Goal: Task Accomplishment & Management: Manage account settings

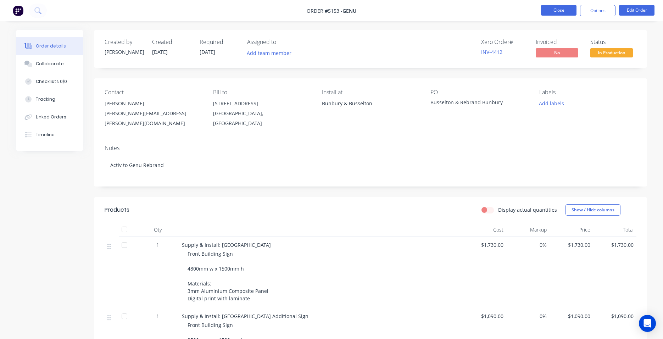
click at [555, 11] on button "Close" at bounding box center [558, 10] width 35 height 11
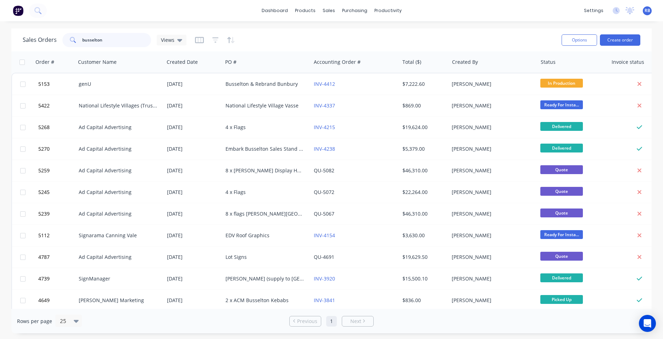
drag, startPoint x: 45, startPoint y: 40, endPoint x: 25, endPoint y: 40, distance: 19.9
click at [25, 40] on div "Sales Orders busselton Views" at bounding box center [105, 40] width 164 height 14
type input "sime"
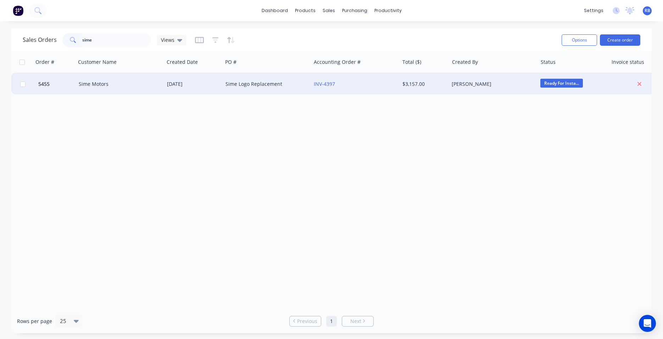
click at [120, 81] on div "Sime Motors" at bounding box center [118, 84] width 79 height 7
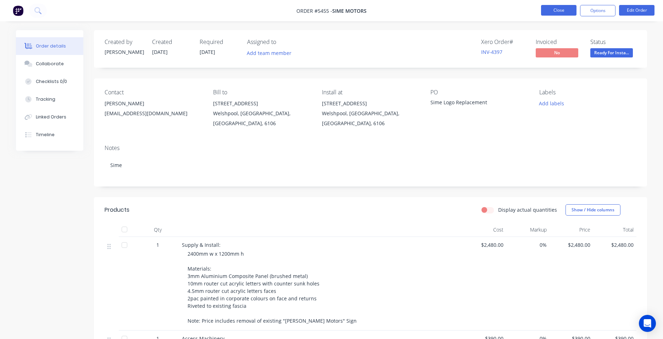
click at [548, 11] on button "Close" at bounding box center [558, 10] width 35 height 11
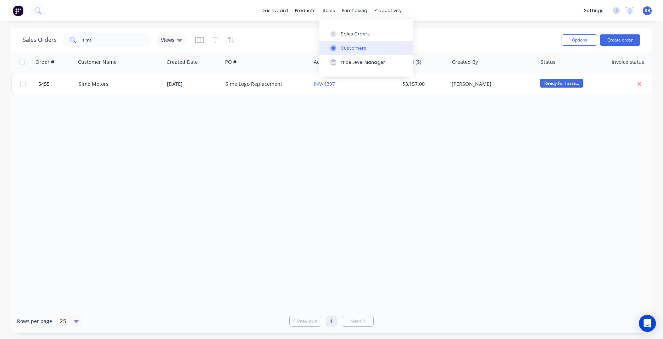
click at [348, 45] on div "Customers" at bounding box center [354, 48] width 26 height 6
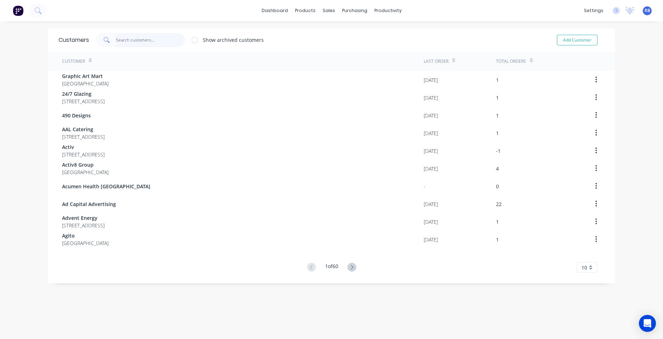
click at [140, 38] on input "text" at bounding box center [150, 40] width 69 height 14
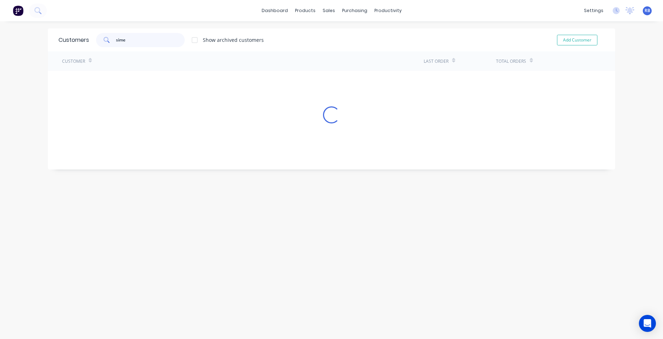
type input "sime"
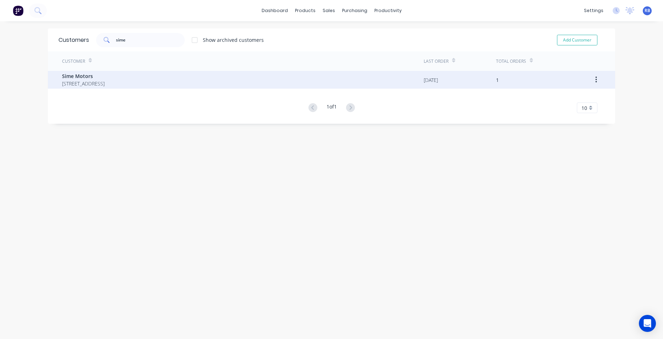
click at [105, 83] on span "8 Bellows Street Welshpool Western Australia Australia 6106" at bounding box center [83, 83] width 43 height 7
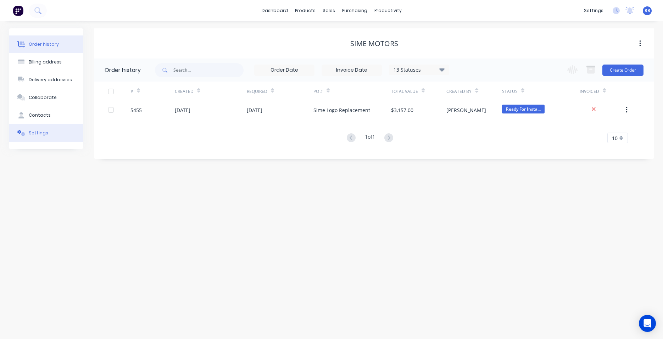
click at [35, 135] on div "Settings" at bounding box center [39, 133] width 20 height 6
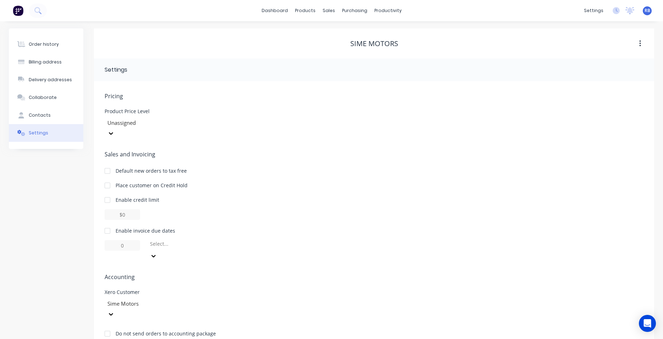
click at [109, 224] on div at bounding box center [107, 231] width 14 height 14
drag, startPoint x: 132, startPoint y: 236, endPoint x: 96, endPoint y: 235, distance: 35.8
click at [96, 235] on div "Pricing Product Price Level Unassigned Sales and Invoicing Default new orders t…" at bounding box center [374, 214] width 560 height 267
type input "14"
click at [48, 46] on div "Order history" at bounding box center [44, 44] width 30 height 6
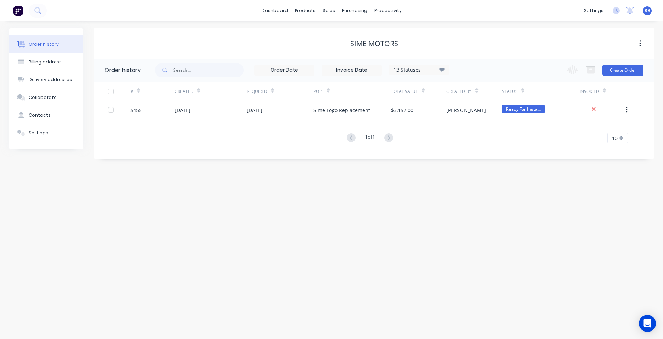
click at [190, 112] on div "[DATE]" at bounding box center [183, 109] width 16 height 7
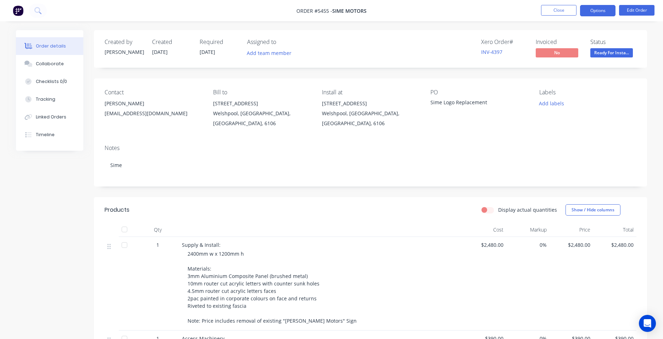
click at [600, 10] on button "Options" at bounding box center [597, 10] width 35 height 11
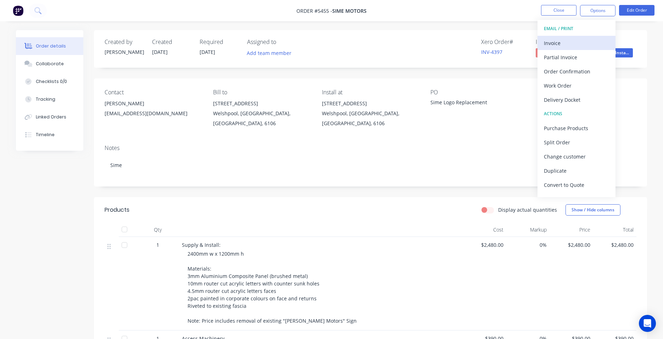
click at [559, 43] on div "Invoice" at bounding box center [576, 43] width 65 height 10
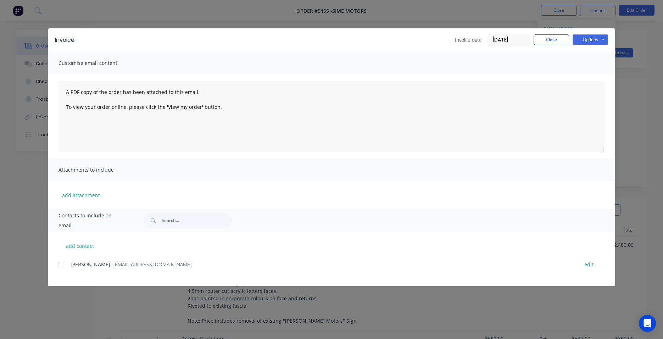
click at [61, 265] on div at bounding box center [61, 264] width 14 height 14
click at [600, 36] on button "Options" at bounding box center [590, 39] width 35 height 11
click at [594, 74] on button "Email" at bounding box center [595, 76] width 45 height 12
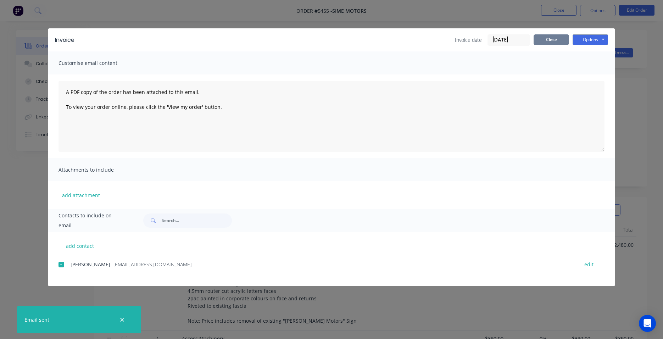
click at [554, 39] on button "Close" at bounding box center [551, 39] width 35 height 11
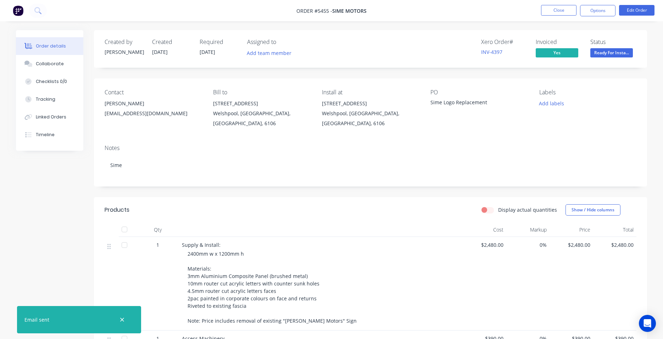
click at [603, 53] on span "Ready For Insta..." at bounding box center [611, 52] width 43 height 9
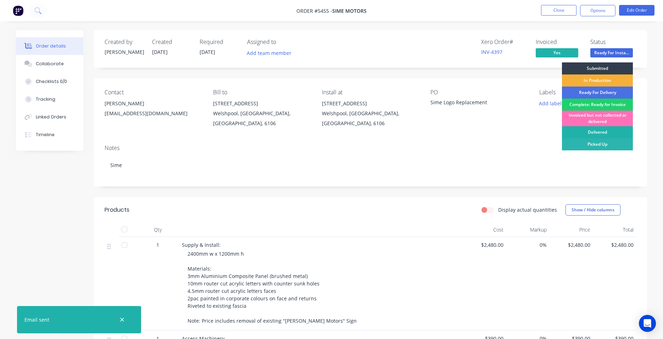
click at [584, 133] on div "Delivered" at bounding box center [597, 132] width 71 height 12
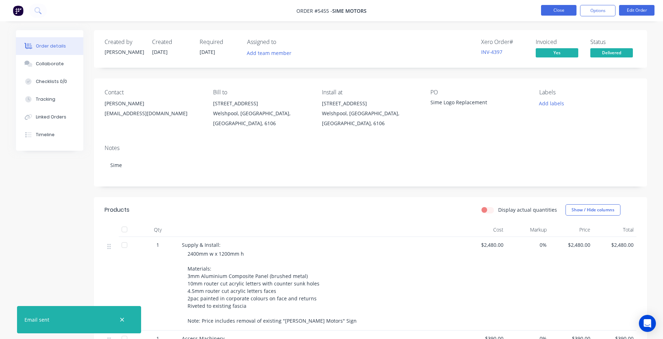
click at [554, 11] on button "Close" at bounding box center [558, 10] width 35 height 11
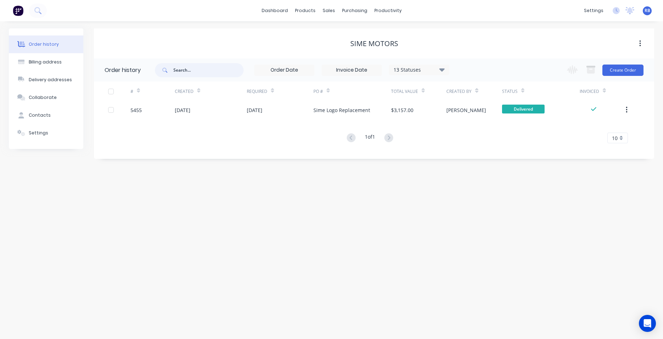
click at [197, 74] on input "text" at bounding box center [208, 70] width 70 height 14
click at [342, 31] on div "Sales Orders" at bounding box center [355, 34] width 29 height 6
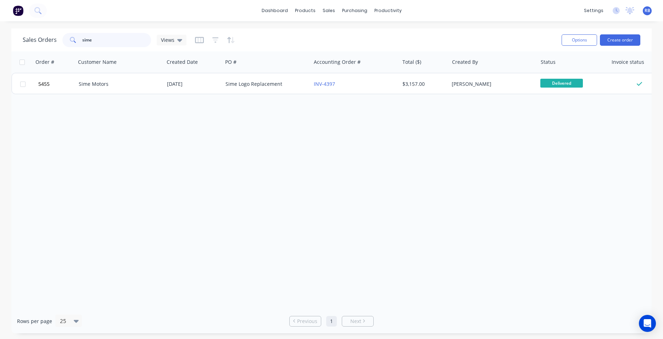
click at [106, 37] on input "sime" at bounding box center [116, 40] width 69 height 14
drag, startPoint x: 121, startPoint y: 47, endPoint x: 51, endPoint y: 47, distance: 70.2
click at [51, 47] on div "Sales Orders sime Views" at bounding box center [105, 40] width 164 height 14
drag, startPoint x: 67, startPoint y: 40, endPoint x: 48, endPoint y: 39, distance: 18.8
click at [48, 39] on div "Sales Orders sime Views" at bounding box center [105, 40] width 164 height 14
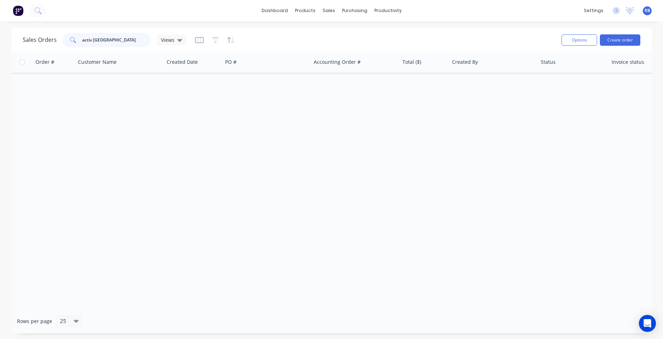
drag, startPoint x: 93, startPoint y: 40, endPoint x: 60, endPoint y: 40, distance: 33.3
click at [60, 40] on div "Sales Orders activ east vic Views" at bounding box center [105, 40] width 164 height 14
type input "[GEOGRAPHIC_DATA]"
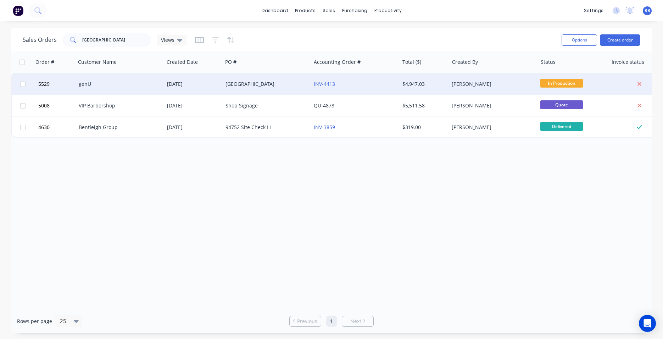
click at [115, 86] on div "genU" at bounding box center [118, 84] width 79 height 7
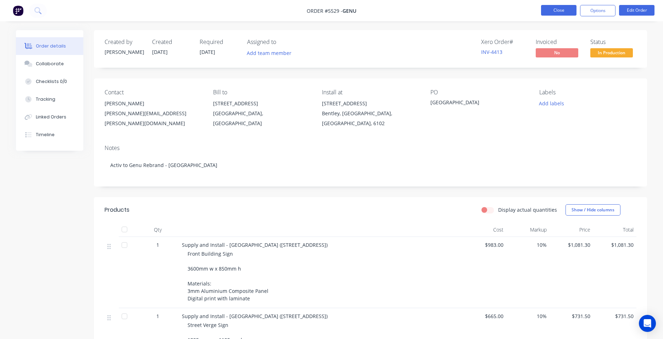
click at [554, 7] on button "Close" at bounding box center [558, 10] width 35 height 11
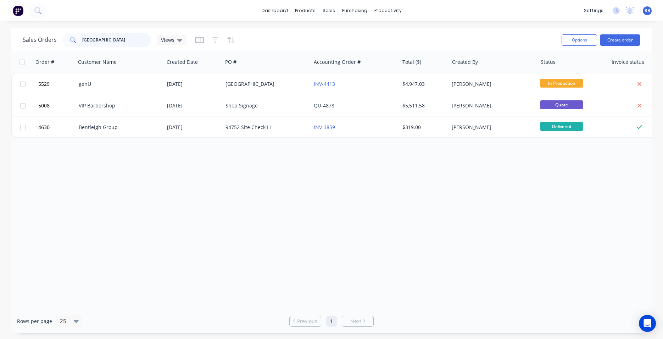
drag, startPoint x: 109, startPoint y: 40, endPoint x: 44, endPoint y: 34, distance: 65.2
click at [44, 34] on div "Sales Orders [GEOGRAPHIC_DATA] Views" at bounding box center [105, 40] width 164 height 14
type input "complete"
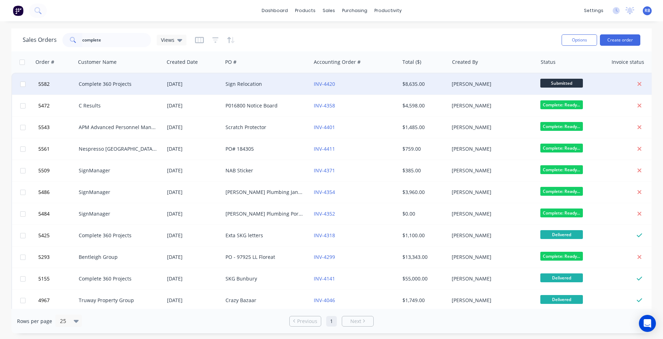
click at [288, 83] on div "Sign Relocation" at bounding box center [265, 84] width 79 height 7
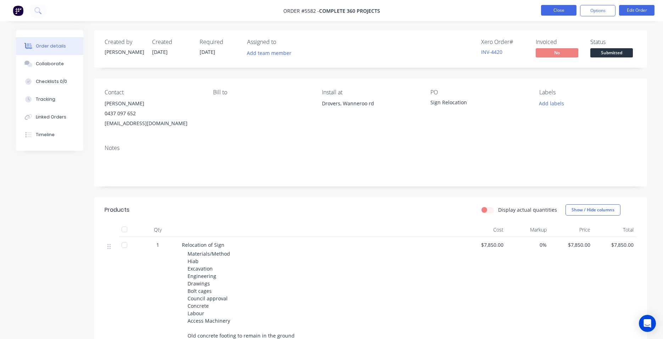
click at [558, 12] on button "Close" at bounding box center [558, 10] width 35 height 11
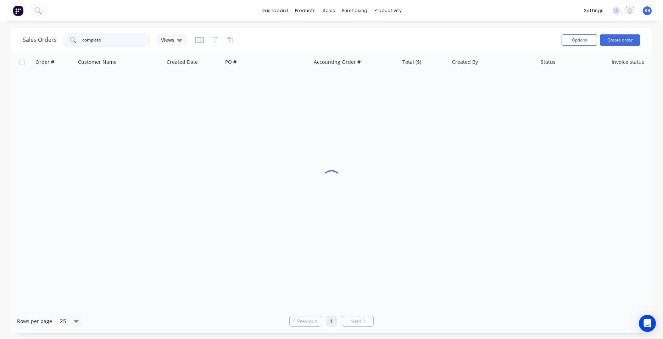
drag, startPoint x: 118, startPoint y: 39, endPoint x: 54, endPoint y: 38, distance: 64.5
click at [54, 38] on div "Sales Orders complete Views" at bounding box center [105, 40] width 164 height 14
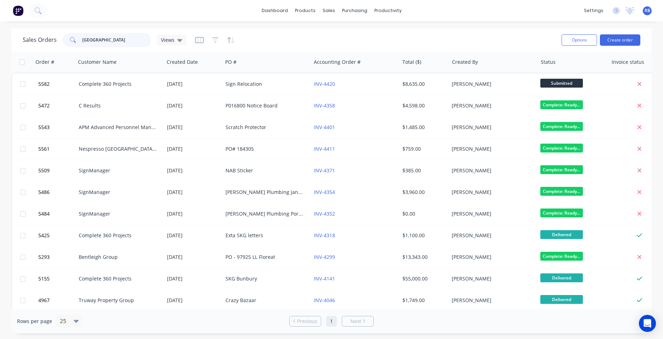
type input "east vic park"
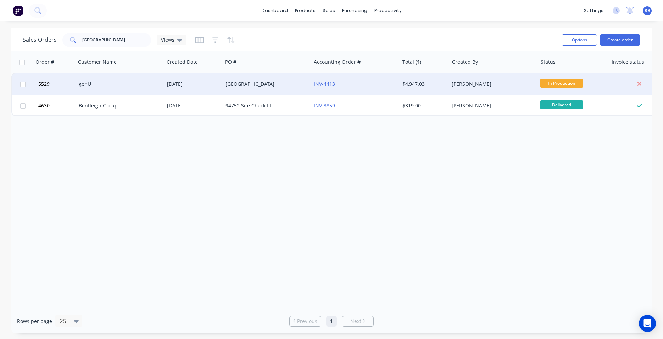
click at [106, 86] on div "genU" at bounding box center [118, 84] width 79 height 7
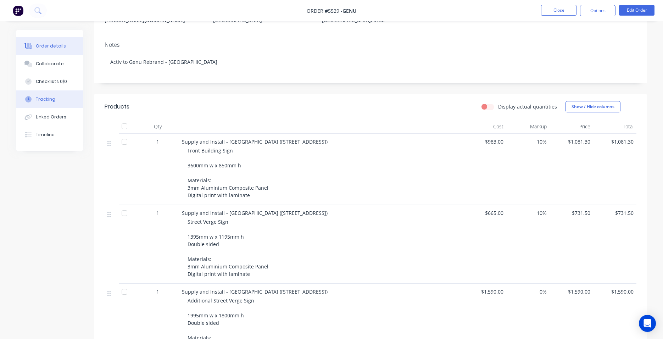
scroll to position [15, 0]
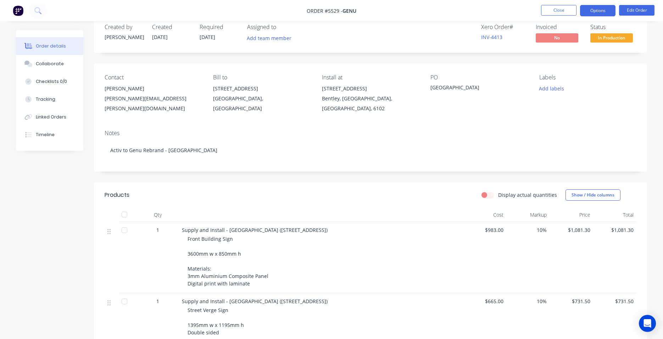
click at [604, 9] on button "Options" at bounding box center [597, 10] width 35 height 11
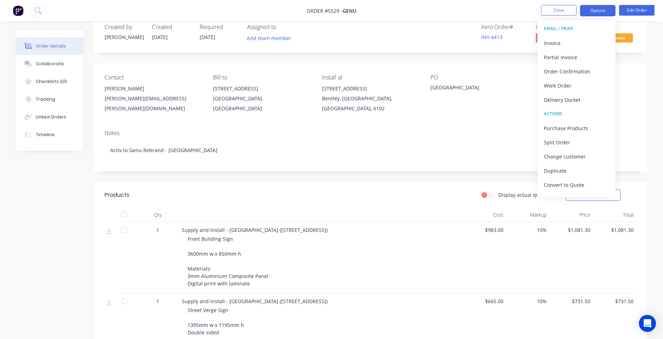
click at [604, 9] on button "Options" at bounding box center [597, 10] width 35 height 11
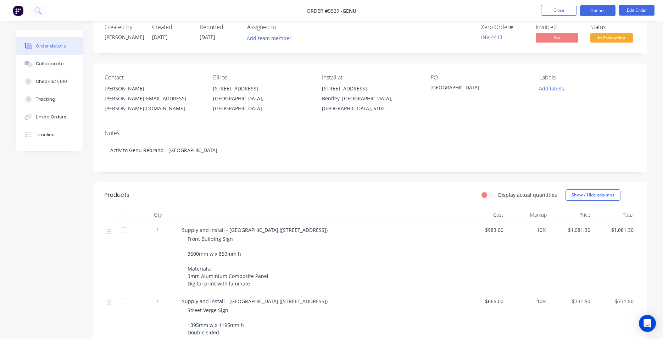
click at [602, 11] on button "Options" at bounding box center [597, 10] width 35 height 11
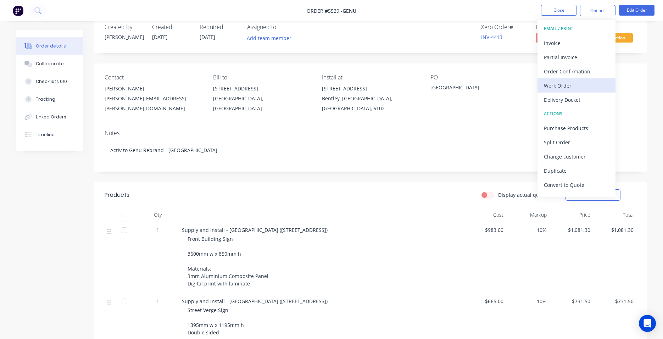
click at [555, 86] on div "Work Order" at bounding box center [576, 86] width 65 height 10
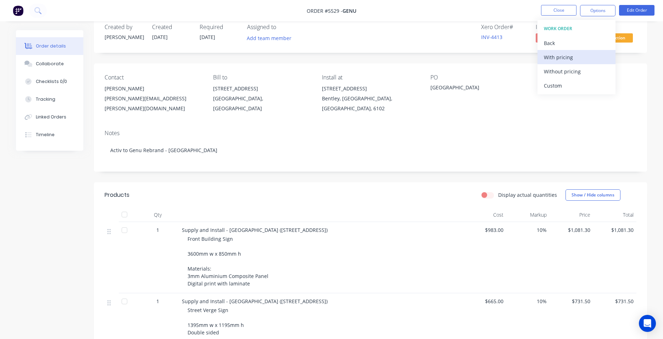
click at [549, 55] on div "With pricing" at bounding box center [576, 57] width 65 height 10
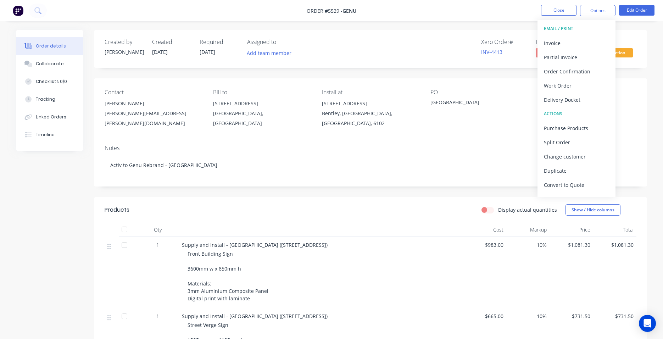
scroll to position [0, 0]
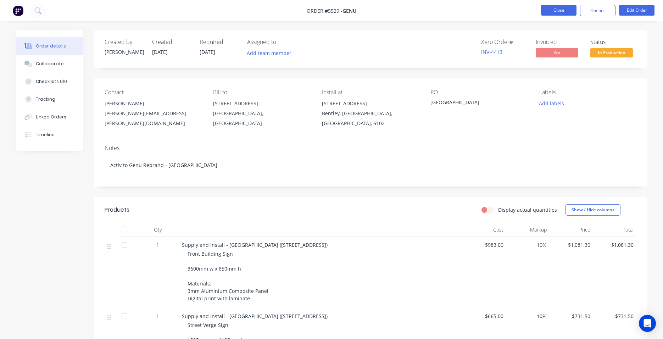
click at [552, 10] on button "Close" at bounding box center [558, 10] width 35 height 11
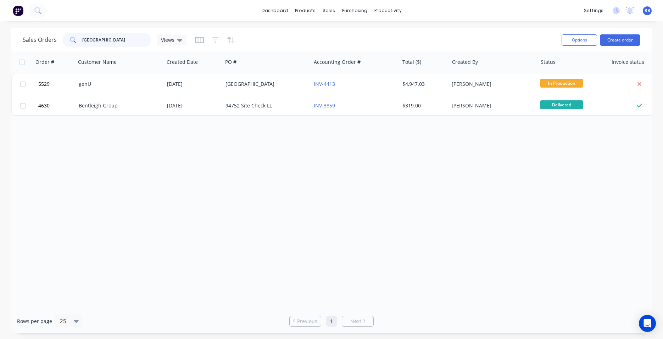
drag, startPoint x: 132, startPoint y: 40, endPoint x: 13, endPoint y: 39, distance: 118.8
click at [13, 39] on div "Sales Orders east vic park Views Options Create order" at bounding box center [331, 39] width 640 height 23
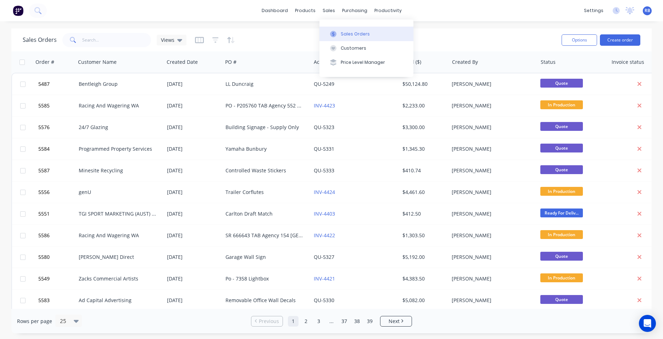
click at [345, 37] on div "Sales Orders" at bounding box center [355, 34] width 29 height 6
click at [620, 40] on button "Create order" at bounding box center [620, 39] width 40 height 11
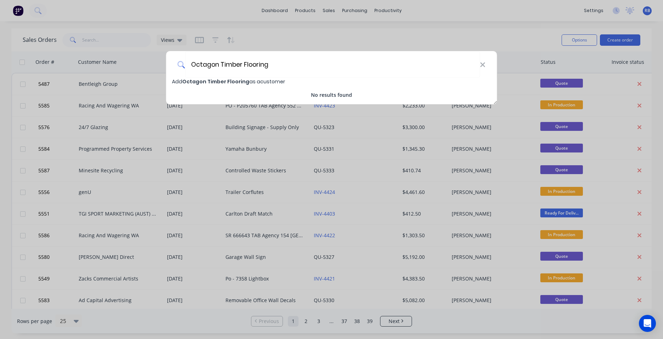
type input "Octagon Timber Flooring"
click at [209, 81] on span "Octagon Timber Flooring" at bounding box center [215, 81] width 67 height 7
select select "AU"
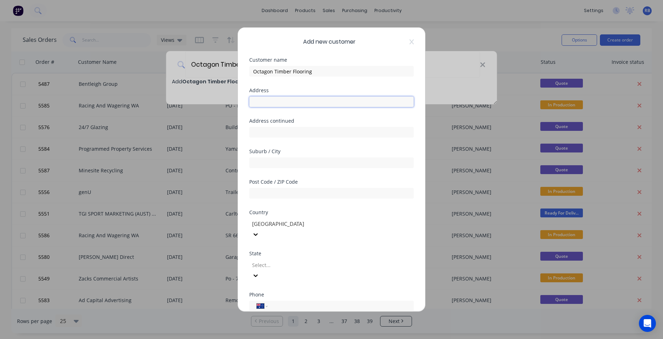
type input "1"
type input "3 South Street"
type input "Canning Vale"
type input "6155"
click at [266, 261] on div "Select..." at bounding box center [302, 264] width 101 height 7
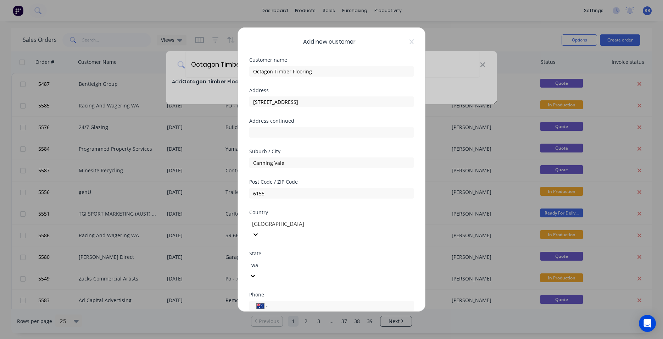
type input "wa"
click at [341, 251] on div "State" at bounding box center [331, 253] width 165 height 5
click at [264, 261] on div "Select..." at bounding box center [302, 264] width 101 height 7
type input "e"
type input "[PERSON_NAME]"
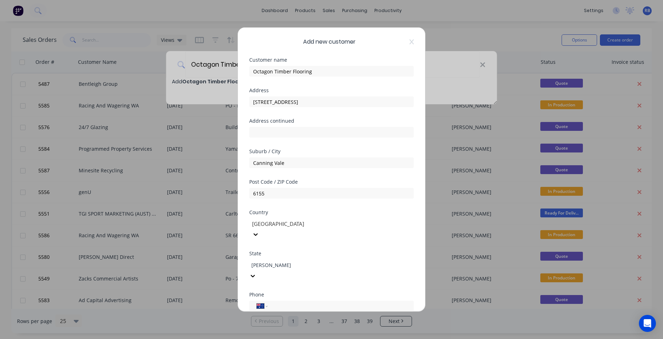
click at [268, 339] on div "[GEOGRAPHIC_DATA]" at bounding box center [331, 342] width 663 height 7
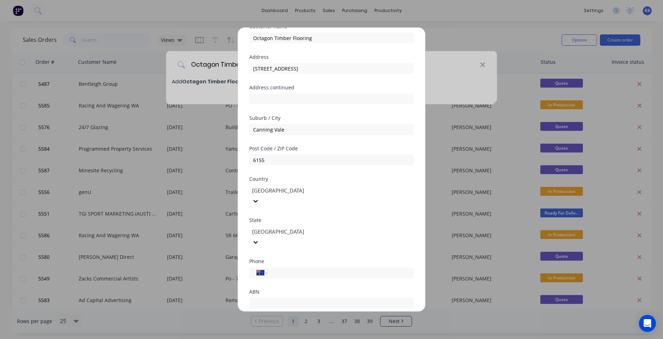
scroll to position [40, 0]
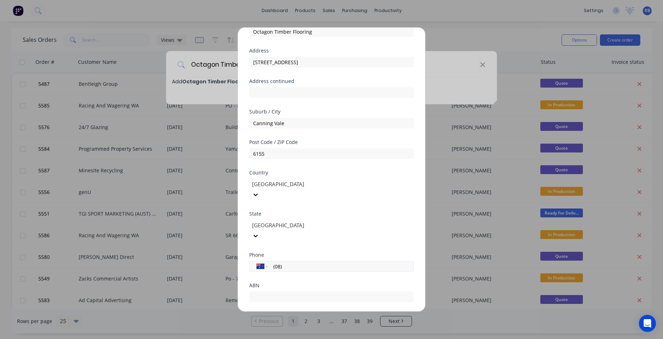
click at [306, 262] on input "(08)" at bounding box center [340, 266] width 134 height 8
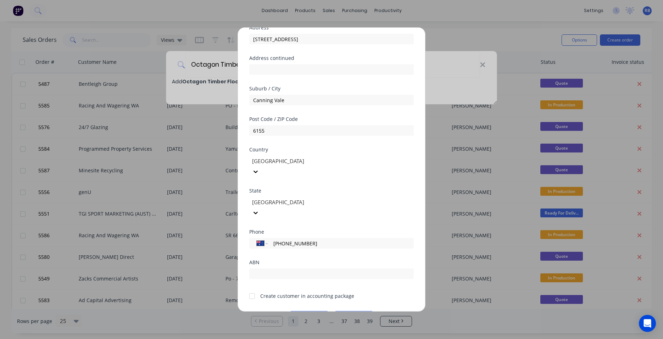
scroll to position [62, 0]
type input "(08) 9244 1122"
click at [277, 269] on input "text" at bounding box center [331, 274] width 165 height 11
click at [250, 289] on div at bounding box center [252, 296] width 14 height 14
click at [308, 311] on button "Save" at bounding box center [309, 316] width 39 height 11
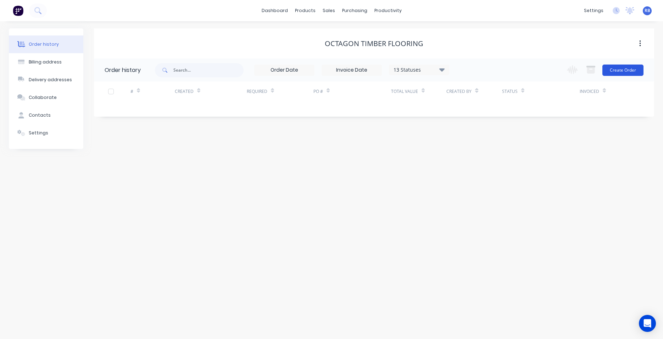
click at [626, 70] on button "Create Order" at bounding box center [623, 70] width 41 height 11
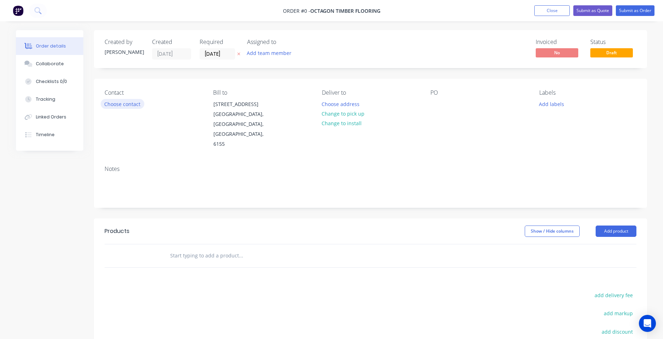
click at [130, 100] on button "Choose contact" at bounding box center [123, 104] width 44 height 10
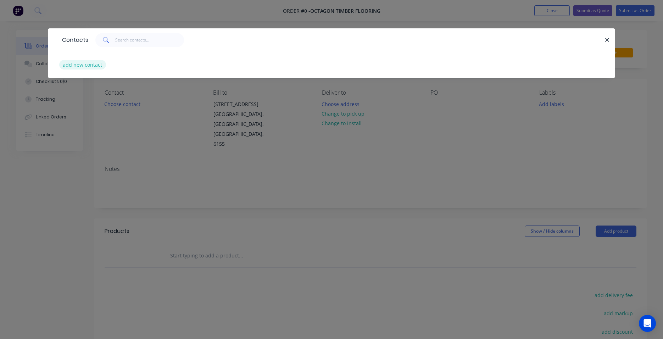
click at [74, 69] on button "add new contact" at bounding box center [82, 65] width 47 height 10
select select "AU"
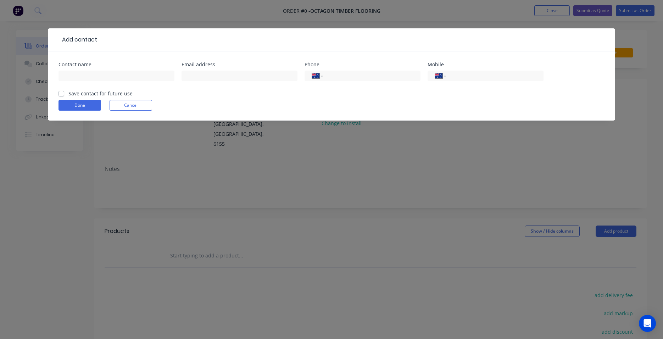
click at [87, 69] on div at bounding box center [117, 79] width 116 height 21
type input "Tony Bae"
paste input "carpenter81.perth@gmail.com"
type input "carpenter81.perth@gmail.com"
click at [455, 76] on input "tel" at bounding box center [493, 76] width 85 height 8
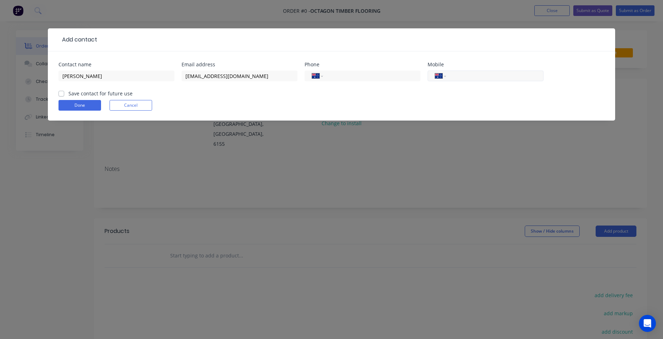
paste input "0433 126 206"
type input "0433 126 206"
click at [73, 95] on label "Save contact for future use" at bounding box center [100, 93] width 64 height 7
click at [64, 95] on input "Save contact for future use" at bounding box center [62, 93] width 6 height 7
checkbox input "true"
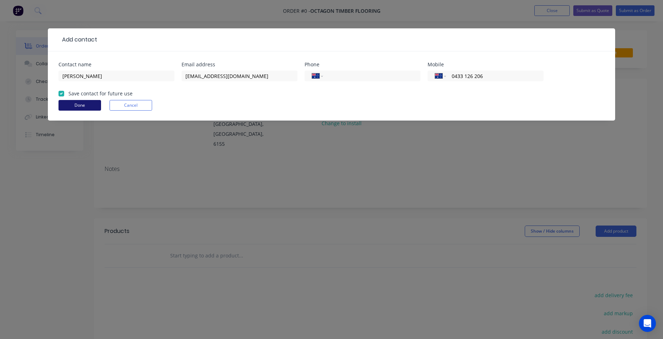
click at [74, 106] on button "Done" at bounding box center [80, 105] width 43 height 11
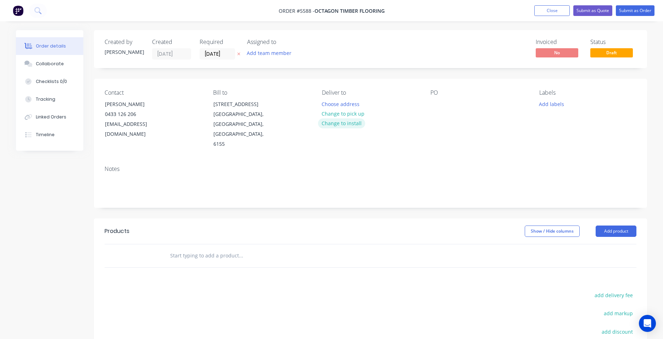
click at [331, 124] on button "Change to install" at bounding box center [342, 123] width 48 height 10
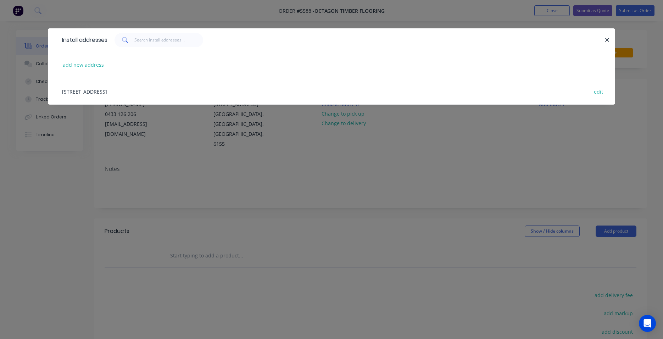
click at [82, 89] on div "3 South Street, Canning Vale, Western Australia, Australia, 6155 edit" at bounding box center [332, 91] width 546 height 27
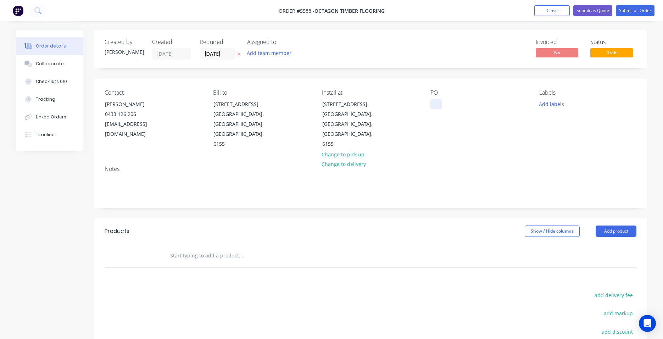
click at [432, 106] on div at bounding box center [436, 104] width 11 height 10
click at [186, 249] on input "text" at bounding box center [241, 256] width 142 height 14
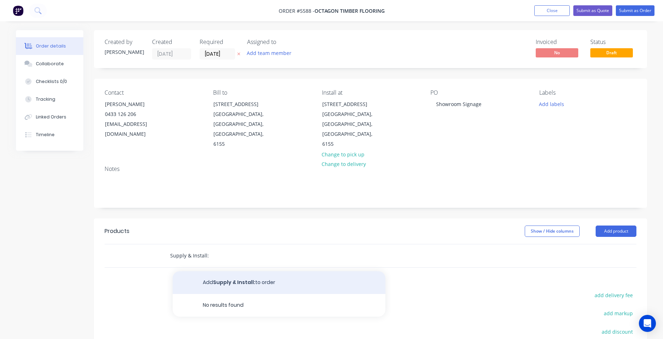
type input "Supply & Install:"
click at [230, 271] on button "Add Supply & Install: to order" at bounding box center [279, 282] width 213 height 23
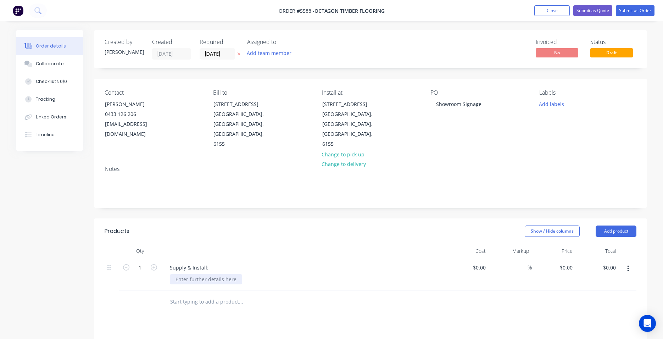
click at [203, 274] on div at bounding box center [206, 279] width 72 height 10
click at [212, 262] on div "Supply & Install:" at bounding box center [189, 267] width 50 height 10
click at [210, 264] on div "Supply & Install: External ShopFront Sign" at bounding box center [303, 274] width 284 height 32
click at [205, 274] on div at bounding box center [206, 279] width 72 height 10
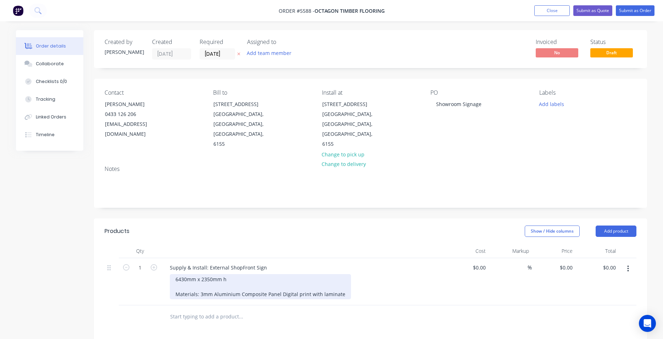
click at [200, 274] on div "6430mm x 2350mm h Materials: 3mm Aluminium Composite Panel Digital print with l…" at bounding box center [260, 286] width 181 height 25
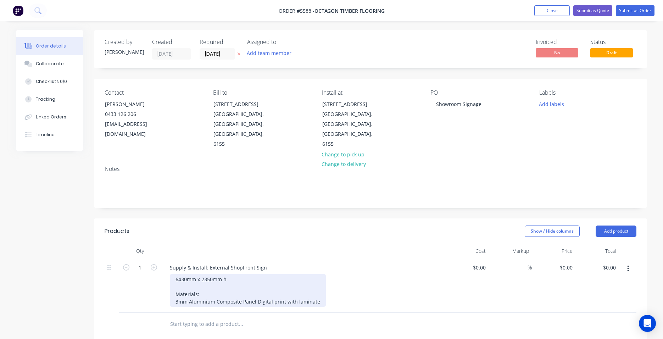
click at [256, 282] on div "6430mm x 2350mm h Materials: 3mm Aluminium Composite Panel Digital print with l…" at bounding box center [248, 290] width 156 height 33
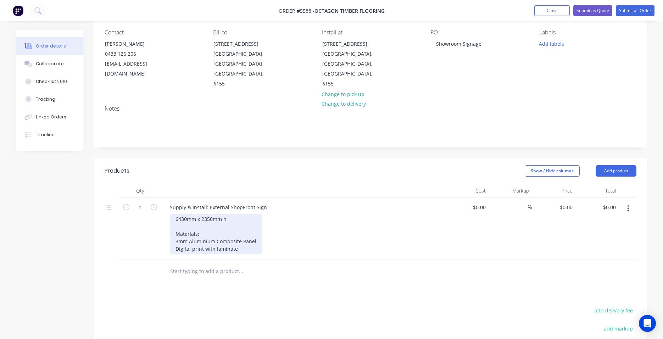
scroll to position [71, 0]
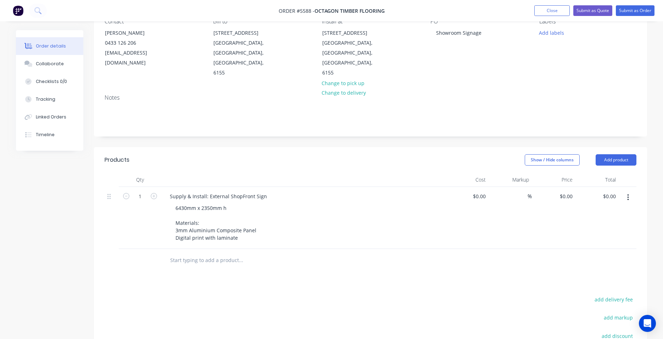
click at [182, 253] on input "text" at bounding box center [241, 260] width 142 height 14
click at [190, 253] on input "Access machinery" at bounding box center [241, 260] width 142 height 14
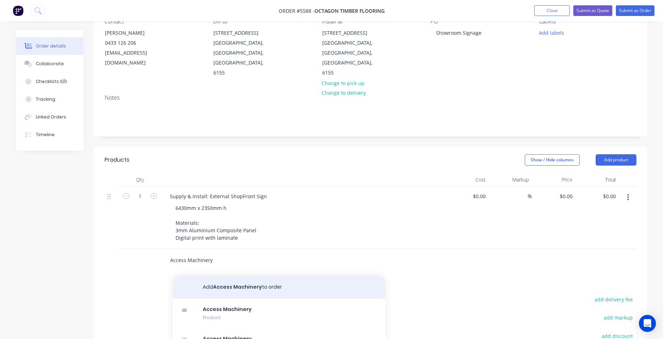
type input "Access Machinery"
click at [224, 276] on button "Add Access Machinery to order" at bounding box center [279, 287] width 213 height 23
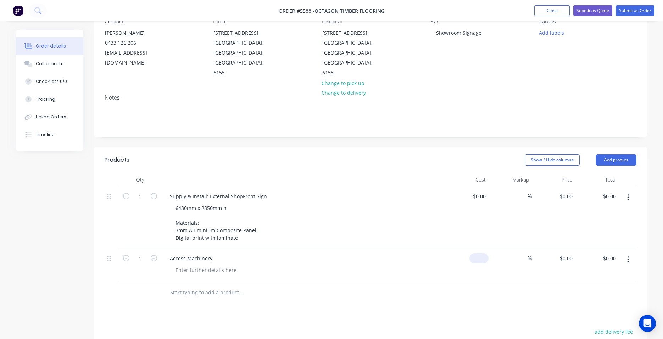
click at [481, 253] on input at bounding box center [480, 258] width 16 height 10
type input "$390.00"
click at [428, 265] on div at bounding box center [306, 270] width 272 height 10
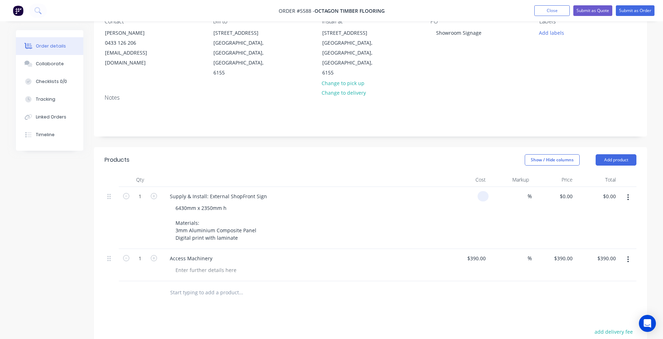
click at [479, 191] on div at bounding box center [483, 196] width 11 height 10
type input "$2,503.60"
click at [407, 203] on div "6430mm x 2350mm h Materials: 3mm Aluminium Composite Panel Digital print with l…" at bounding box center [306, 223] width 272 height 40
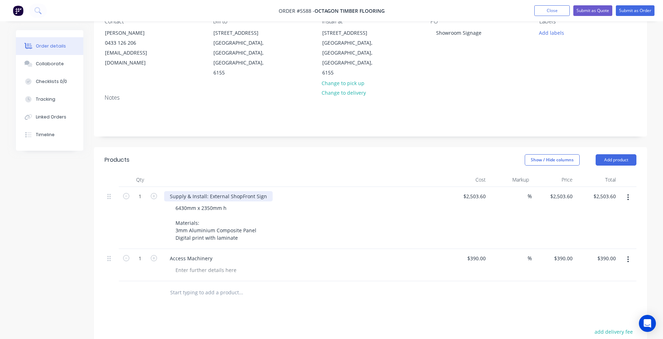
click at [220, 191] on div "Supply & Install: External ShopFront Sign" at bounding box center [218, 196] width 109 height 10
click at [209, 191] on div "Supply & Install: External ShopFront Sign" at bounding box center [218, 196] width 109 height 10
click at [256, 191] on div "Supply & Install: Main External ShopFront Sign" at bounding box center [225, 196] width 122 height 10
click at [273, 203] on div "6430mm x 2350mm h Materials: 3mm Aluminium Composite Panel Digital print with l…" at bounding box center [306, 223] width 272 height 40
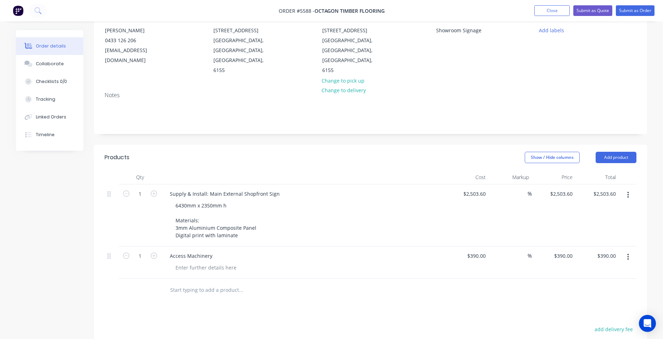
scroll to position [93, 0]
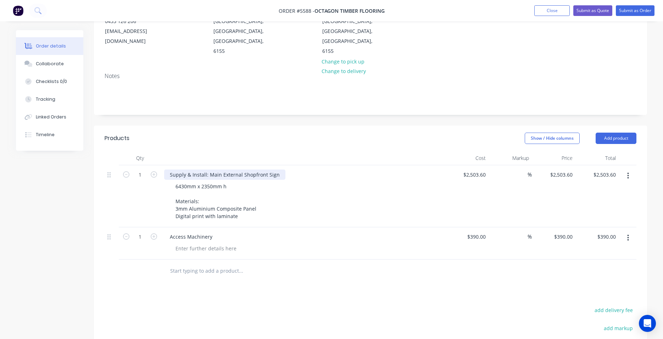
click at [245, 170] on div "Supply & Install: Main External Shopfront Sign" at bounding box center [224, 175] width 121 height 10
drag, startPoint x: 279, startPoint y: 155, endPoint x: 133, endPoint y: 155, distance: 145.4
click at [133, 165] on div "1 Supply & Install: Main External Shopfront Sign 6430mm x 2350mm h Materials: 3…" at bounding box center [371, 196] width 532 height 62
copy div "Supply & Install: Main External Shopfront Sign"
click at [177, 264] on input "text" at bounding box center [241, 271] width 142 height 14
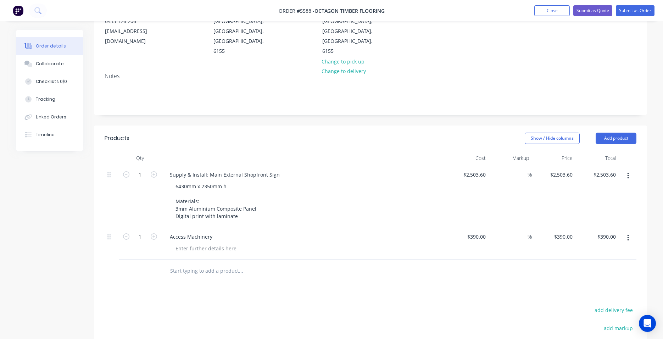
paste input "Supply & Install: Main External Shopfront Sign"
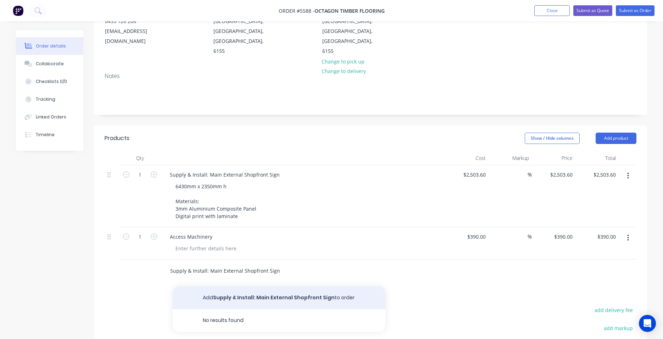
type input "Supply & Install: Main External Shopfront Sign"
click at [233, 287] on button "Add Supply & Install: Main External Shopfront Sign to order" at bounding box center [279, 298] width 213 height 23
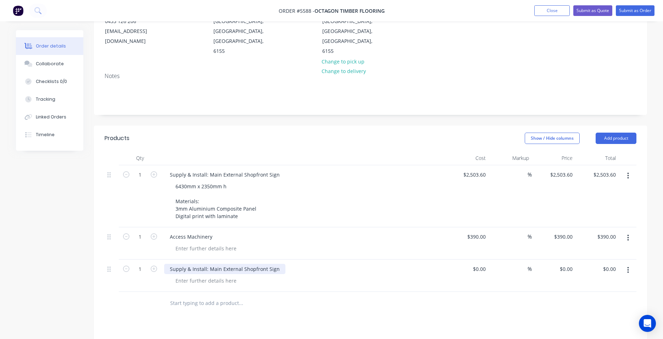
click at [212, 264] on div "Supply & Install: Main External Shopfront Sign" at bounding box center [224, 269] width 121 height 10
drag, startPoint x: 265, startPoint y: 248, endPoint x: 209, endPoint y: 248, distance: 56.0
click at [209, 264] on div "Supply & Install: Main External Shopfront Sign" at bounding box center [224, 269] width 121 height 10
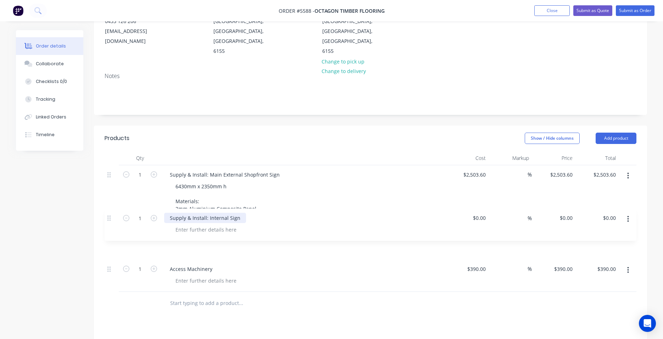
drag, startPoint x: 111, startPoint y: 250, endPoint x: 111, endPoint y: 209, distance: 41.1
click at [111, 209] on div "1 Supply & Install: Main External Shopfront Sign 6430mm x 2350mm h Materials: 3…" at bounding box center [371, 228] width 532 height 127
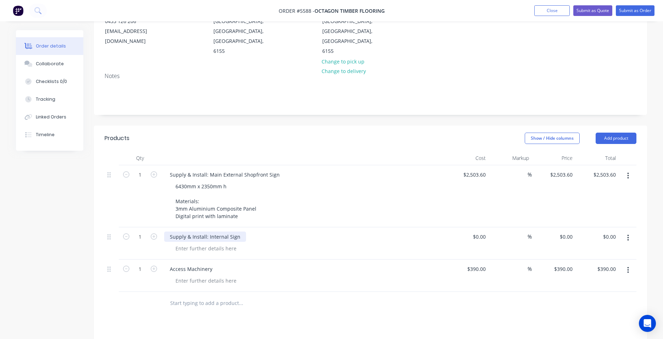
click at [170, 232] on div "Supply & Install: Internal Sign" at bounding box center [205, 237] width 82 height 10
drag, startPoint x: 168, startPoint y: 216, endPoint x: 262, endPoint y: 216, distance: 93.3
click at [262, 232] on div "Supply & Install: Internal Sign" at bounding box center [303, 237] width 278 height 10
copy div "Supply & Install: Internal Sign"
click at [177, 296] on input "text" at bounding box center [241, 303] width 142 height 14
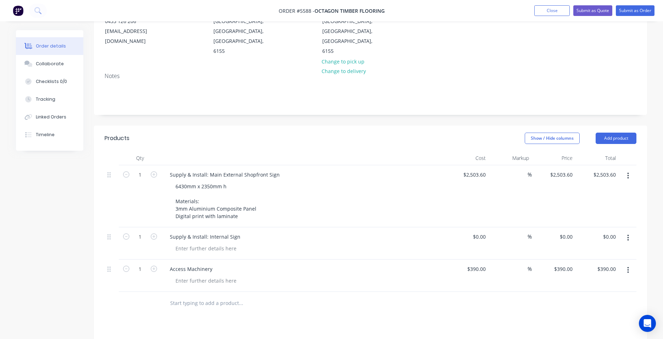
paste input "Supply & Install: Internal Sign"
click at [219, 296] on input "Supply & Install: Internal Sign" at bounding box center [241, 303] width 142 height 14
drag, startPoint x: 208, startPoint y: 284, endPoint x: 270, endPoint y: 284, distance: 62.4
click at [270, 296] on input "Supply & Install: Internal Sign" at bounding box center [241, 303] width 142 height 14
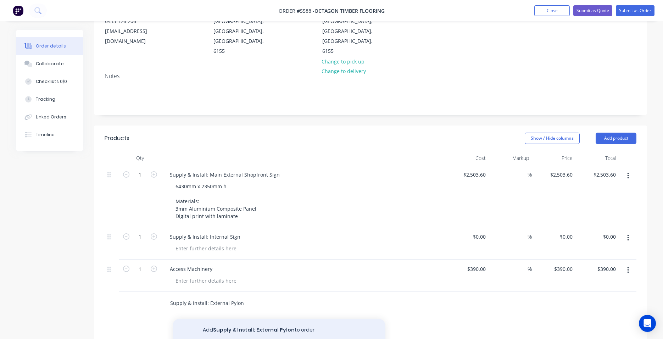
type input "Supply & Install: External Pylon"
click at [229, 319] on button "Add Supply & Install: External Pylon to order" at bounding box center [279, 330] width 213 height 23
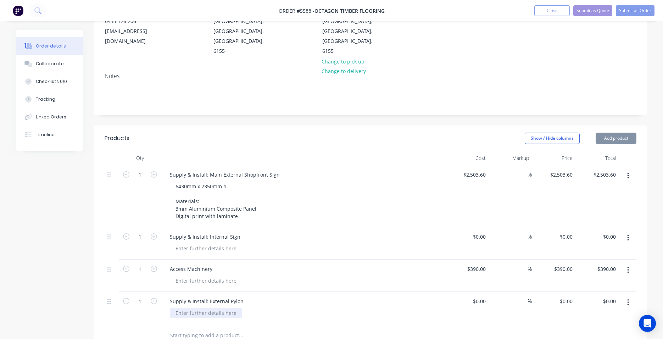
click at [211, 308] on div at bounding box center [206, 313] width 72 height 10
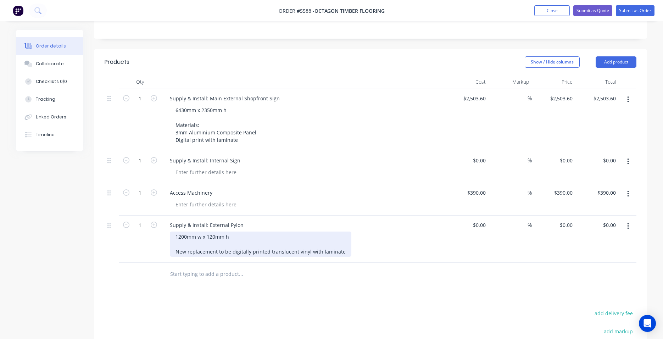
scroll to position [170, 0]
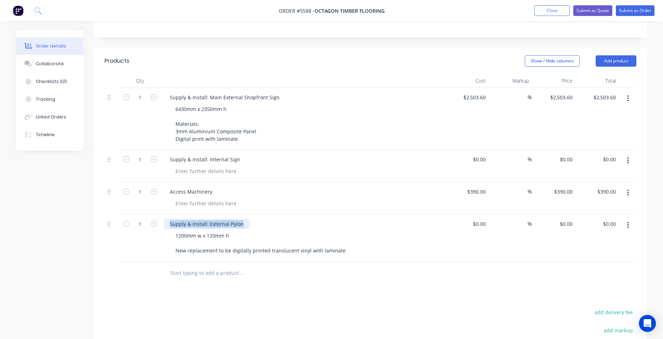
drag, startPoint x: 238, startPoint y: 205, endPoint x: 119, endPoint y: 205, distance: 119.2
click at [119, 215] on div "1 Supply & Install: External Pylon 1200mm w x 120mm h New replacement to be dig…" at bounding box center [371, 238] width 532 height 47
copy div "Supply & Install: External Pylon"
click at [180, 266] on input "text" at bounding box center [241, 273] width 142 height 14
paste input "Supply & Install: External Pylon"
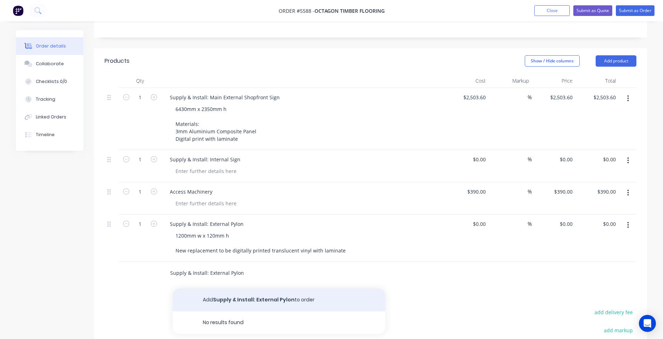
type input "Supply & Install: External Pylon"
click at [205, 289] on button "Add Supply & Install: External Pylon to order" at bounding box center [279, 300] width 213 height 23
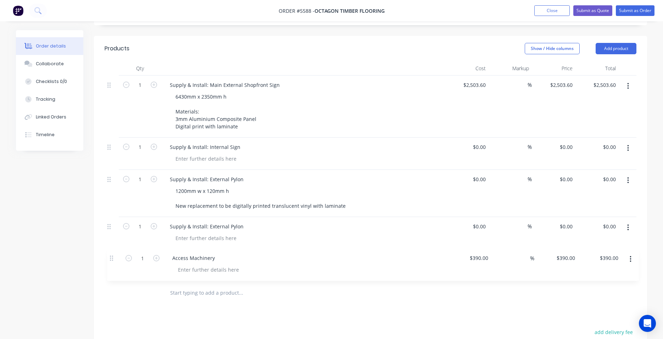
drag, startPoint x: 109, startPoint y: 172, endPoint x: 111, endPoint y: 266, distance: 93.7
click at [111, 266] on div "Qty Cost Markup Price Total 1 Supply & Install: Main External Shopfront Sign 64…" at bounding box center [370, 182] width 553 height 243
click at [209, 221] on div "Supply & Install: External Pylon" at bounding box center [206, 226] width 85 height 10
drag, startPoint x: 196, startPoint y: 205, endPoint x: 303, endPoint y: 205, distance: 106.0
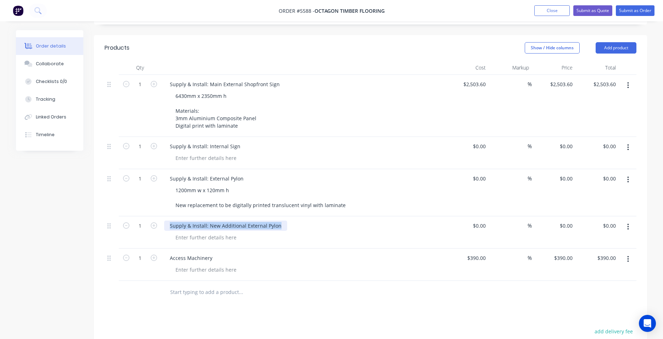
click at [303, 221] on div "Supply & Install: New Additional External Pylon" at bounding box center [303, 226] width 278 height 10
copy div "Supply & Install: New Additional External Pylon"
click at [178, 285] on input "text" at bounding box center [241, 292] width 142 height 14
paste input "Supply & Install: New Additional External Pylon"
type input "Supply & Install: New Additional External Pylon"
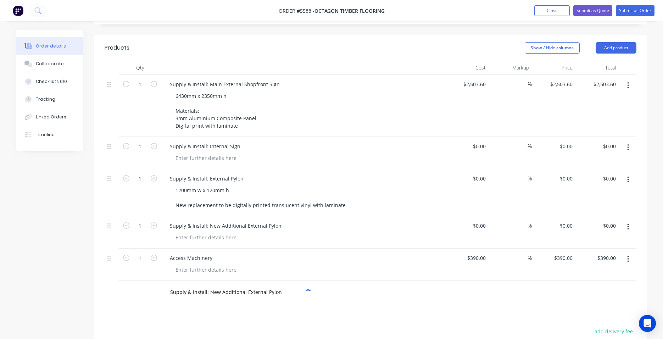
click at [226, 297] on div "Products Show / Hide columns Add product Qty Cost Markup Price Total 1 Supply &…" at bounding box center [370, 254] width 553 height 439
click at [246, 285] on input "Supply & Install: New Additional External Pylon" at bounding box center [241, 292] width 142 height 14
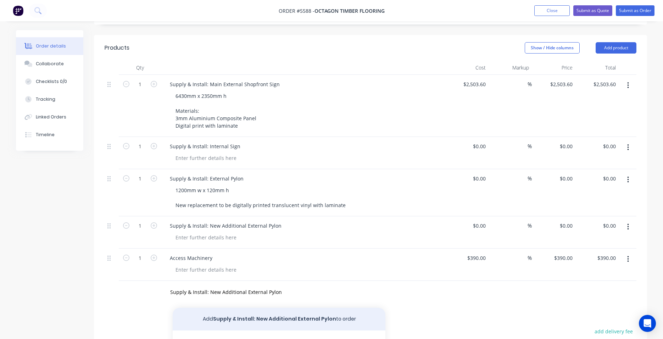
click at [232, 308] on button "Add Supply & Install: New Additional External Pylon to order" at bounding box center [279, 319] width 213 height 23
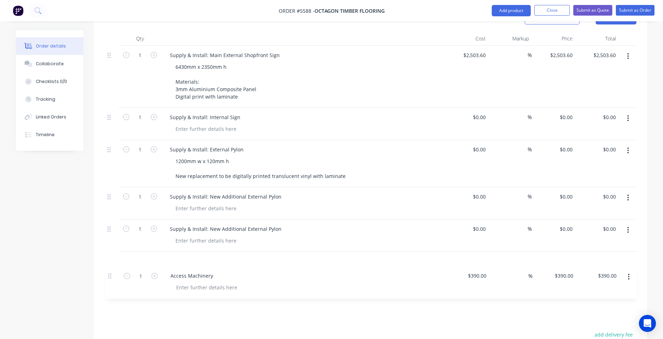
scroll to position [221, 0]
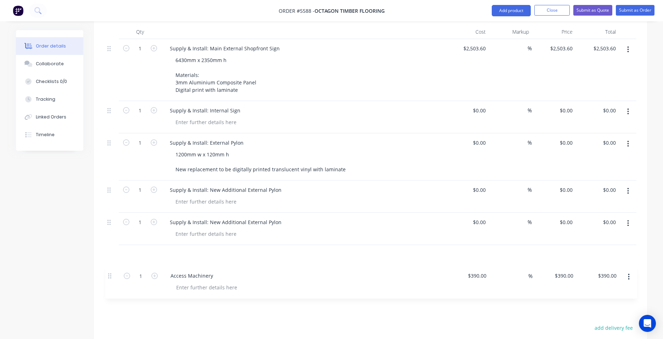
drag, startPoint x: 109, startPoint y: 239, endPoint x: 109, endPoint y: 282, distance: 42.9
click at [109, 282] on div "Products Show / Hide columns Add product Qty Cost Markup Price Total 1 Supply &…" at bounding box center [370, 234] width 553 height 471
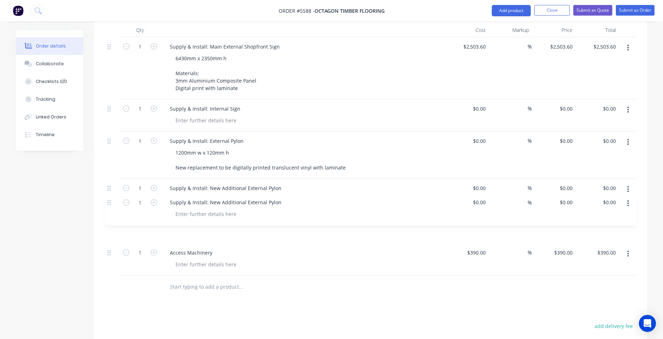
drag, startPoint x: 109, startPoint y: 234, endPoint x: 109, endPoint y: 201, distance: 33.3
click at [109, 201] on div "1 Supply & Install: Main External Shopfront Sign 6430mm x 2350mm h Materials: 3…" at bounding box center [371, 156] width 532 height 238
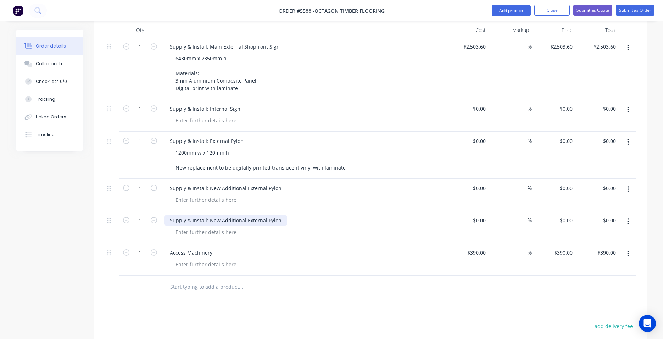
click at [246, 215] on div "Supply & Install: New Additional External Pylon" at bounding box center [225, 220] width 123 height 10
drag, startPoint x: 280, startPoint y: 201, endPoint x: 209, endPoint y: 201, distance: 71.3
click at [209, 215] on div "Supply & Install: New Additional External Pylon" at bounding box center [225, 220] width 123 height 10
click at [195, 227] on div at bounding box center [206, 232] width 72 height 10
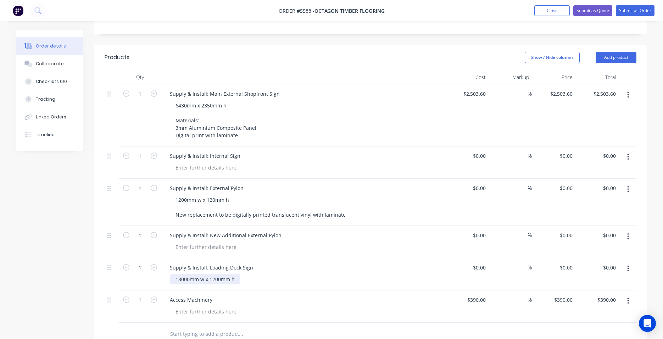
scroll to position [176, 0]
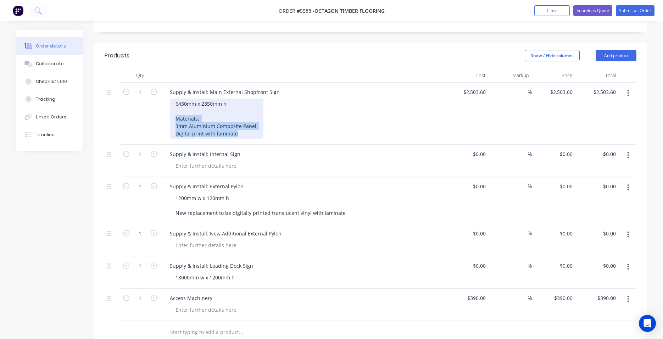
drag, startPoint x: 237, startPoint y: 115, endPoint x: 167, endPoint y: 99, distance: 72.0
click at [167, 99] on div "Supply & Install: Main External Shopfront Sign 6430mm x 2350mm h Materials: 3mm…" at bounding box center [303, 114] width 284 height 62
copy div "Materials: 3mm Aluminium Composite Panel Digital print with laminate"
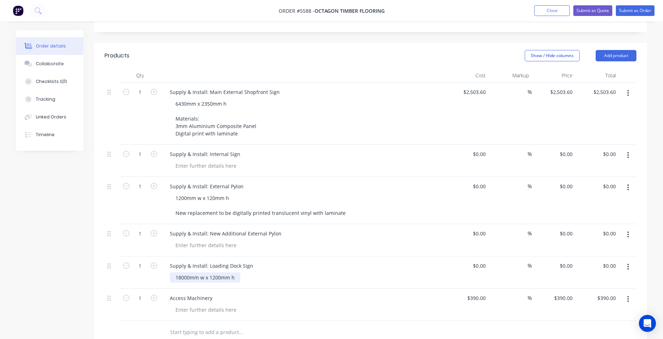
click at [236, 272] on div "18000mm w x 1200mm h" at bounding box center [205, 277] width 71 height 10
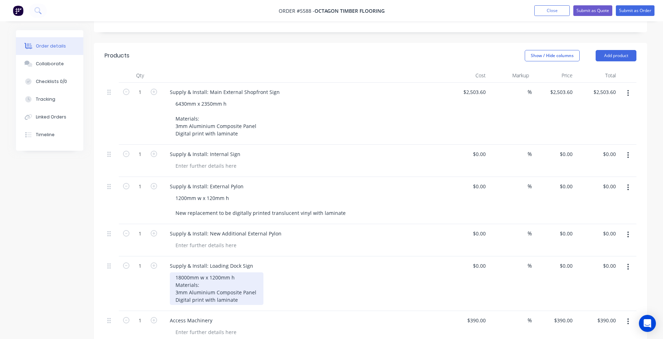
click at [243, 272] on div "18000mm w x 1200mm h Materials: 3mm Aluminium Composite Panel Digital print wit…" at bounding box center [217, 288] width 94 height 33
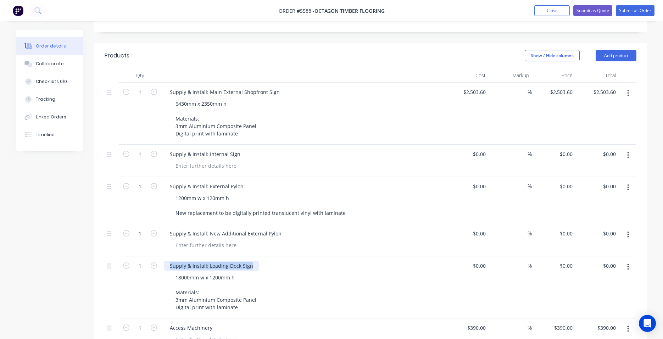
drag, startPoint x: 170, startPoint y: 245, endPoint x: 258, endPoint y: 244, distance: 87.6
click at [257, 261] on div "Supply & Install: Loading Dock Sign" at bounding box center [303, 266] width 278 height 10
copy div "Supply & Install: Loading Dock Sign"
click at [195, 161] on div at bounding box center [206, 166] width 72 height 10
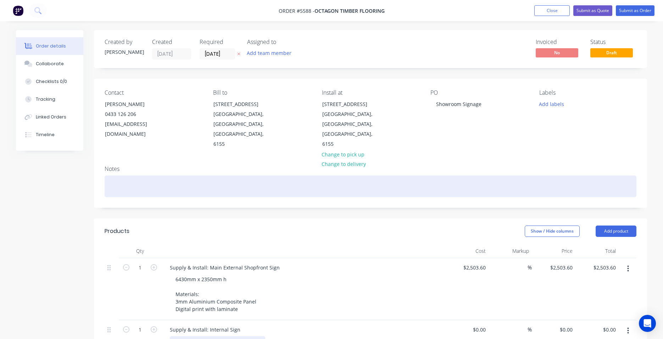
scroll to position [0, 0]
click at [124, 176] on div at bounding box center [371, 187] width 532 height 22
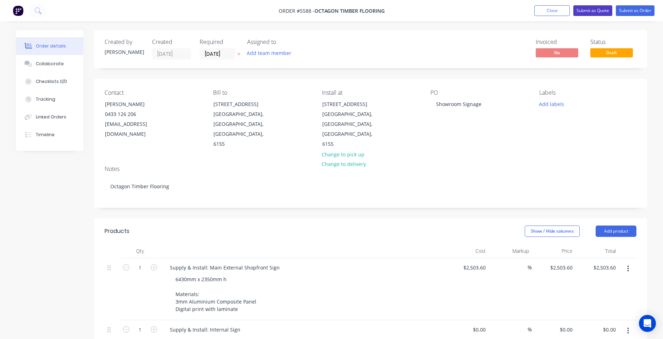
click at [589, 12] on button "Submit as Quote" at bounding box center [592, 10] width 39 height 11
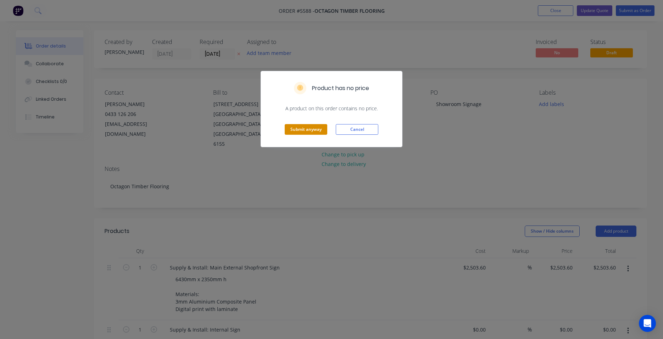
click at [310, 129] on button "Submit anyway" at bounding box center [306, 129] width 43 height 11
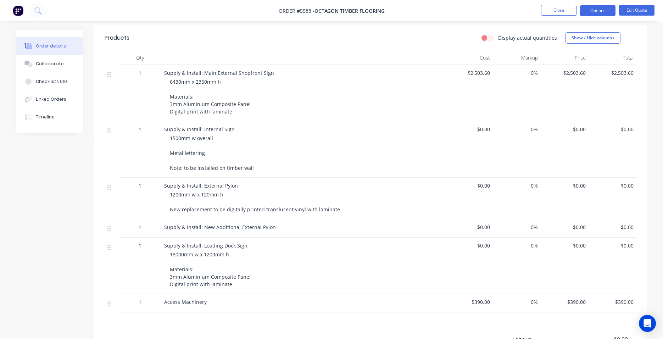
scroll to position [157, 0]
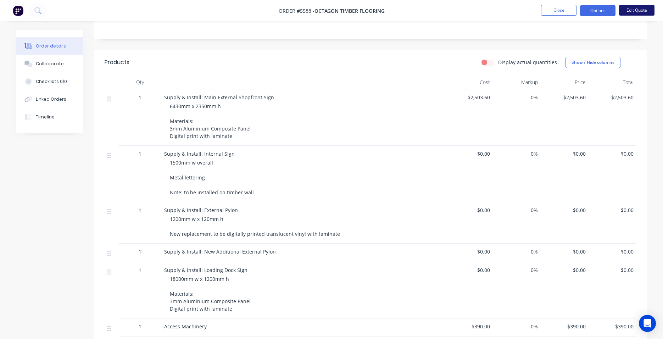
click at [636, 10] on button "Edit Quote" at bounding box center [636, 10] width 35 height 11
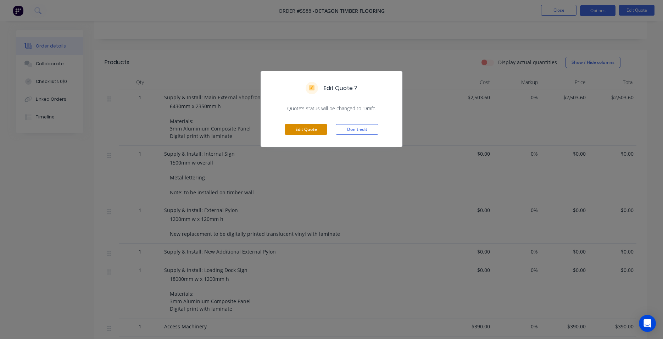
click at [310, 132] on button "Edit Quote" at bounding box center [306, 129] width 43 height 11
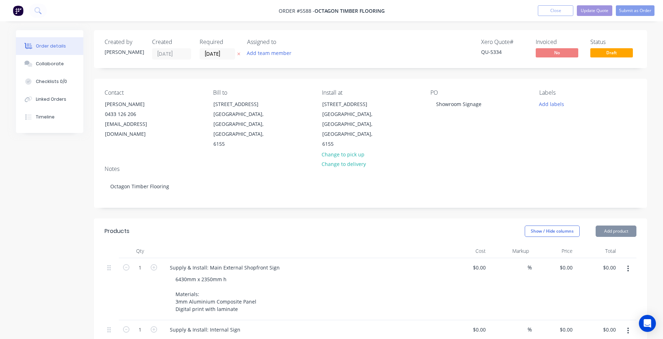
type input "$2,503.60"
type input "$390.00"
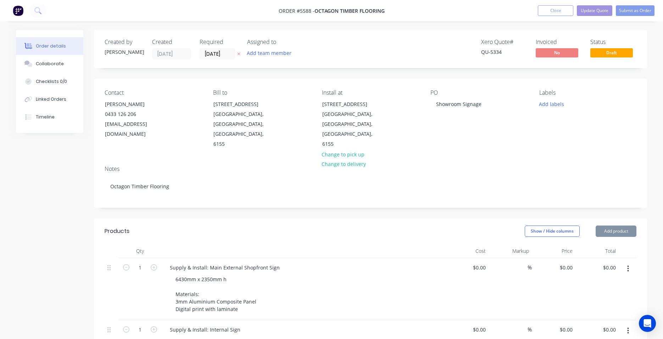
type input "$390.00"
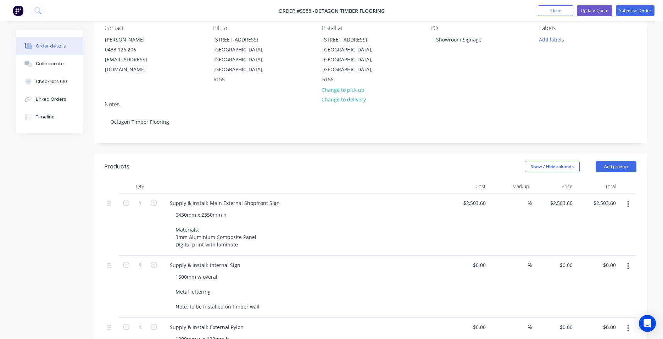
scroll to position [78, 0]
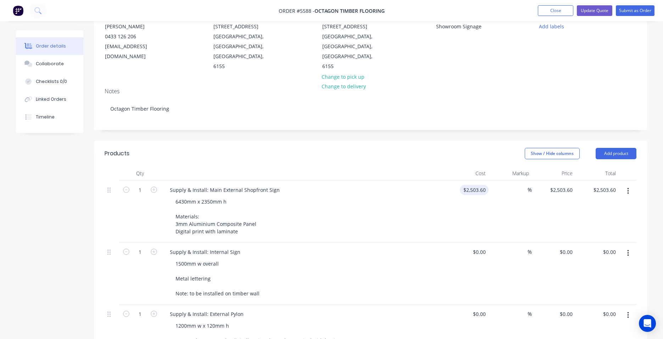
type input "2503.6"
click at [477, 185] on input "2503.6" at bounding box center [476, 190] width 26 height 10
type input "$0.00"
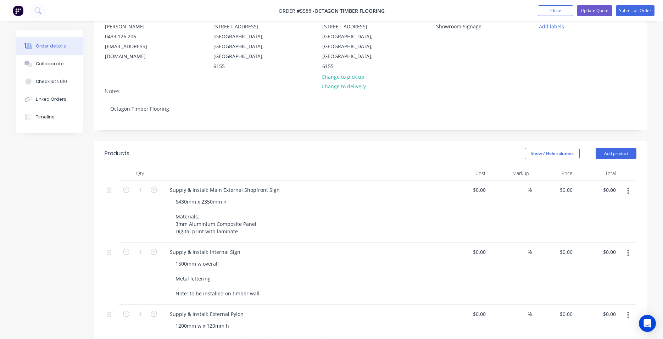
click at [402, 196] on div "6430mm x 2350mm h Materials: 3mm Aluminium Composite Panel Digital print with l…" at bounding box center [306, 216] width 272 height 40
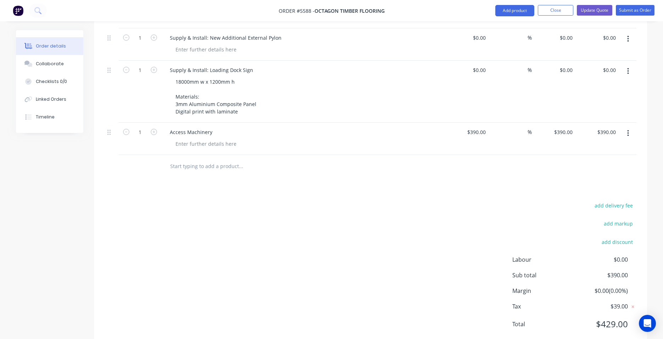
scroll to position [401, 0]
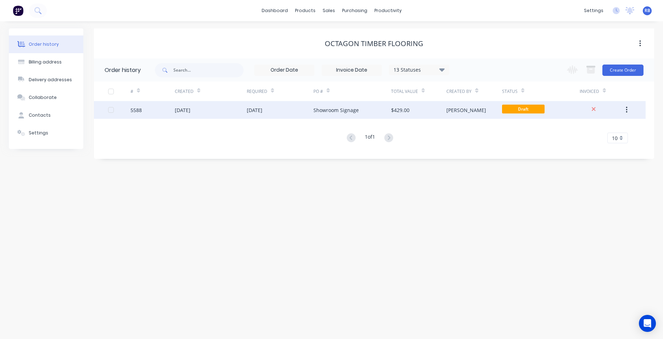
click at [294, 112] on div "[DATE]" at bounding box center [280, 110] width 67 height 18
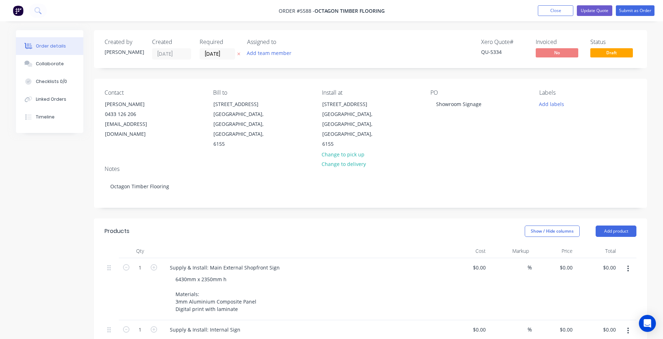
type input "$390.00"
click at [556, 10] on button "Close" at bounding box center [555, 10] width 35 height 11
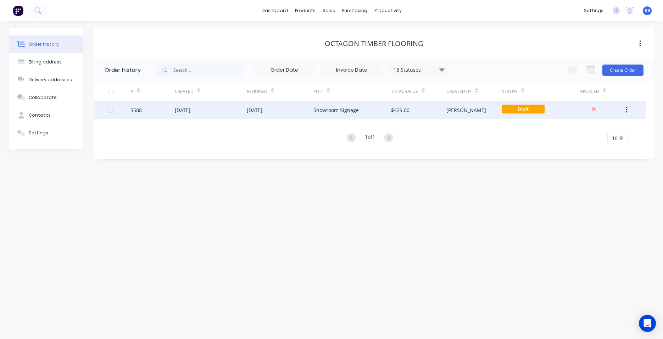
click at [465, 109] on div "[PERSON_NAME]" at bounding box center [474, 110] width 55 height 18
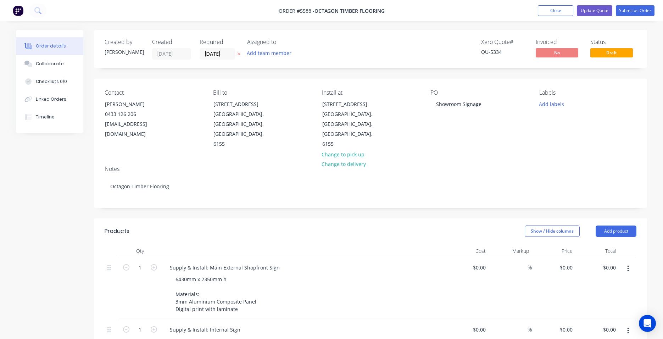
type input "$390.00"
click at [595, 10] on button "Update Quote" at bounding box center [594, 10] width 35 height 11
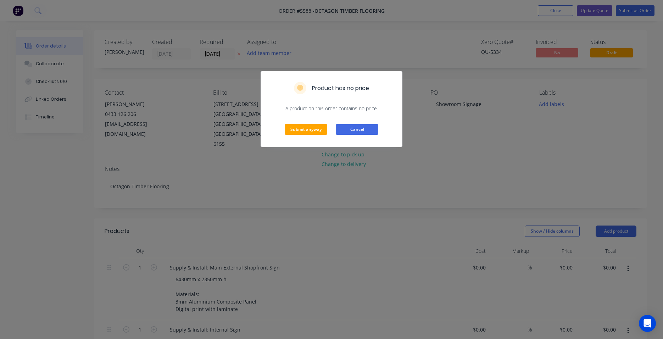
click at [360, 129] on button "Cancel" at bounding box center [357, 129] width 43 height 11
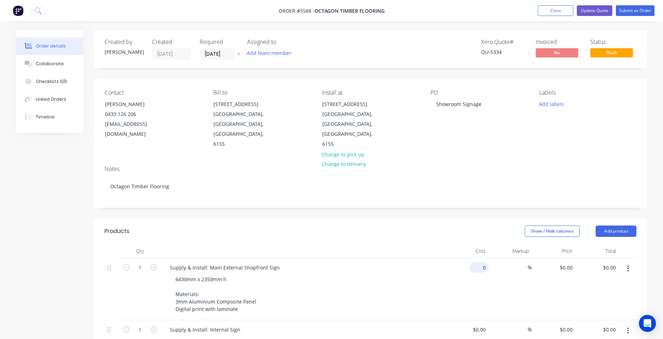
click at [478, 262] on div "0 $0.00" at bounding box center [479, 267] width 19 height 10
type input "$2,503.00"
click at [438, 274] on div "6430mm x 2350mm h Materials: 3mm Aluminium Composite Panel Digital print with l…" at bounding box center [306, 294] width 272 height 40
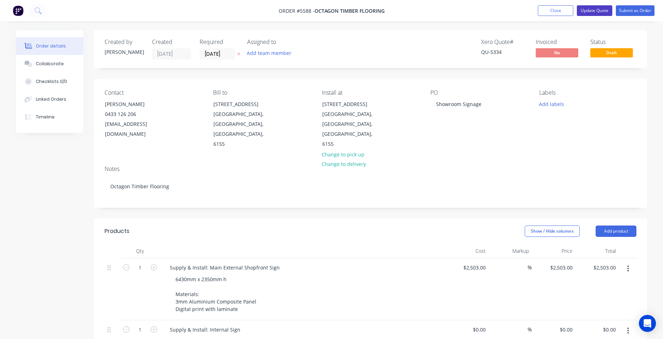
click at [592, 11] on button "Update Quote" at bounding box center [594, 10] width 35 height 11
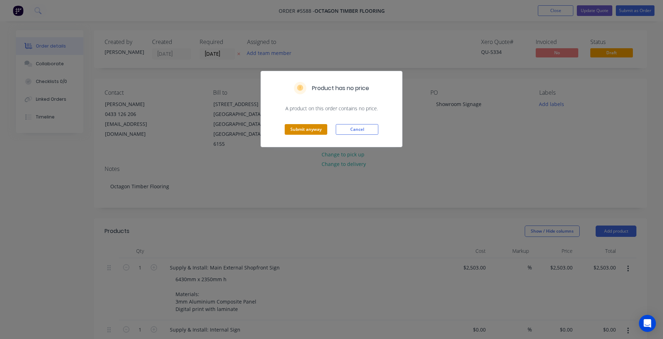
click at [300, 133] on button "Submit anyway" at bounding box center [306, 129] width 43 height 11
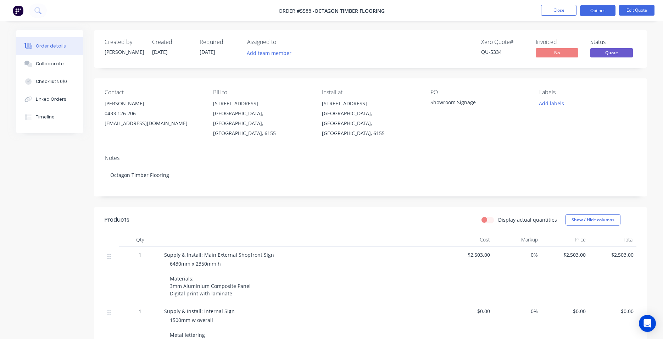
click at [590, 12] on button "Options" at bounding box center [597, 10] width 35 height 11
click at [504, 155] on div "Notes" at bounding box center [371, 158] width 532 height 7
click at [645, 8] on button "Edit Quote" at bounding box center [636, 10] width 35 height 11
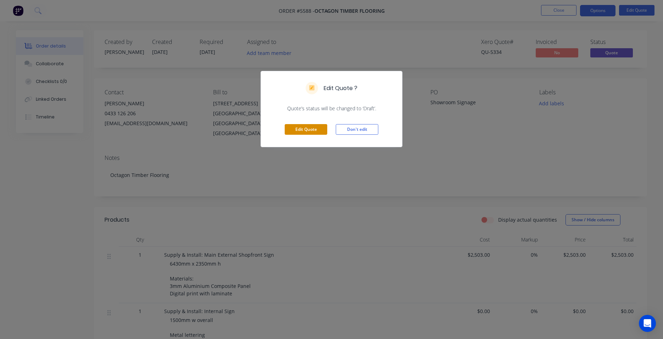
click at [296, 128] on button "Edit Quote" at bounding box center [306, 129] width 43 height 11
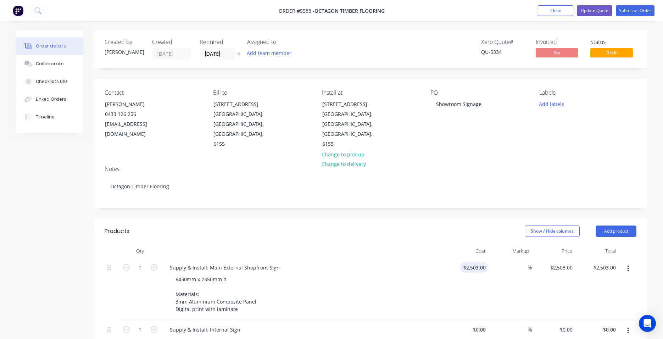
type input "2503"
click at [475, 262] on input "2503" at bounding box center [481, 267] width 15 height 10
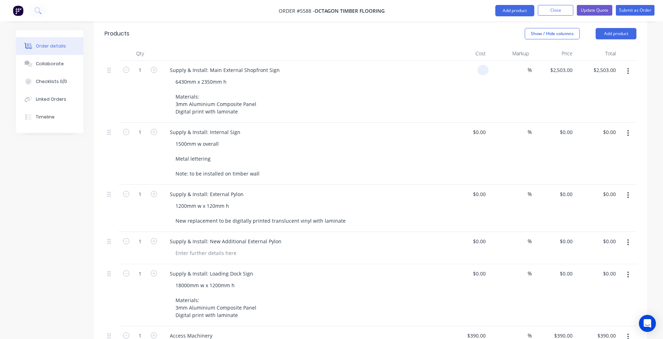
scroll to position [202, 0]
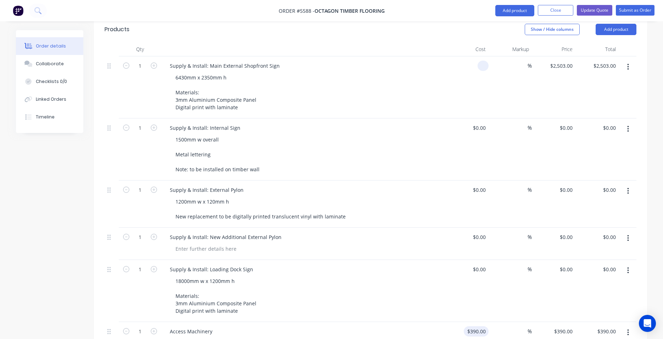
type input "$0.00"
type input "390"
type input "$0.00"
click at [475, 326] on div "390 $390.00" at bounding box center [476, 331] width 25 height 10
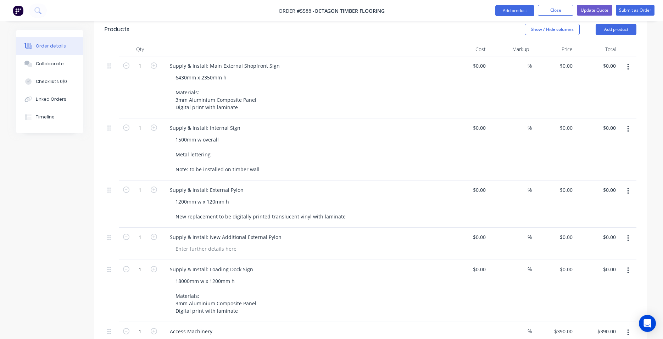
type input "$0.00"
click at [461, 279] on div "$0.00 $0.00" at bounding box center [467, 291] width 44 height 62
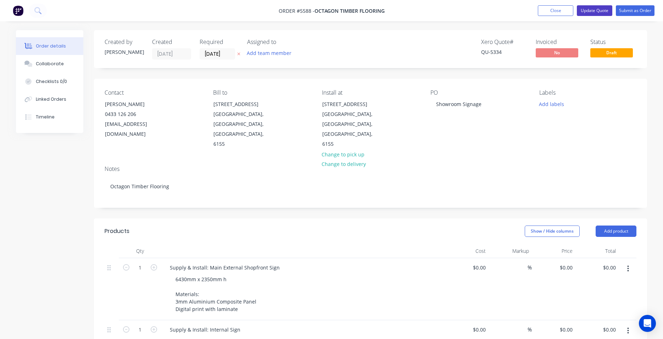
scroll to position [0, 0]
click at [598, 12] on button "Update Quote" at bounding box center [594, 10] width 35 height 11
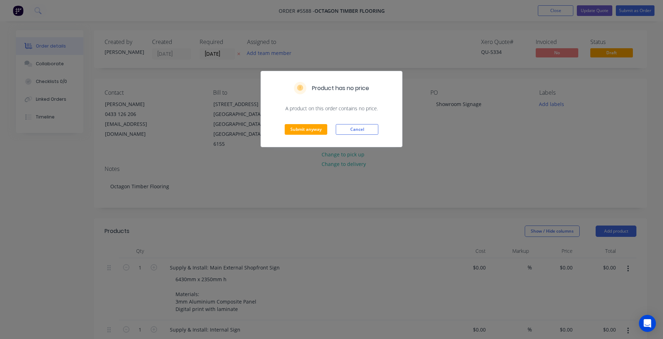
click at [304, 135] on div "Submit anyway Cancel" at bounding box center [331, 129] width 141 height 35
click at [302, 129] on button "Submit anyway" at bounding box center [306, 129] width 43 height 11
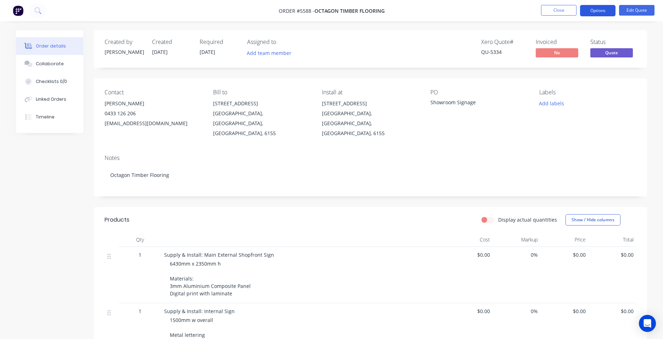
click at [591, 9] on button "Options" at bounding box center [597, 10] width 35 height 11
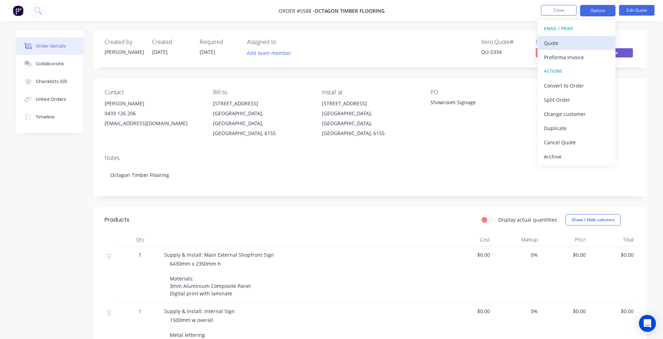
click at [554, 41] on div "Quote" at bounding box center [576, 43] width 65 height 10
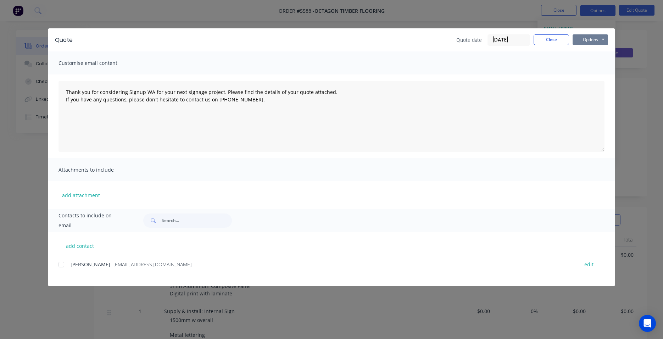
click at [591, 39] on button "Options" at bounding box center [590, 39] width 35 height 11
click at [595, 62] on button "Print" at bounding box center [595, 64] width 45 height 12
type textarea "Thank you for considering Signup WA for your next signage project. Please find …"
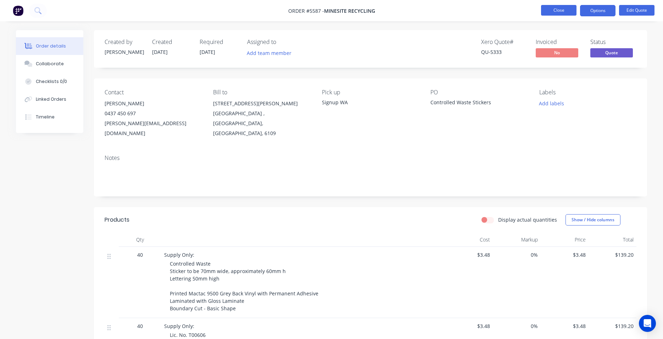
click at [555, 10] on button "Close" at bounding box center [558, 10] width 35 height 11
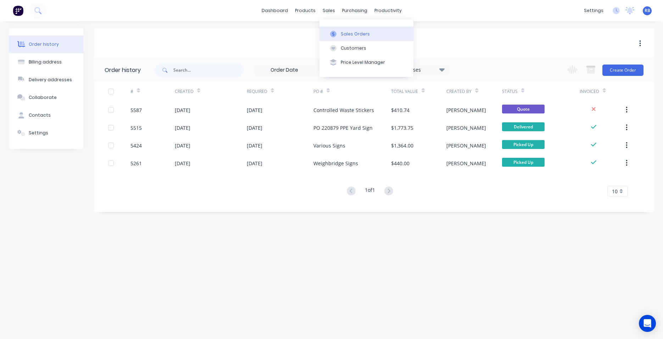
click at [357, 33] on div "Sales Orders" at bounding box center [355, 34] width 29 height 6
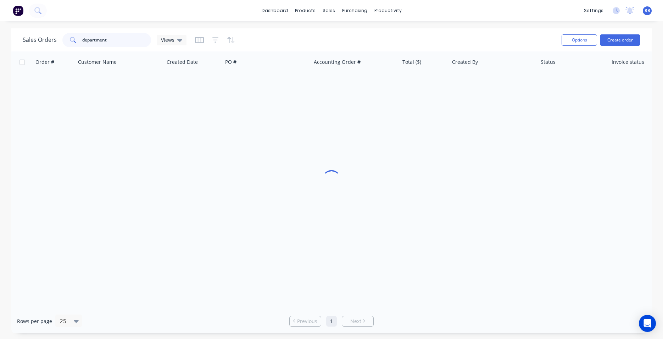
drag, startPoint x: 137, startPoint y: 41, endPoint x: 38, endPoint y: 41, distance: 98.2
click at [38, 41] on div "Sales Orders department Views" at bounding box center [105, 40] width 164 height 14
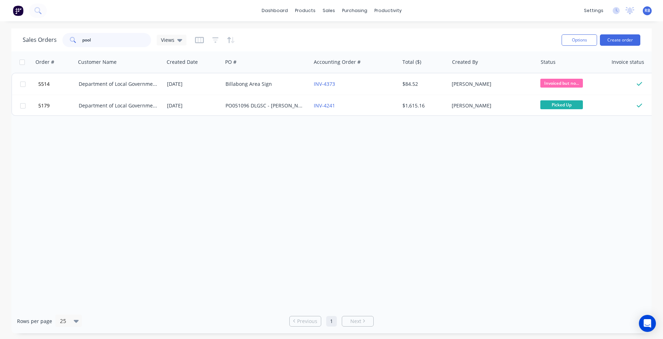
type input "pool"
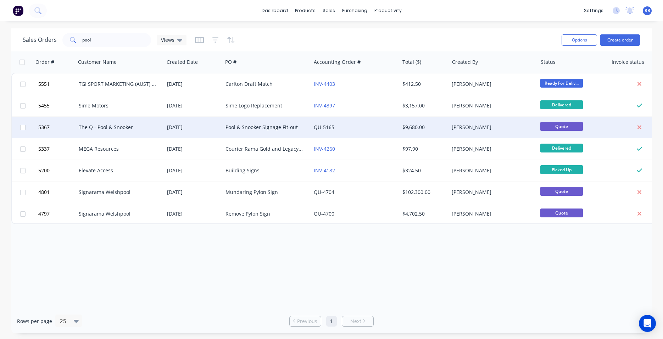
click at [100, 128] on div "The Q - Pool & Snooker" at bounding box center [118, 127] width 79 height 7
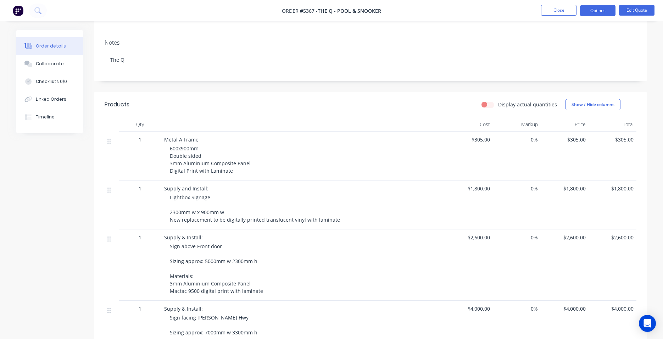
scroll to position [116, 0]
drag, startPoint x: 332, startPoint y: 208, endPoint x: 168, endPoint y: 210, distance: 163.9
click at [168, 210] on div "Supply and Install: Lightbox Signage 2300mm w x 900mm w New replacement to be d…" at bounding box center [303, 203] width 284 height 49
copy span "New replacement to be digitally printed translucent vinyl with laminate"
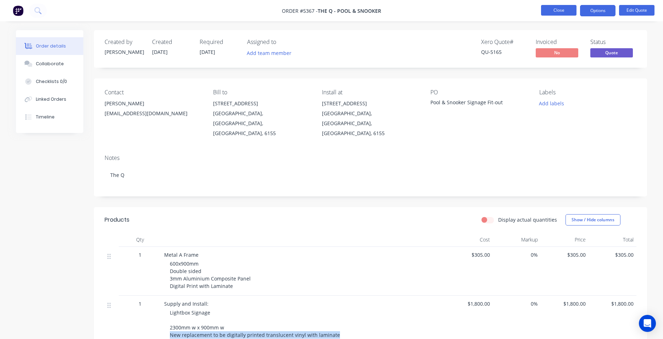
scroll to position [0, 0]
click at [557, 12] on button "Close" at bounding box center [558, 10] width 35 height 11
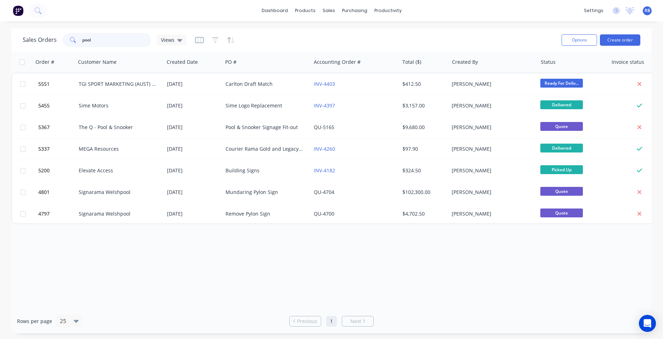
drag, startPoint x: 119, startPoint y: 41, endPoint x: 48, endPoint y: 39, distance: 70.6
click at [48, 39] on div "Sales Orders pool Views" at bounding box center [105, 40] width 164 height 14
type input "[GEOGRAPHIC_DATA]"
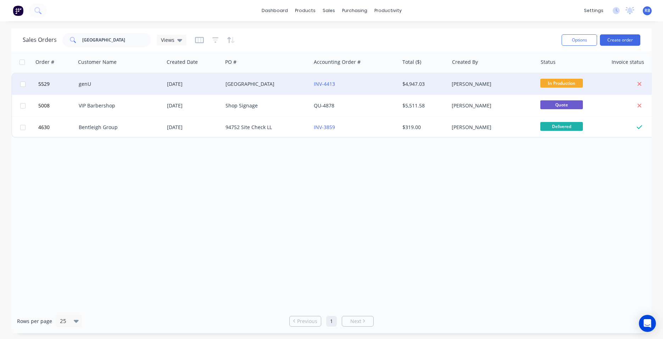
click at [275, 82] on div "[GEOGRAPHIC_DATA]" at bounding box center [265, 84] width 79 height 7
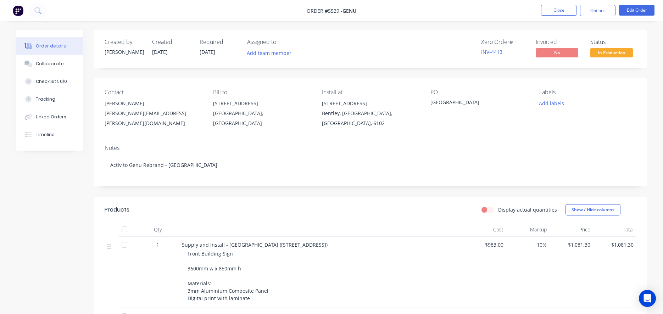
click at [326, 52] on div "Created by [PERSON_NAME] Created [DATE] Required [DATE] Assigned to Add team me…" at bounding box center [370, 49] width 553 height 38
click at [549, 11] on button "Close" at bounding box center [558, 10] width 35 height 11
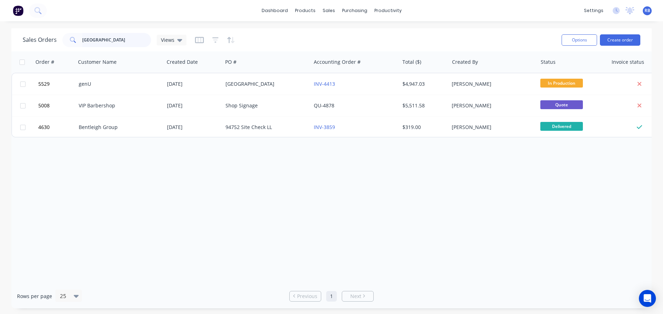
drag, startPoint x: 75, startPoint y: 41, endPoint x: 28, endPoint y: 41, distance: 46.8
click at [28, 41] on div "Sales Orders [GEOGRAPHIC_DATA] Views" at bounding box center [105, 40] width 164 height 14
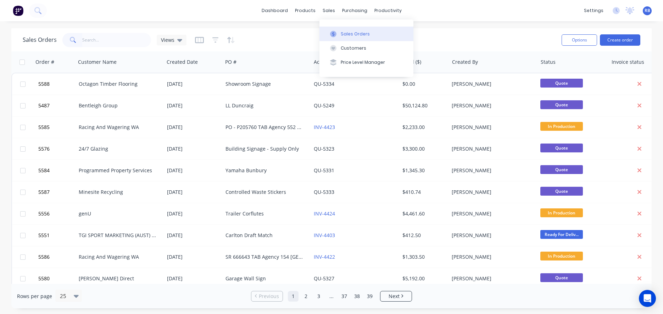
click at [353, 37] on button "Sales Orders" at bounding box center [367, 34] width 94 height 14
click at [620, 40] on button "Create order" at bounding box center [620, 39] width 40 height 11
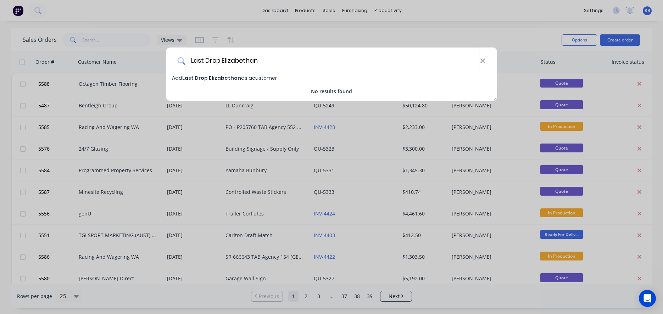
type input "Last Drop Elizabethan"
click at [198, 79] on span "Last Drop Elizabethan" at bounding box center [211, 77] width 59 height 7
select select "AU"
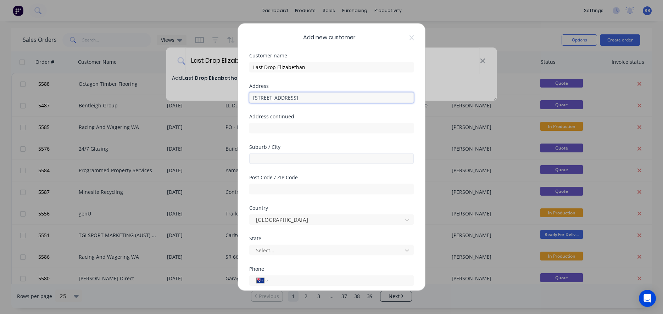
type input "[STREET_ADDRESS]"
type input "Bedfordale"
type input "6112"
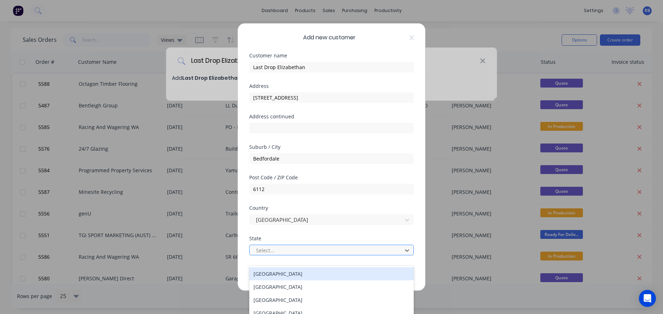
click at [278, 250] on div at bounding box center [326, 250] width 143 height 9
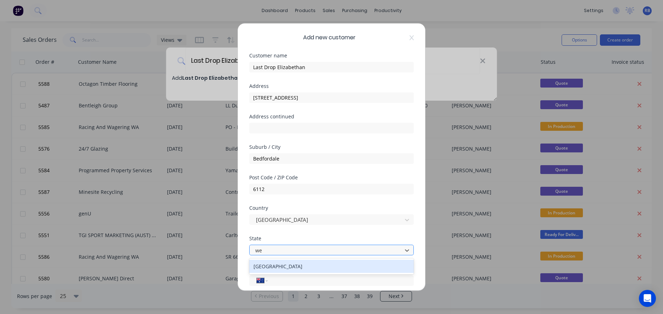
type input "[PERSON_NAME]"
click at [281, 264] on div "[GEOGRAPHIC_DATA]" at bounding box center [331, 266] width 165 height 13
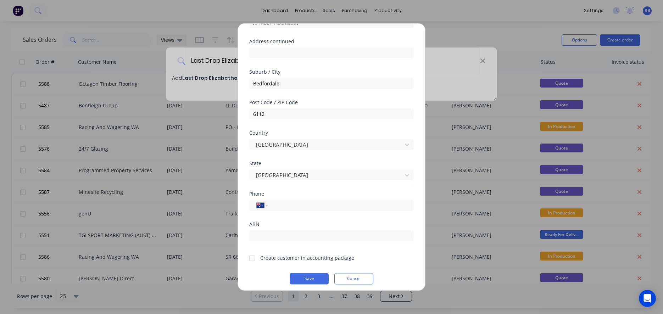
scroll to position [75, 0]
click at [267, 235] on input "text" at bounding box center [331, 236] width 165 height 11
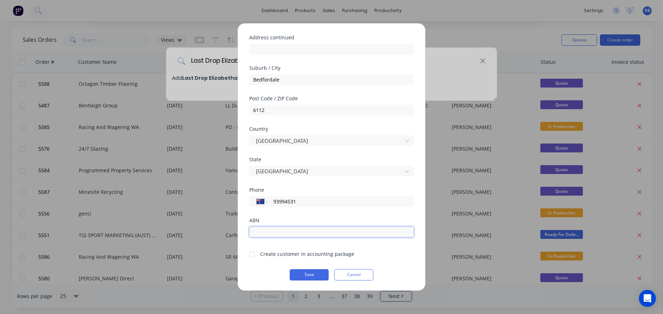
scroll to position [79, 0]
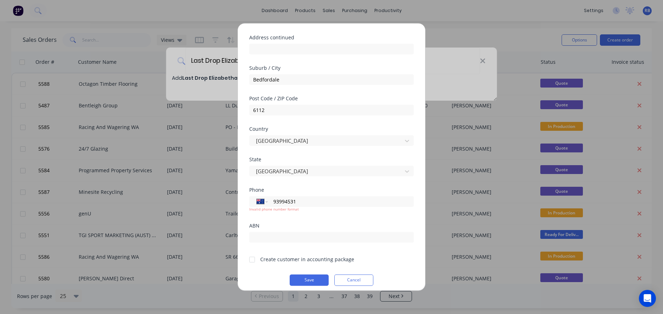
click at [255, 254] on div at bounding box center [252, 260] width 14 height 14
click at [274, 200] on input "93994531" at bounding box center [340, 202] width 134 height 8
type input "[PHONE_NUMBER]"
click at [280, 241] on input "text" at bounding box center [331, 237] width 165 height 11
click at [296, 278] on button "Save" at bounding box center [309, 279] width 39 height 11
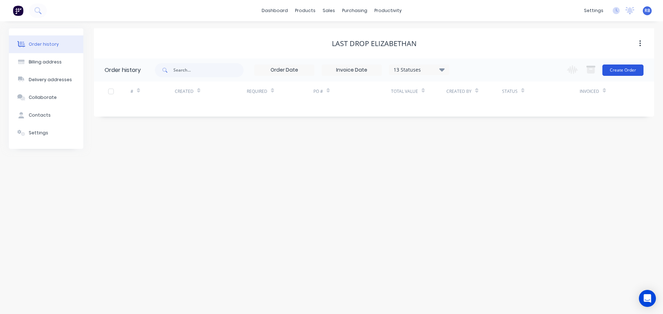
click at [608, 69] on button "Create Order" at bounding box center [623, 70] width 41 height 11
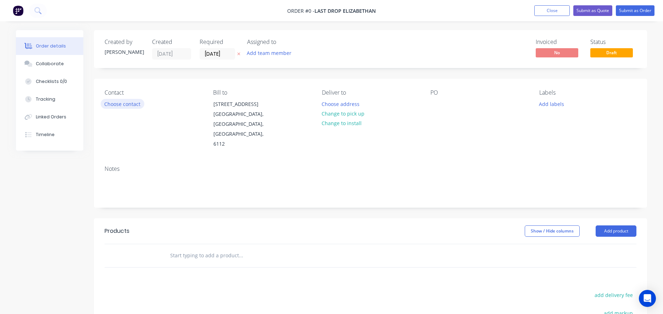
click at [118, 105] on button "Choose contact" at bounding box center [123, 104] width 44 height 10
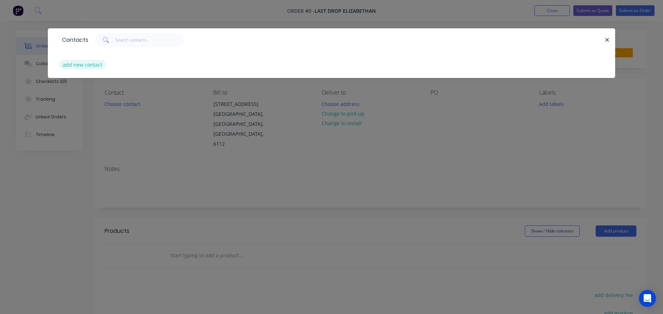
click at [79, 62] on button "add new contact" at bounding box center [82, 65] width 47 height 10
select select "AU"
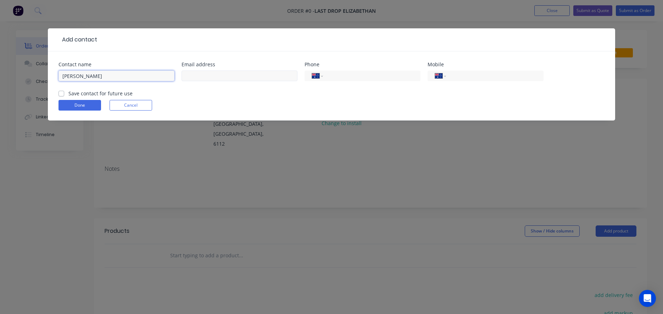
type input "[PERSON_NAME]"
paste input "[PERSON_NAME] <[EMAIL_ADDRESS][DOMAIN_NAME]>"
drag, startPoint x: 209, startPoint y: 75, endPoint x: 115, endPoint y: 75, distance: 94.0
click at [118, 75] on div "Contact name [PERSON_NAME] Email address [PERSON_NAME] <[EMAIL_ADDRESS][DOMAIN_…" at bounding box center [332, 76] width 546 height 28
click at [279, 76] on input "[EMAIL_ADDRESS][DOMAIN_NAME]>" at bounding box center [240, 76] width 116 height 11
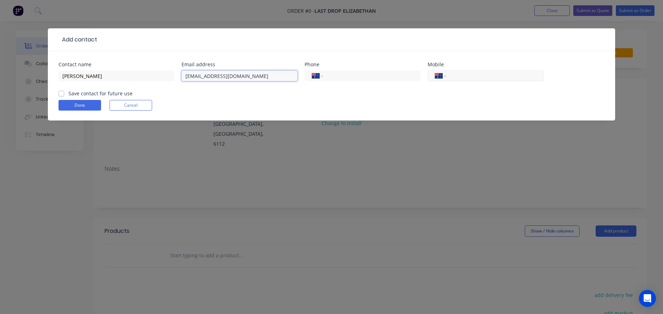
type input "[EMAIL_ADDRESS][DOMAIN_NAME]"
click at [454, 80] on input "tel" at bounding box center [493, 76] width 85 height 8
click at [385, 75] on input "(08)" at bounding box center [370, 76] width 85 height 8
type input "[PHONE_NUMBER]"
click at [93, 93] on label "Save contact for future use" at bounding box center [100, 93] width 64 height 7
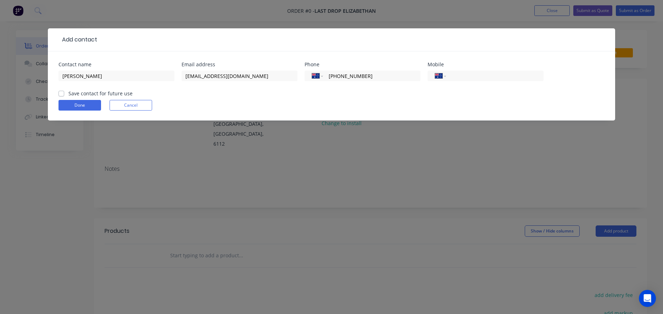
click at [64, 93] on input "Save contact for future use" at bounding box center [62, 93] width 6 height 7
checkbox input "true"
click at [79, 104] on button "Done" at bounding box center [80, 105] width 43 height 11
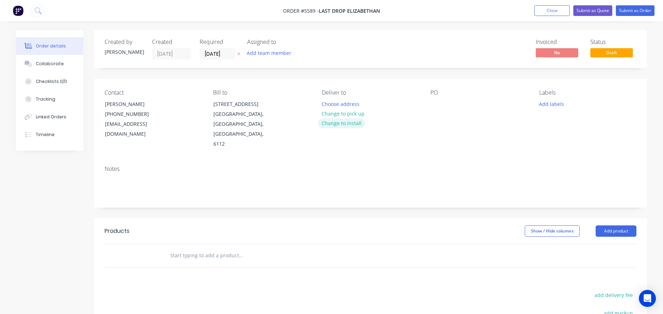
click at [336, 122] on button "Change to install" at bounding box center [342, 123] width 48 height 10
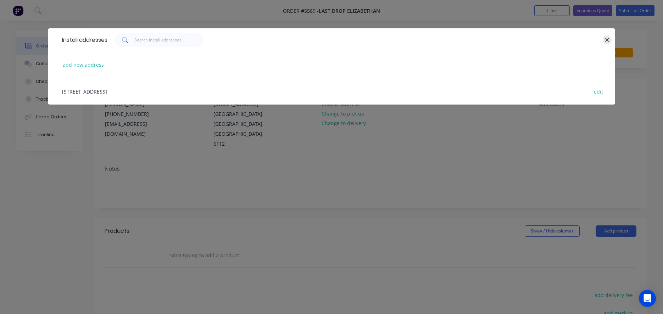
click at [611, 39] on button "button" at bounding box center [607, 39] width 9 height 9
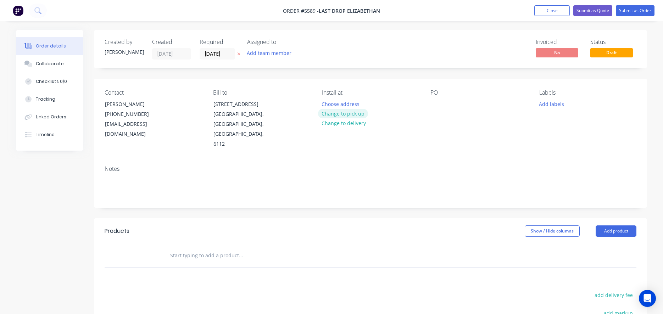
click at [333, 113] on button "Change to pick up" at bounding box center [343, 114] width 50 height 10
click at [329, 103] on div at bounding box center [327, 104] width 11 height 10
click at [438, 101] on div at bounding box center [436, 104] width 11 height 10
click at [174, 249] on input "text" at bounding box center [241, 256] width 142 height 14
click at [190, 249] on input "Supply only:" at bounding box center [241, 256] width 142 height 14
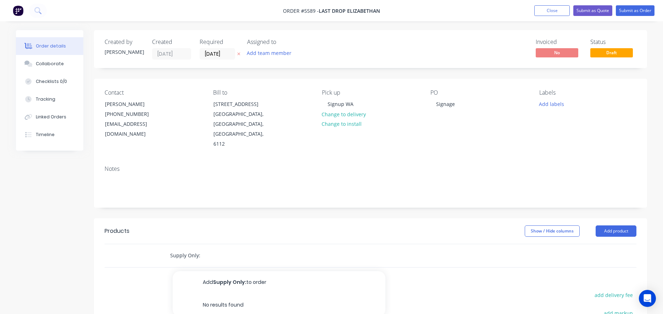
type input "Supply Only:"
click at [223, 271] on button "Add Supply Only: to order" at bounding box center [279, 282] width 213 height 23
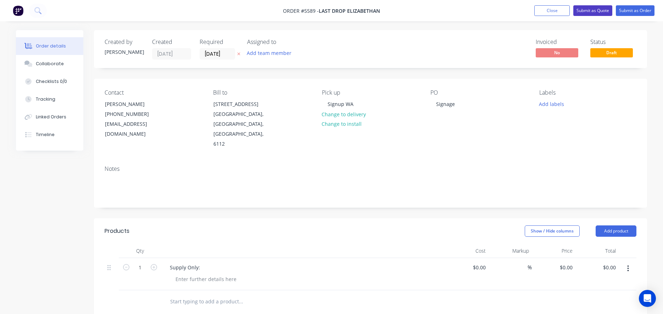
click at [589, 10] on button "Submit as Quote" at bounding box center [592, 10] width 39 height 11
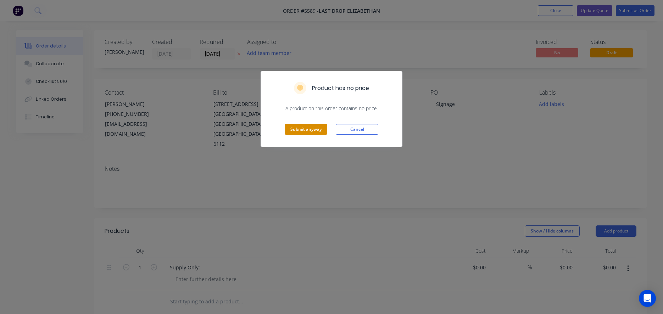
click at [301, 128] on button "Submit anyway" at bounding box center [306, 129] width 43 height 11
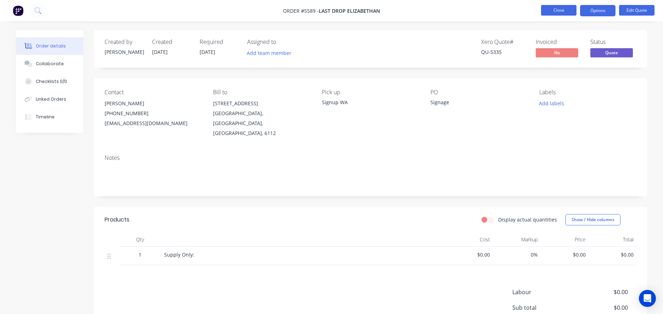
click at [559, 14] on button "Close" at bounding box center [558, 10] width 35 height 11
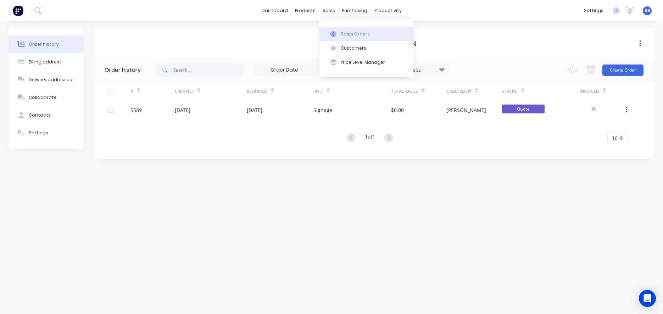
click at [354, 28] on button "Sales Orders" at bounding box center [367, 34] width 94 height 14
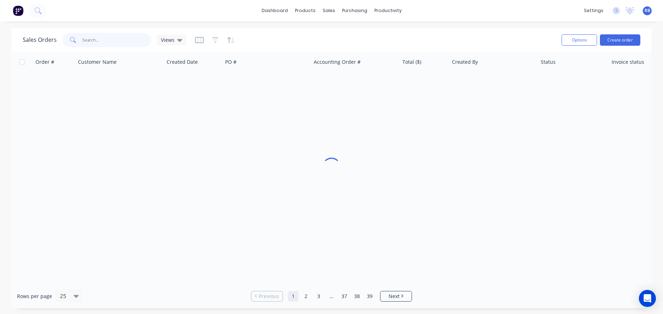
click at [104, 35] on input "text" at bounding box center [116, 40] width 69 height 14
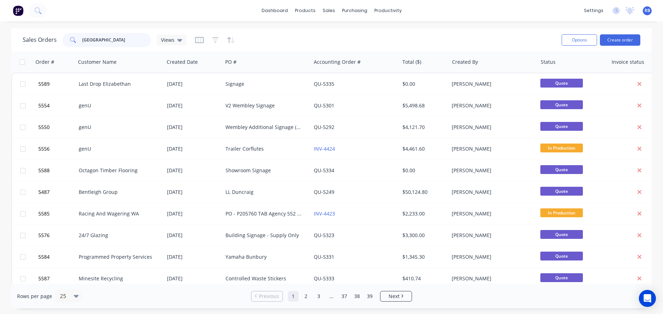
type input "[GEOGRAPHIC_DATA]"
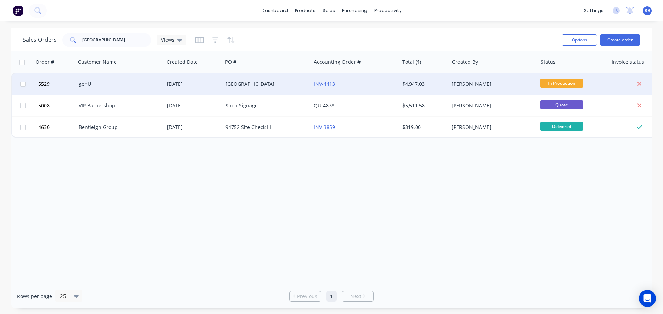
click at [115, 78] on div "genU" at bounding box center [120, 83] width 88 height 21
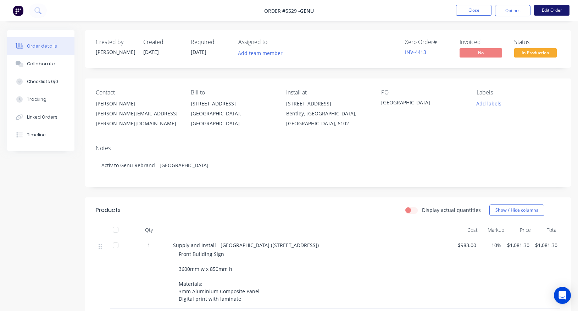
click at [549, 10] on button "Edit Order" at bounding box center [551, 10] width 35 height 11
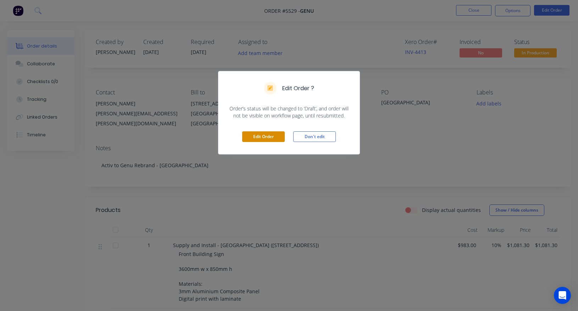
click at [252, 140] on button "Edit Order" at bounding box center [263, 136] width 43 height 11
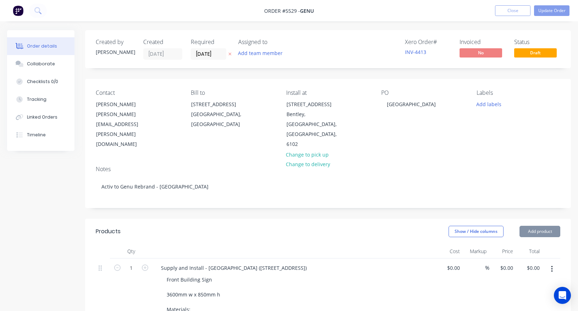
type input "$983.00"
type input "10"
type input "$1,081.30"
type input "$665.00"
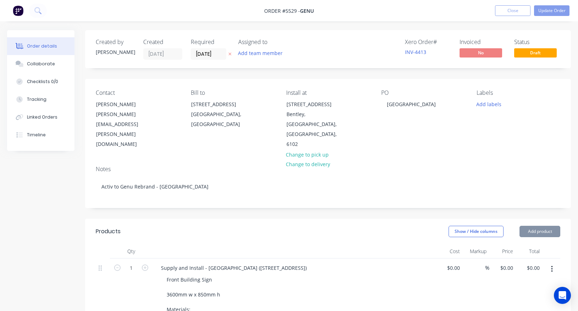
type input "10"
type input "$731.50"
type input "$1,590.00"
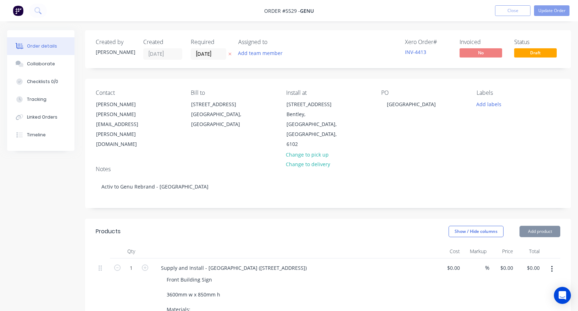
type input "$1,590.00"
type input "$995.00"
type input "10"
type input "$1,094.50"
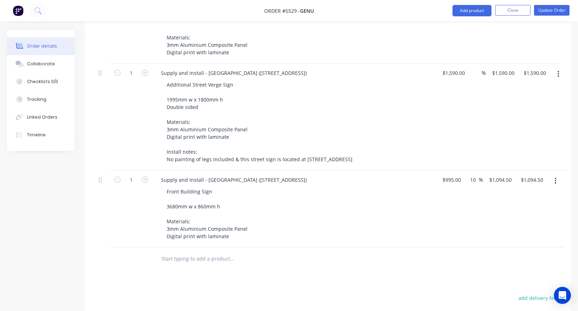
scroll to position [356, 0]
click at [182, 251] on input "text" at bounding box center [232, 258] width 142 height 14
click at [196, 251] on input "Reprint and relay charge" at bounding box center [232, 258] width 142 height 14
drag, startPoint x: 228, startPoint y: 238, endPoint x: 178, endPoint y: 237, distance: 50.0
click at [178, 251] on input "Reprint and relay charge" at bounding box center [232, 258] width 142 height 14
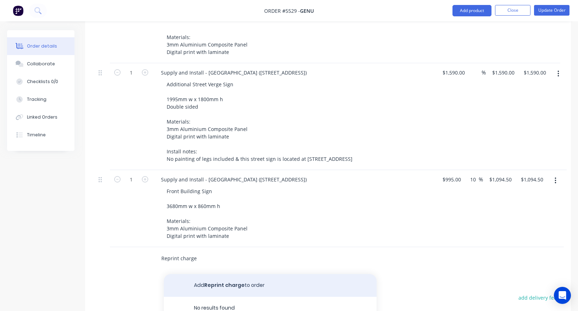
type input "Reprint charge"
click at [209, 274] on button "Add Reprint charge to order" at bounding box center [270, 285] width 213 height 23
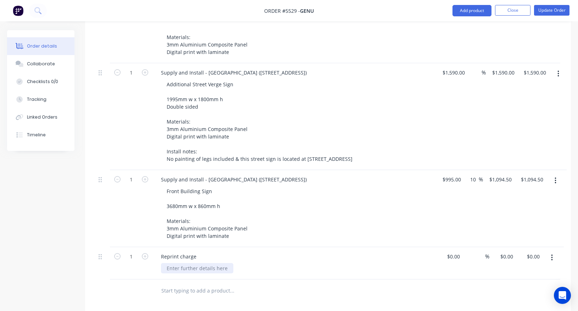
click at [193, 263] on div at bounding box center [197, 268] width 72 height 10
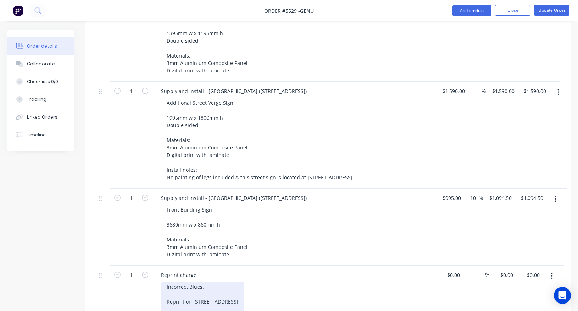
scroll to position [336, 0]
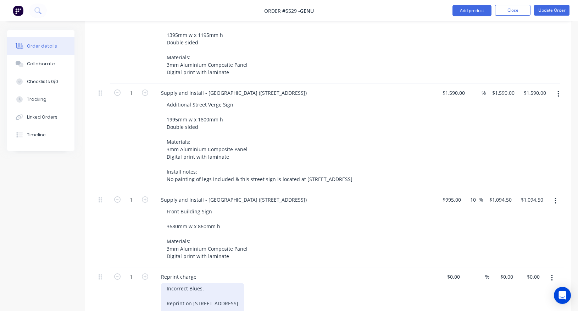
click at [238, 283] on div "Incorrect Blues. Reprint on [STREET_ADDRESS]" at bounding box center [202, 299] width 83 height 33
click at [200, 288] on div "Incorrect Blues. Reprint on [STREET_ADDRESS] Sites $229.50" at bounding box center [202, 307] width 83 height 48
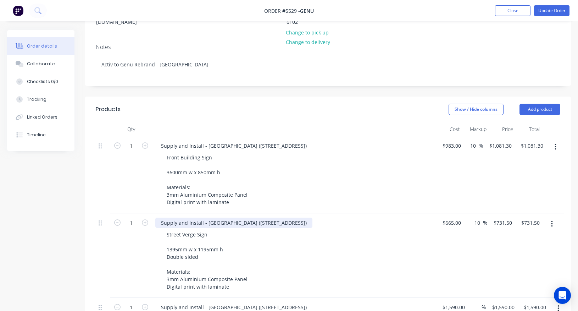
scroll to position [120, 0]
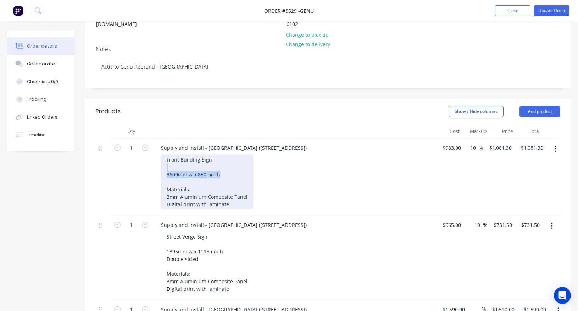
drag, startPoint x: 223, startPoint y: 154, endPoint x: 142, endPoint y: 147, distance: 82.2
click at [142, 147] on div "1 Supply and Install - [GEOGRAPHIC_DATA] ([STREET_ADDRESS]) Front Building Sign…" at bounding box center [328, 176] width 465 height 77
click at [181, 154] on div "Front Building Sign 3600mm w x 850mm h Materials: 3mm Aluminium Composite Panel…" at bounding box center [207, 181] width 92 height 55
drag, startPoint x: 167, startPoint y: 154, endPoint x: 225, endPoint y: 154, distance: 58.2
click at [225, 154] on div "Front Building Sign 3600mm w x 850mm h Materials: 3mm Aluminium Composite Panel…" at bounding box center [207, 181] width 92 height 55
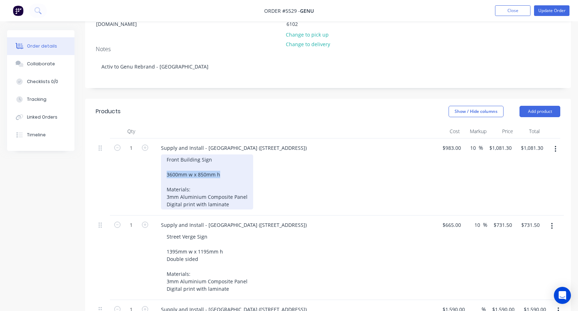
copy div "3600mm w x 850mm h"
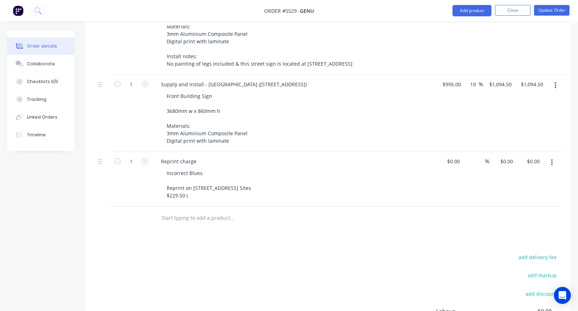
scroll to position [457, 0]
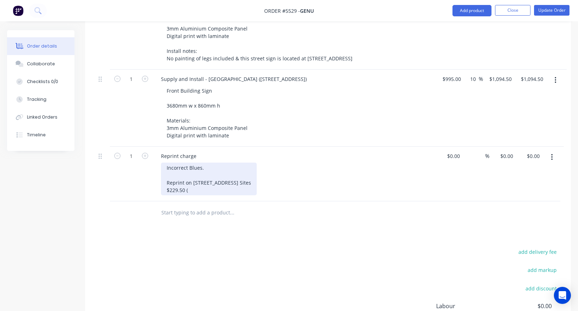
click at [193, 170] on div "Incorrect Blues. Reprint on [STREET_ADDRESS] Sites $229.50 (" at bounding box center [209, 178] width 96 height 33
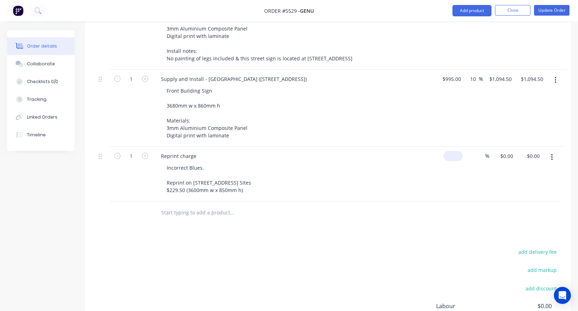
click at [451, 146] on div "$0.00" at bounding box center [449, 173] width 27 height 55
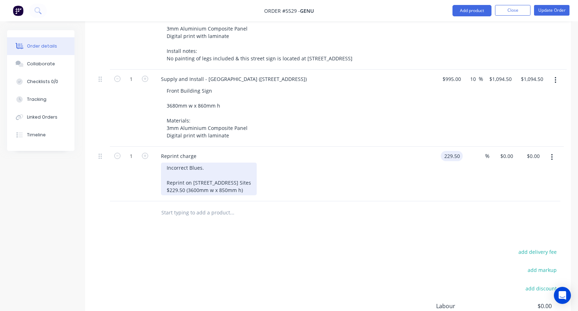
type input "$229.50"
click at [190, 174] on div "Incorrect Blues. Reprint on [STREET_ADDRESS] Sites $229.50 (3600mm w x 850mm h)" at bounding box center [209, 178] width 96 height 33
drag, startPoint x: 185, startPoint y: 171, endPoint x: 159, endPoint y: 171, distance: 25.5
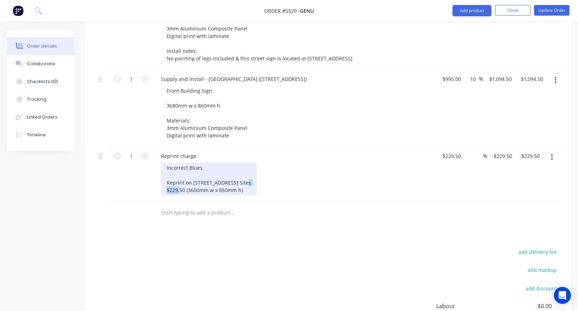
click at [161, 171] on div "Reprint charge Incorrect Blues. Reprint on [STREET_ADDRESS] Sites $229.50 (3600…" at bounding box center [294, 173] width 284 height 55
click at [240, 163] on div "Incorrect Blues. Reprint on [STREET_ADDRESS] Sites (3600mm w x 850mm h)" at bounding box center [202, 178] width 83 height 33
drag, startPoint x: 227, startPoint y: 171, endPoint x: 118, endPoint y: 127, distance: 117.4
click at [118, 146] on div "1 Reprint charge Incorrect Blues. Reprint on [STREET_ADDRESS] (3600mm w x 850mm…" at bounding box center [328, 173] width 465 height 55
copy div "Incorrect Blues. Reprint on [STREET_ADDRESS] (3600mm w x 850mm h)"
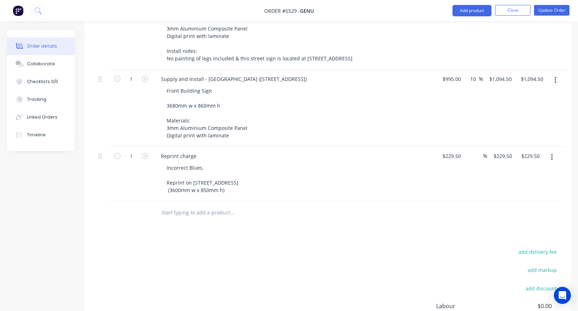
click at [173, 205] on input "text" at bounding box center [232, 212] width 142 height 14
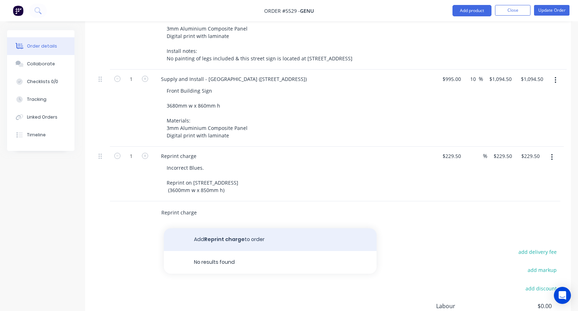
type input "Reprint charge"
click at [204, 228] on button "Add Reprint charge to order" at bounding box center [270, 239] width 213 height 23
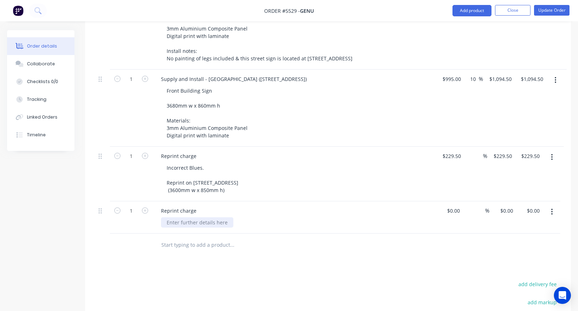
click at [185, 217] on div at bounding box center [197, 222] width 72 height 10
paste div
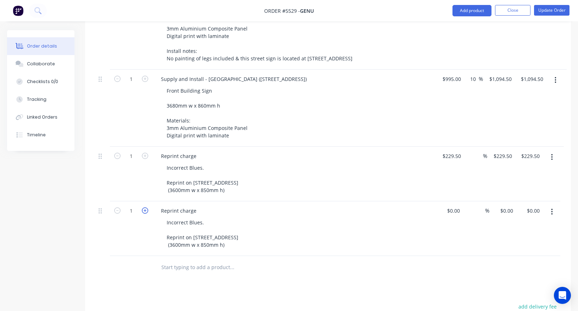
click at [147, 207] on icon "button" at bounding box center [145, 210] width 6 height 6
type input "2"
click at [455, 205] on input at bounding box center [455, 210] width 16 height 10
type input "$125.00"
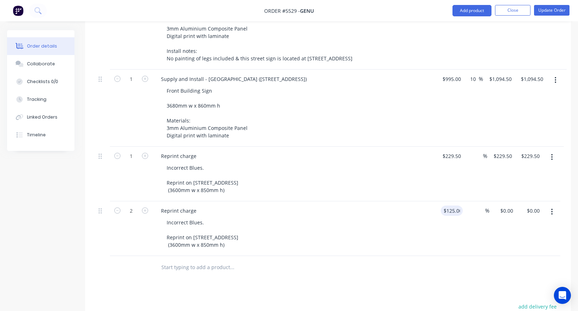
type input "$250.00"
click at [279, 217] on div "Incorrect Blues. Reprint on [STREET_ADDRESS] (3600mm w x 850mm h)" at bounding box center [297, 233] width 272 height 33
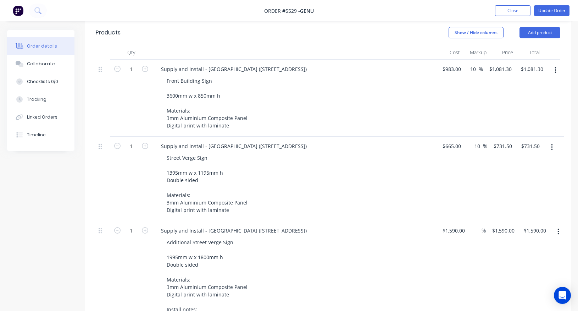
scroll to position [200, 0]
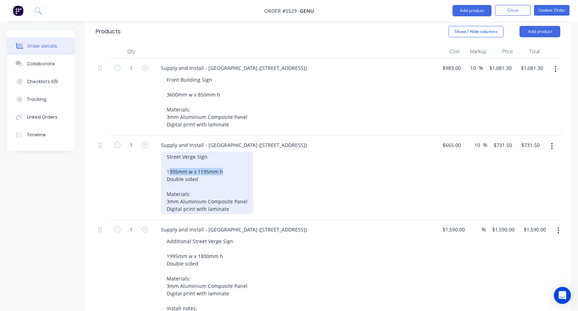
drag, startPoint x: 228, startPoint y: 153, endPoint x: 169, endPoint y: 150, distance: 59.3
click at [169, 151] on div "Street Verge Sign 1395mm w x 1195mm h Double sided Materials: 3mm Aluminium Com…" at bounding box center [207, 182] width 92 height 62
click at [233, 155] on div "Street Verge Sign 1395mm w x 1195mm h Double sided Materials: 3mm Aluminium Com…" at bounding box center [207, 182] width 92 height 62
drag, startPoint x: 231, startPoint y: 151, endPoint x: 148, endPoint y: 148, distance: 83.4
click at [148, 148] on div "1 Supply and Install - [GEOGRAPHIC_DATA] ([STREET_ADDRESS]) Street Verge Sign 1…" at bounding box center [328, 177] width 465 height 84
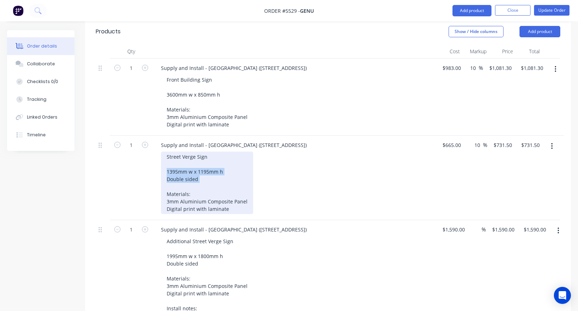
drag, startPoint x: 202, startPoint y: 159, endPoint x: 166, endPoint y: 146, distance: 37.9
click at [166, 151] on div "Street Verge Sign 1395mm w x 1195mm h Double sided Materials: 3mm Aluminium Com…" at bounding box center [207, 182] width 92 height 62
copy div "1395mm w x 1195mm h Double sided"
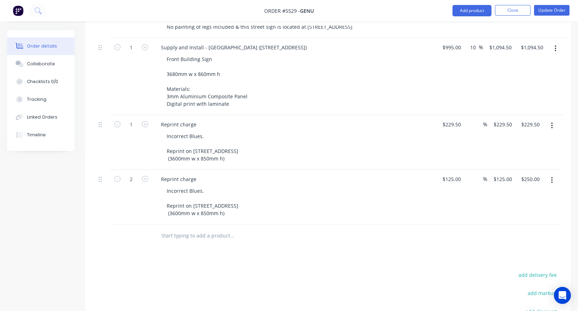
scroll to position [489, 0]
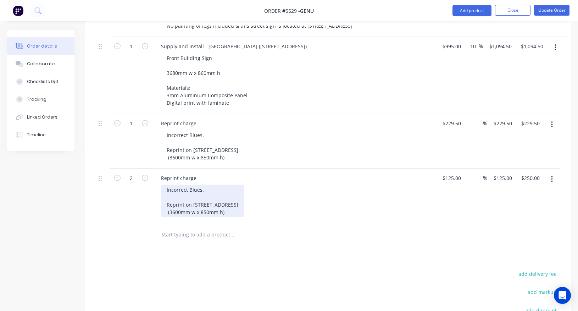
click at [213, 190] on div "Incorrect Blues. Reprint on [STREET_ADDRESS] (3600mm w x 850mm h)" at bounding box center [202, 200] width 83 height 33
drag, startPoint x: 229, startPoint y: 193, endPoint x: 156, endPoint y: 193, distance: 72.3
click at [156, 193] on div "Reprint charge Incorrect Blues. Reprint on [STREET_ADDRESS] (3600mm w x 850mm h)" at bounding box center [294, 195] width 284 height 55
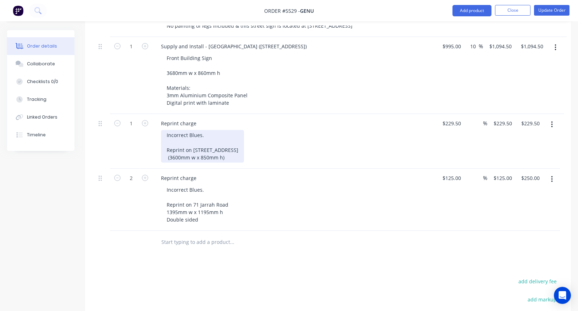
click at [207, 130] on div "Incorrect Blues. Reprint on [STREET_ADDRESS] (3600mm w x 850mm h)" at bounding box center [202, 146] width 83 height 33
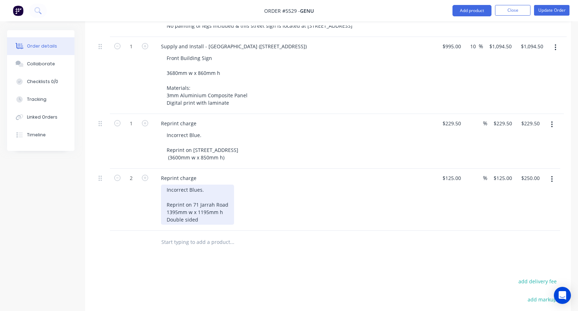
click at [211, 184] on div "Incorrect Blues. Reprint on 71 Jarrah Road 1395mm w x 1195mm h Double sided" at bounding box center [197, 204] width 73 height 40
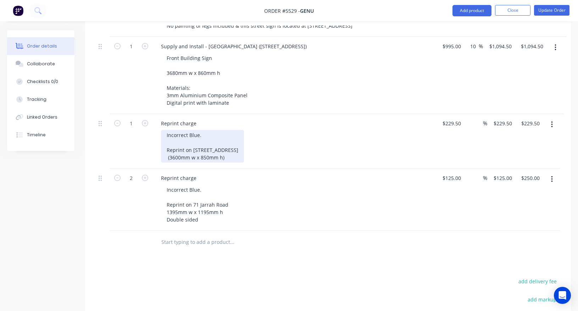
click at [168, 138] on div "Incorrect Blue. Reprint on [STREET_ADDRESS] (3600mm w x 850mm h)" at bounding box center [202, 146] width 83 height 33
click at [226, 138] on div "Incorrect Blue. Reprint on [GEOGRAPHIC_DATA] 3600mm w x 850mm h)" at bounding box center [204, 146] width 87 height 33
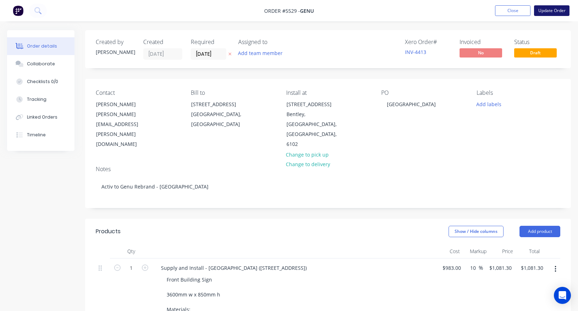
scroll to position [0, 0]
click at [551, 10] on button "Update Order" at bounding box center [551, 10] width 35 height 11
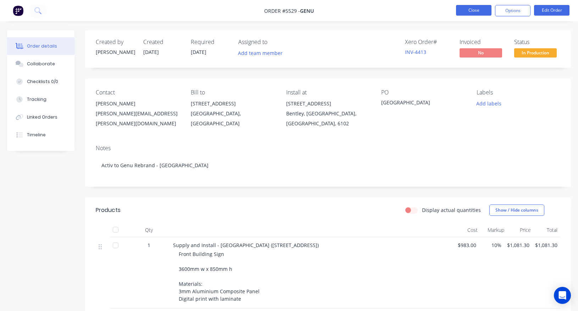
click at [468, 12] on button "Close" at bounding box center [473, 10] width 35 height 11
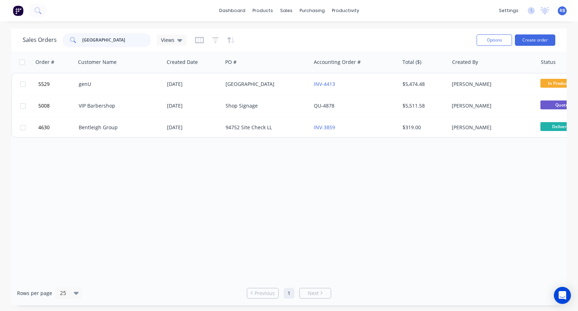
drag, startPoint x: 123, startPoint y: 35, endPoint x: 38, endPoint y: 35, distance: 85.8
click at [40, 35] on div "Sales Orders [GEOGRAPHIC_DATA] Views" at bounding box center [105, 40] width 164 height 14
drag, startPoint x: 103, startPoint y: 40, endPoint x: 12, endPoint y: 40, distance: 90.8
click at [12, 40] on div "Sales Orders east vic Views Options Create order" at bounding box center [288, 39] width 555 height 23
type input "storite"
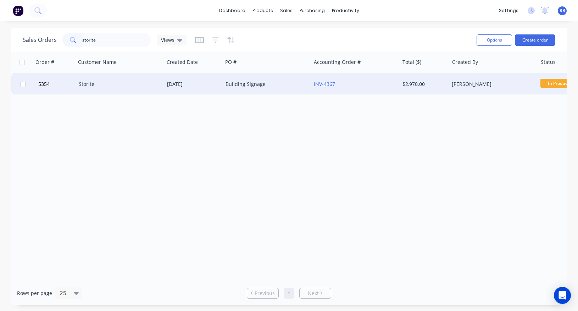
click at [133, 79] on div "Storite" at bounding box center [120, 83] width 88 height 21
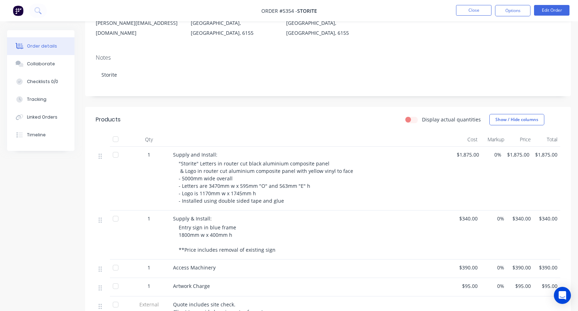
scroll to position [109, 0]
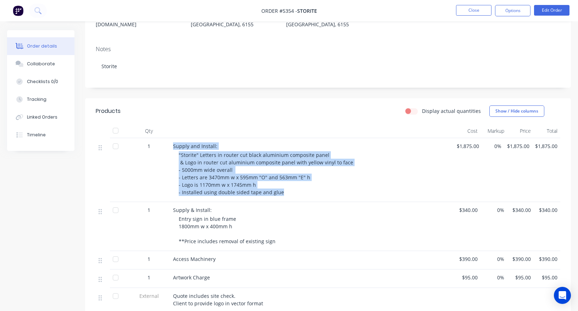
drag, startPoint x: 284, startPoint y: 183, endPoint x: 169, endPoint y: 137, distance: 123.9
click at [169, 138] on div "1 Supply and Install: "Storite" Letters in router cut black aluminium composite…" at bounding box center [328, 170] width 465 height 64
click at [209, 151] on span ""Storite" Letters in router cut black aluminium composite panel & Logo in route…" at bounding box center [266, 173] width 174 height 44
drag, startPoint x: 278, startPoint y: 182, endPoint x: 170, endPoint y: 134, distance: 118.8
click at [170, 138] on div "1 Supply and Install: "Storite" Letters in router cut black aluminium composite…" at bounding box center [328, 170] width 465 height 64
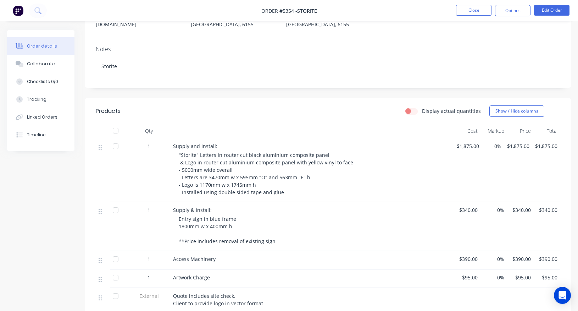
click at [177, 143] on span "Supply and Install:" at bounding box center [195, 146] width 44 height 7
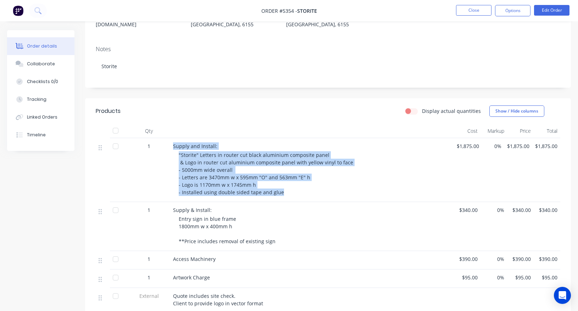
drag, startPoint x: 173, startPoint y: 135, endPoint x: 281, endPoint y: 182, distance: 117.5
click at [282, 182] on div "Supply and Install: "Storite" Letters in router cut black aluminium composite p…" at bounding box center [312, 170] width 284 height 64
copy div "Supply and Install: "Storite" Letters in router cut black aluminium composite p…"
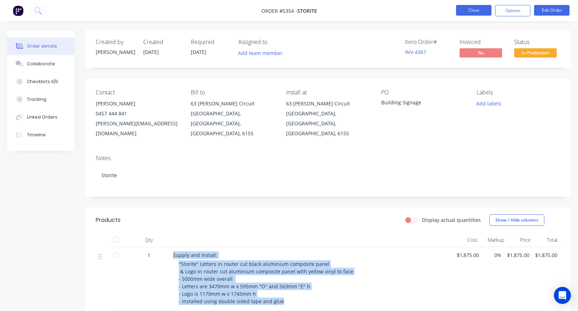
scroll to position [0, 0]
click at [473, 8] on button "Close" at bounding box center [473, 10] width 35 height 11
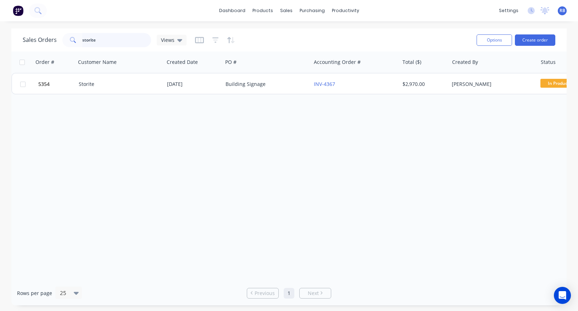
drag, startPoint x: 119, startPoint y: 38, endPoint x: 32, endPoint y: 37, distance: 86.5
click at [32, 37] on div "Sales Orders storite Views" at bounding box center [105, 40] width 164 height 14
drag, startPoint x: 91, startPoint y: 39, endPoint x: 17, endPoint y: 39, distance: 73.4
click at [17, 39] on div "Sales Orders brushed Views Options Create order" at bounding box center [288, 39] width 555 height 23
drag, startPoint x: 26, startPoint y: 34, endPoint x: 16, endPoint y: 34, distance: 9.2
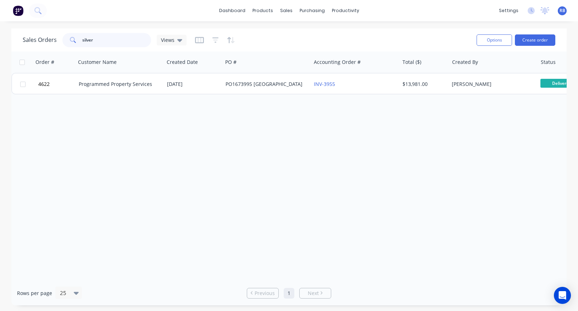
click at [16, 34] on div "Sales Orders silver Views Options Create order" at bounding box center [288, 39] width 555 height 23
drag, startPoint x: 110, startPoint y: 38, endPoint x: 32, endPoint y: 38, distance: 78.4
click at [32, 38] on div "Sales Orders silver Views" at bounding box center [105, 40] width 164 height 14
type input "router cut acm"
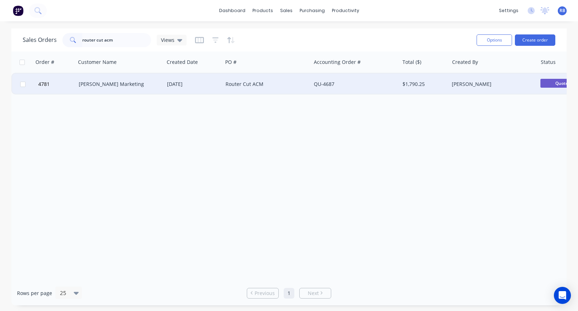
click at [140, 83] on div "[PERSON_NAME] Marketing" at bounding box center [118, 84] width 79 height 7
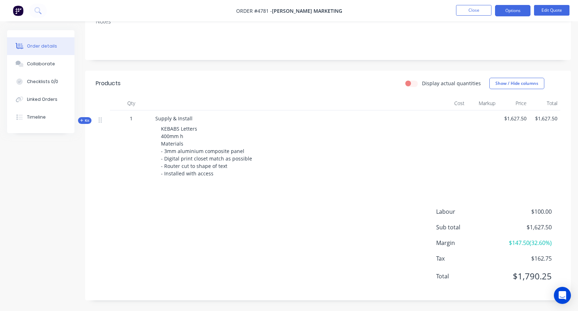
scroll to position [126, 0]
click at [472, 8] on button "Close" at bounding box center [473, 10] width 35 height 11
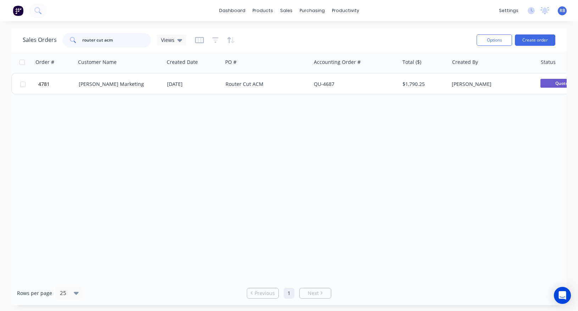
click at [123, 42] on input "router cut acm" at bounding box center [116, 40] width 69 height 14
drag, startPoint x: 96, startPoint y: 41, endPoint x: 51, endPoint y: 40, distance: 45.4
click at [51, 40] on div "Sales Orders router cut acm Views" at bounding box center [105, 40] width 164 height 14
drag, startPoint x: 84, startPoint y: 38, endPoint x: 34, endPoint y: 38, distance: 49.3
click at [34, 38] on div "Sales Orders cut acm Views" at bounding box center [105, 40] width 164 height 14
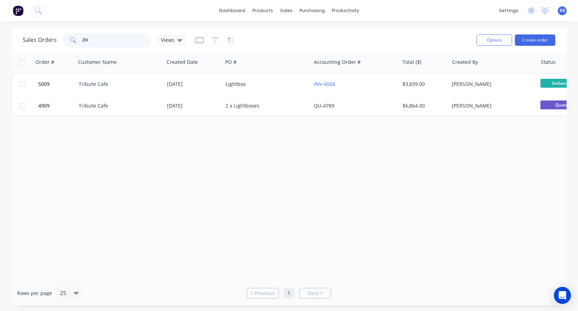
drag, startPoint x: 45, startPoint y: 41, endPoint x: 37, endPoint y: 41, distance: 8.5
click at [37, 41] on div "Sales Orders ZH Views" at bounding box center [105, 40] width 164 height 14
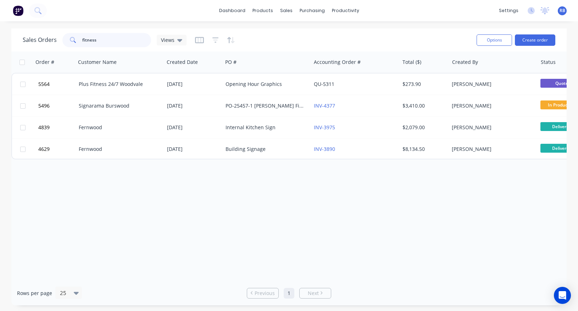
drag, startPoint x: 106, startPoint y: 40, endPoint x: 41, endPoint y: 40, distance: 65.6
click at [41, 40] on div "Sales Orders fitness Views" at bounding box center [105, 40] width 164 height 14
type input "superior"
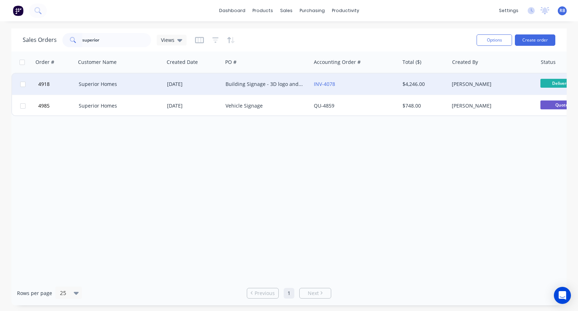
click at [123, 92] on div "Superior Homes" at bounding box center [120, 83] width 88 height 21
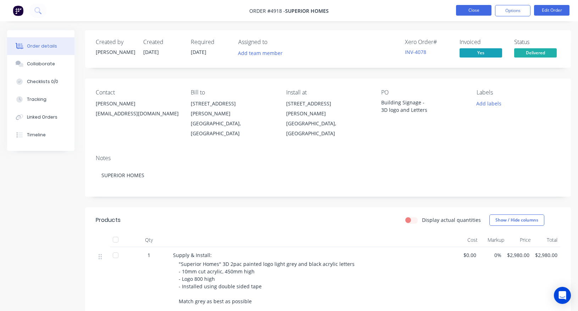
click at [480, 9] on button "Close" at bounding box center [473, 10] width 35 height 11
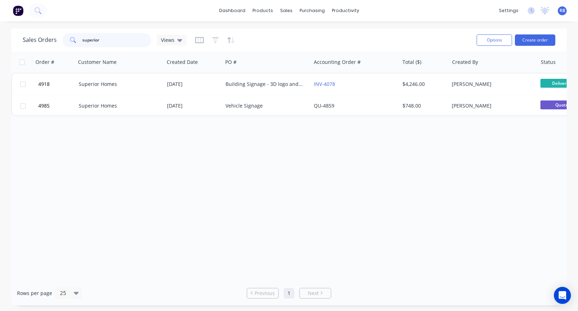
drag, startPoint x: 123, startPoint y: 35, endPoint x: 19, endPoint y: 38, distance: 104.0
click at [19, 38] on div "Sales Orders superior Views Options Create order" at bounding box center [288, 39] width 555 height 23
drag, startPoint x: 109, startPoint y: 37, endPoint x: 17, endPoint y: 39, distance: 91.2
click at [17, 39] on div "Sales Orders superior Views Options Create order" at bounding box center [288, 39] width 555 height 23
drag, startPoint x: 111, startPoint y: 37, endPoint x: 0, endPoint y: 37, distance: 111.0
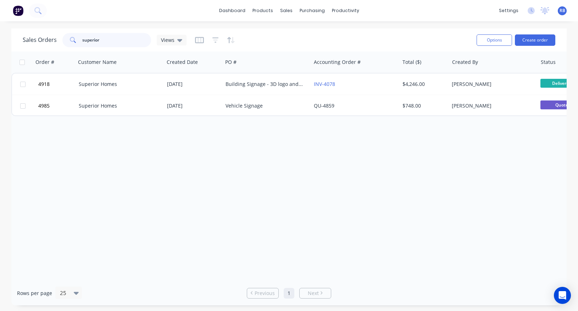
click at [0, 37] on div "Sales Orders superior Views Options Create order Order # Customer Name Created …" at bounding box center [289, 166] width 578 height 277
type input "storite"
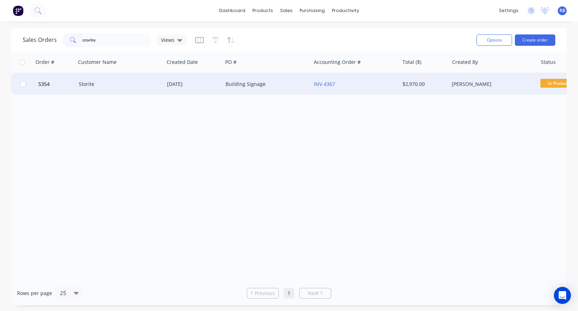
click at [123, 84] on div "Storite" at bounding box center [118, 84] width 79 height 7
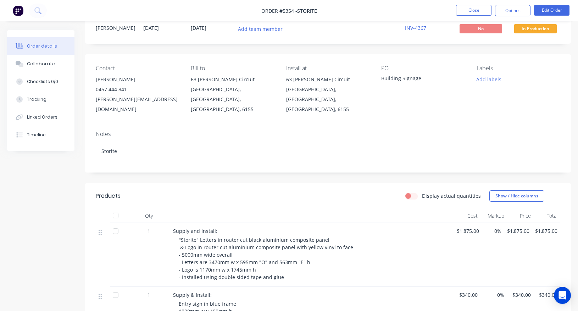
scroll to position [25, 0]
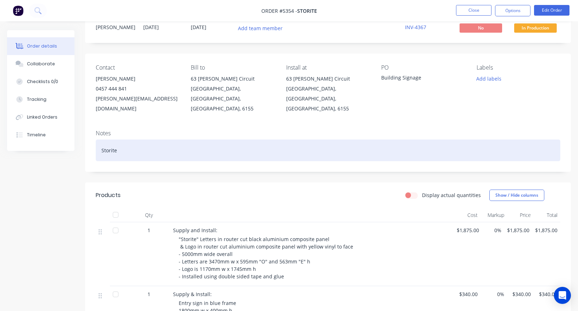
click at [375, 146] on div "Storite" at bounding box center [328, 150] width 465 height 22
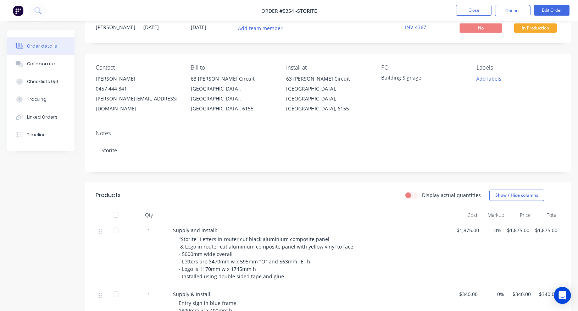
click at [303, 208] on div at bounding box center [312, 215] width 284 height 14
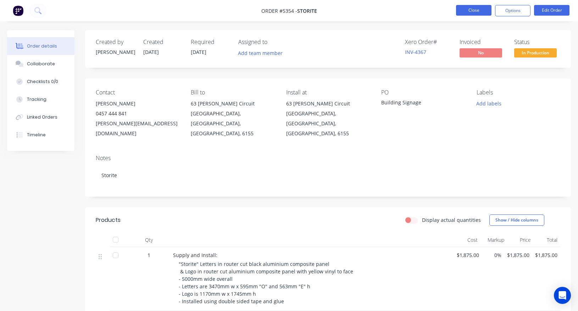
scroll to position [0, 0]
click at [467, 6] on button "Close" at bounding box center [473, 10] width 35 height 11
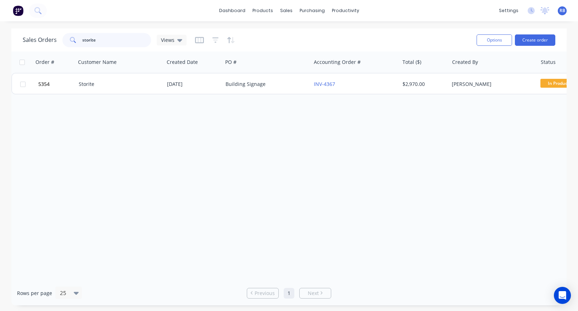
drag, startPoint x: 117, startPoint y: 41, endPoint x: 30, endPoint y: 39, distance: 86.9
click at [30, 39] on div "Sales Orders storite Views" at bounding box center [105, 40] width 164 height 14
type input "statewide"
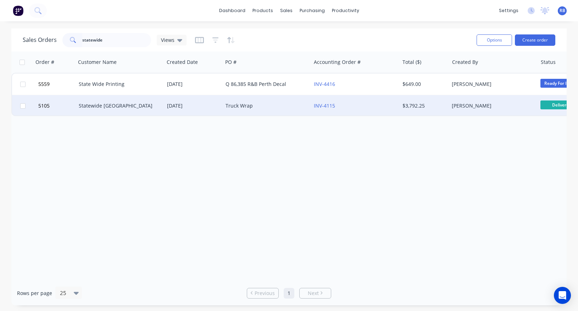
click at [112, 105] on div "Statewide [GEOGRAPHIC_DATA]" at bounding box center [118, 105] width 79 height 7
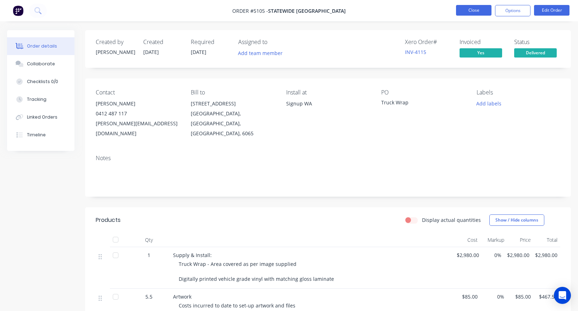
click at [470, 10] on button "Close" at bounding box center [473, 10] width 35 height 11
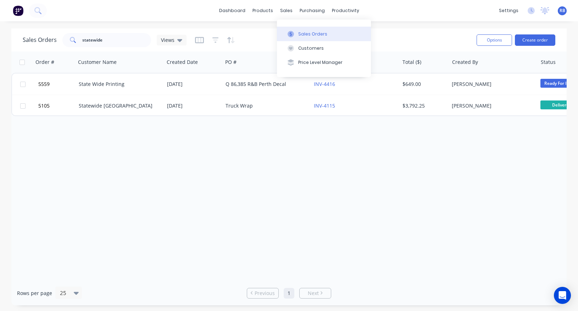
click at [316, 33] on div "Sales Orders" at bounding box center [312, 34] width 29 height 6
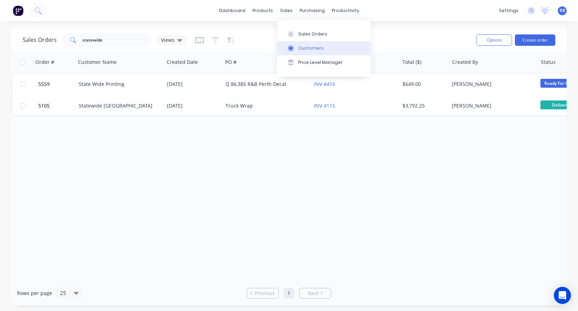
click at [309, 50] on div "Customers" at bounding box center [311, 48] width 26 height 6
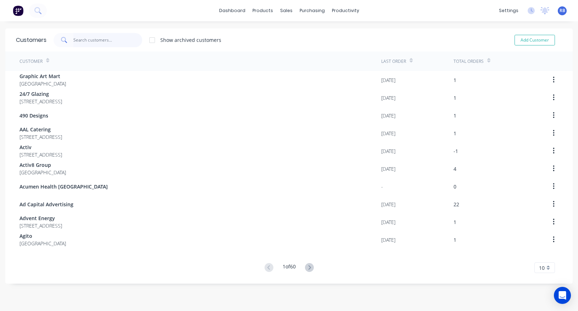
click at [87, 38] on input "text" at bounding box center [107, 40] width 69 height 14
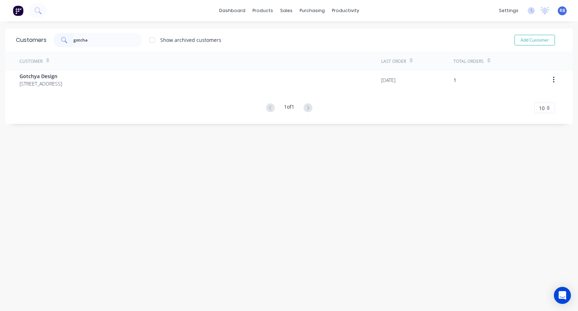
drag, startPoint x: 87, startPoint y: 38, endPoint x: 49, endPoint y: 81, distance: 57.3
click at [49, 81] on div "Customers gotcha Show archived customers Add Customer Customer Last Order Total…" at bounding box center [288, 75] width 567 height 95
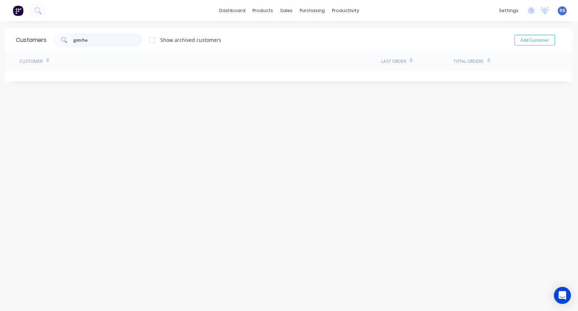
click at [106, 41] on input "gotcha" at bounding box center [107, 40] width 69 height 14
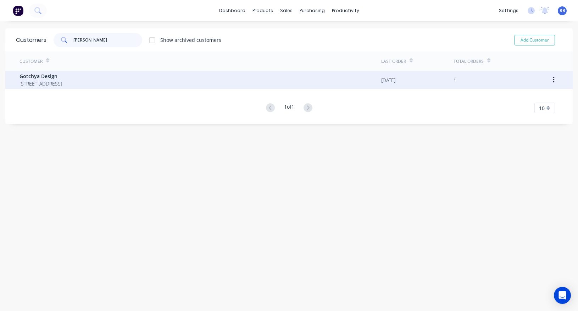
type input "[PERSON_NAME]"
click at [32, 80] on span "[STREET_ADDRESS]" at bounding box center [41, 83] width 43 height 7
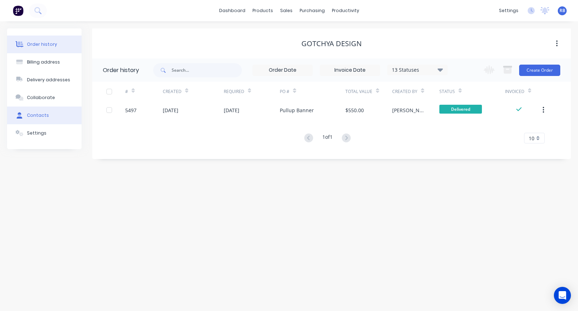
click at [45, 113] on div "Contacts" at bounding box center [38, 115] width 22 height 6
select select "AU"
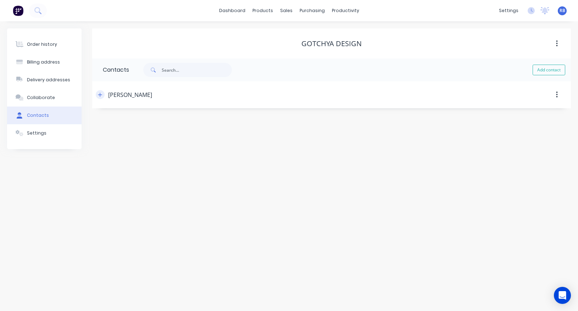
click at [99, 95] on icon "button" at bounding box center [100, 94] width 4 height 5
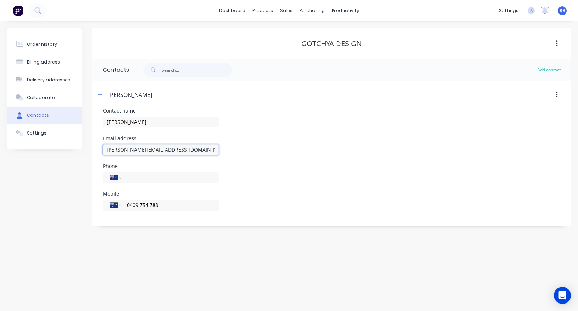
drag, startPoint x: 190, startPoint y: 153, endPoint x: 95, endPoint y: 152, distance: 95.1
click at [34, 40] on button "Order history" at bounding box center [44, 44] width 74 height 18
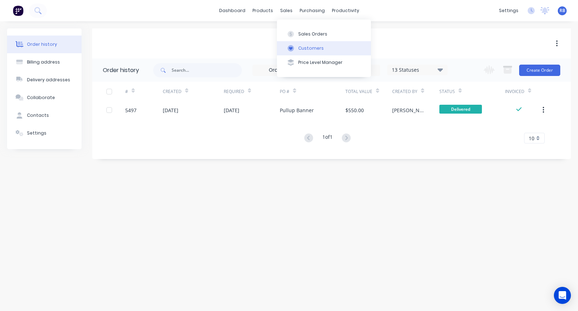
click at [307, 48] on div "Customers" at bounding box center [311, 48] width 26 height 6
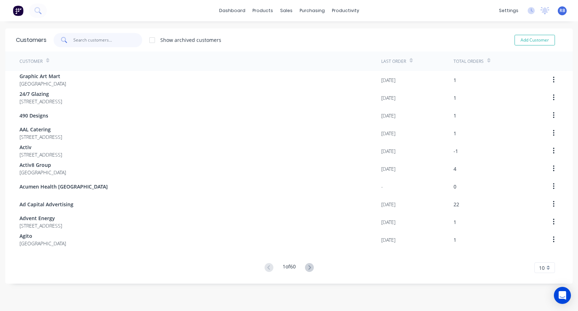
click at [75, 41] on input "text" at bounding box center [107, 40] width 69 height 14
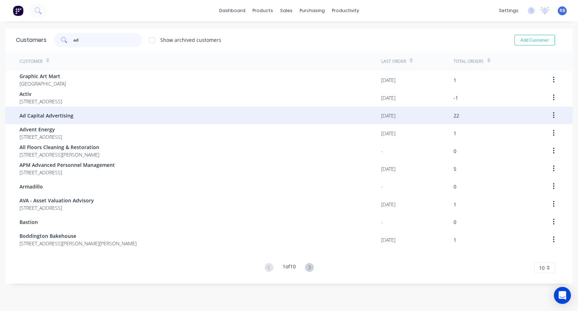
type input "ad"
click at [50, 118] on span "Ad Capital Advertising" at bounding box center [47, 115] width 54 height 7
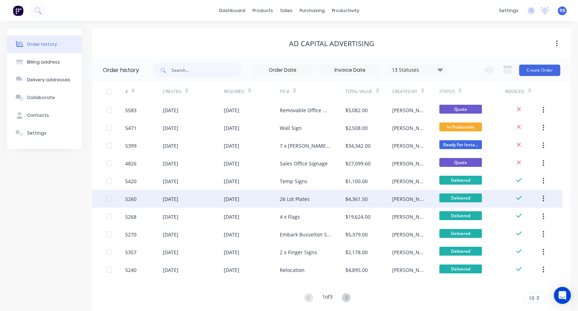
click at [178, 199] on div "[DATE]" at bounding box center [171, 198] width 16 height 7
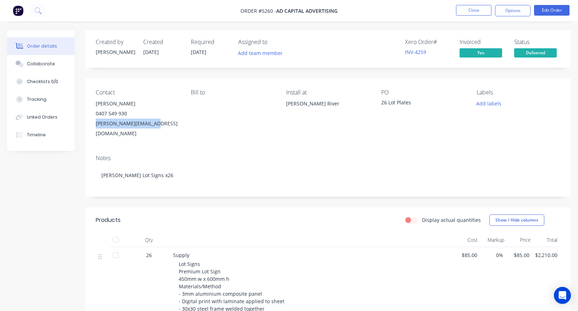
drag, startPoint x: 152, startPoint y: 125, endPoint x: 97, endPoint y: 125, distance: 55.3
click at [97, 125] on div "[PERSON_NAME][EMAIL_ADDRESS][DOMAIN_NAME]" at bounding box center [138, 128] width 84 height 20
copy div "[PERSON_NAME][EMAIL_ADDRESS][DOMAIN_NAME]"
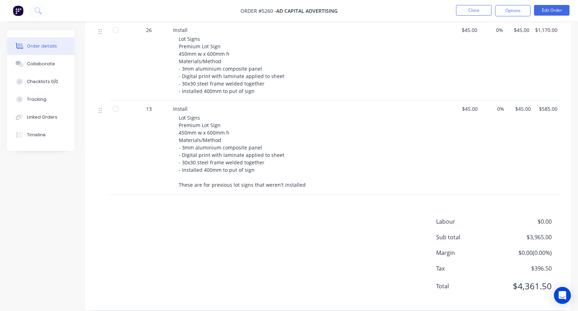
scroll to position [303, 0]
click at [470, 11] on button "Close" at bounding box center [473, 10] width 35 height 11
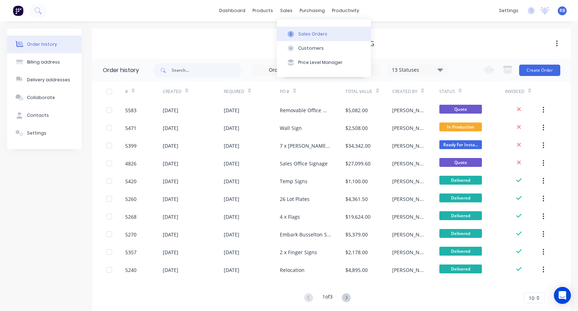
click at [303, 35] on div "Sales Orders" at bounding box center [312, 34] width 29 height 6
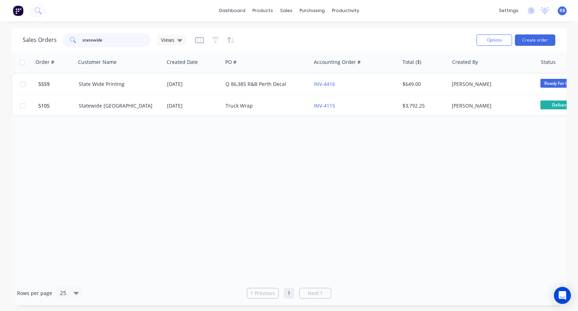
drag, startPoint x: 133, startPoint y: 40, endPoint x: -2, endPoint y: 39, distance: 135.1
click at [0, 39] on html "dashboard products sales purchasing productivity dashboard products Product Cat…" at bounding box center [289, 155] width 578 height 311
type input "art of real"
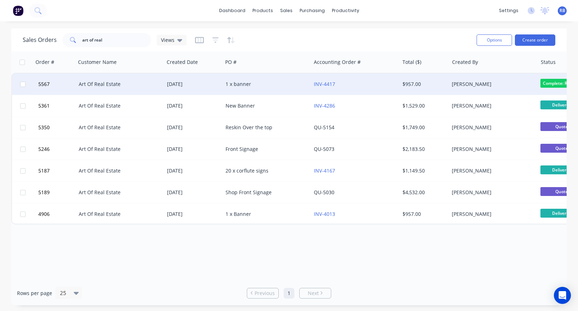
click at [120, 84] on div "Art Of Real Estate" at bounding box center [118, 84] width 79 height 7
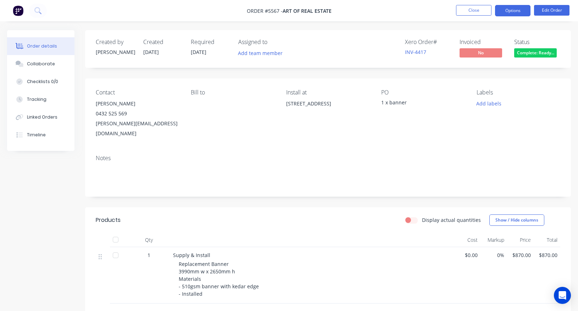
click at [511, 10] on button "Options" at bounding box center [512, 10] width 35 height 11
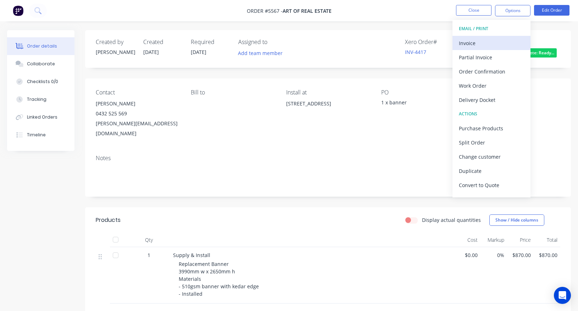
click at [473, 40] on div "Invoice" at bounding box center [491, 43] width 65 height 10
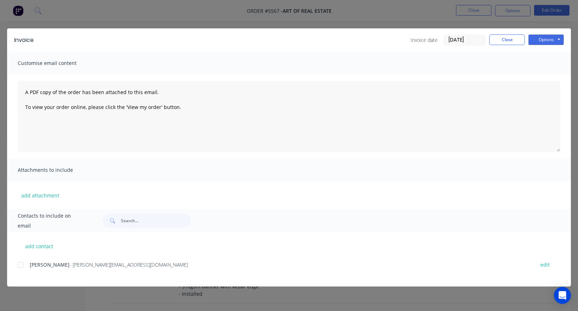
click at [21, 263] on div at bounding box center [20, 264] width 14 height 14
click at [542, 39] on button "Options" at bounding box center [545, 39] width 35 height 11
click at [543, 74] on button "Email" at bounding box center [550, 76] width 45 height 12
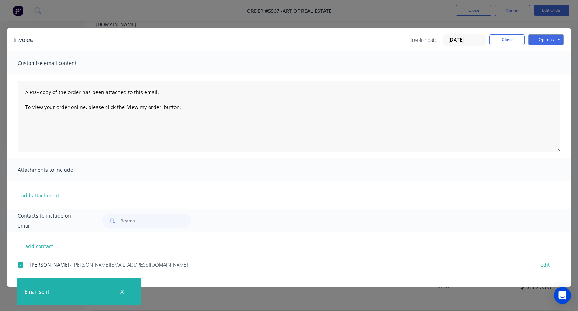
scroll to position [109, 0]
click at [498, 39] on button "Close" at bounding box center [506, 39] width 35 height 11
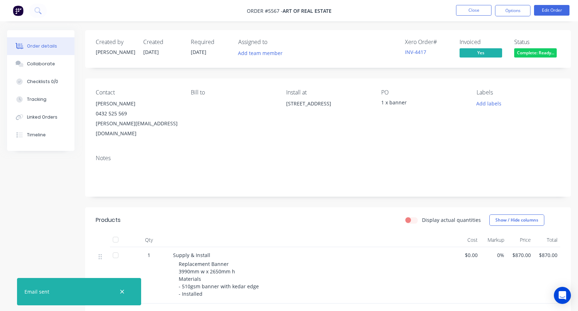
scroll to position [0, 0]
click at [527, 52] on span "Complete: Ready..." at bounding box center [535, 52] width 43 height 9
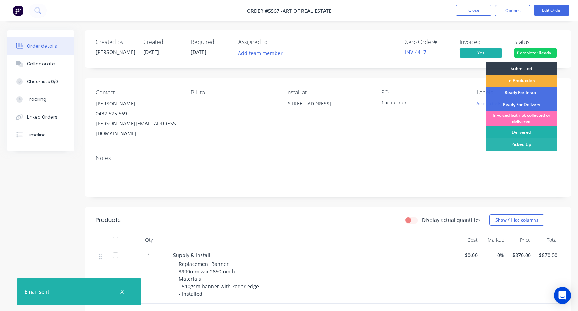
click at [512, 132] on div "Delivered" at bounding box center [521, 132] width 71 height 12
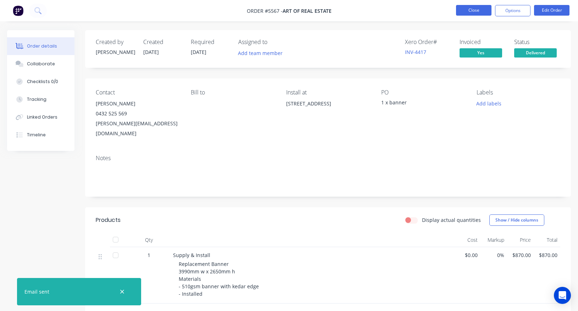
click at [466, 14] on button "Close" at bounding box center [473, 10] width 35 height 11
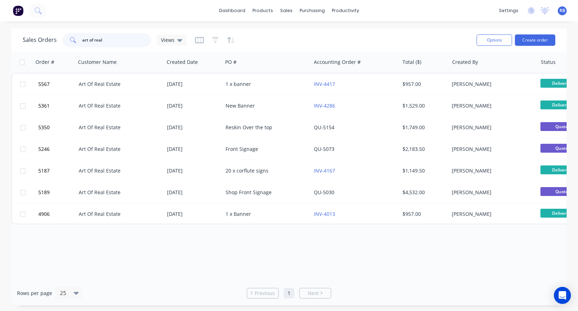
drag, startPoint x: 109, startPoint y: 40, endPoint x: 53, endPoint y: 40, distance: 56.0
click at [56, 40] on div "Sales Orders art of real Views" at bounding box center [105, 40] width 164 height 14
type input "nespresso"
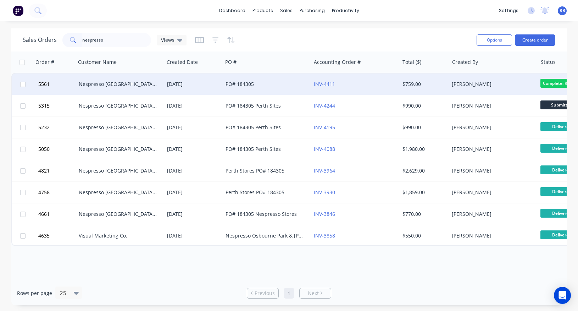
click at [276, 91] on div "PO# 184305" at bounding box center [267, 83] width 88 height 21
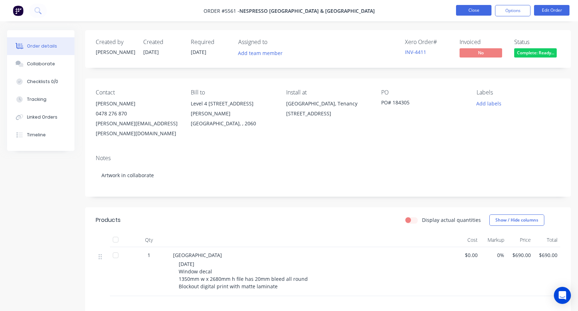
click at [468, 12] on button "Close" at bounding box center [473, 10] width 35 height 11
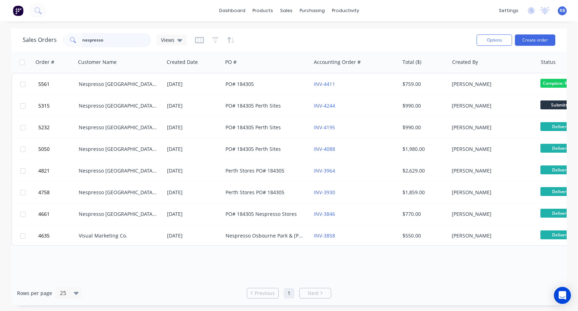
drag, startPoint x: 62, startPoint y: 43, endPoint x: 52, endPoint y: 43, distance: 9.6
click at [52, 43] on div "Sales Orders nespresso Views" at bounding box center [105, 40] width 164 height 14
type input "swan"
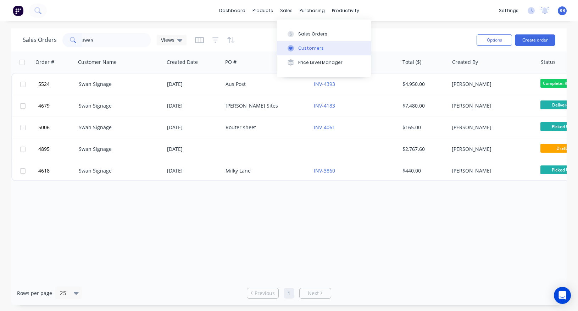
click at [307, 46] on div "Customers" at bounding box center [311, 48] width 26 height 6
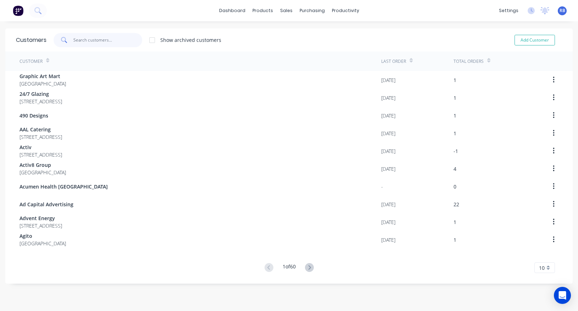
click at [96, 40] on input "text" at bounding box center [107, 40] width 69 height 14
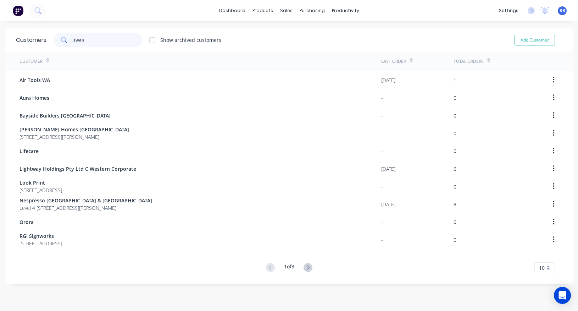
type input "swan"
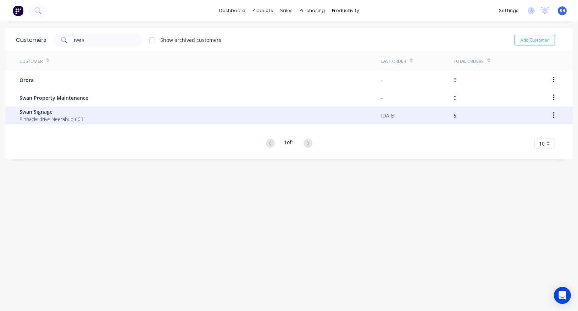
click at [100, 122] on div "Swan Signage Pinnacle drive Neerabup 6031" at bounding box center [201, 115] width 362 height 18
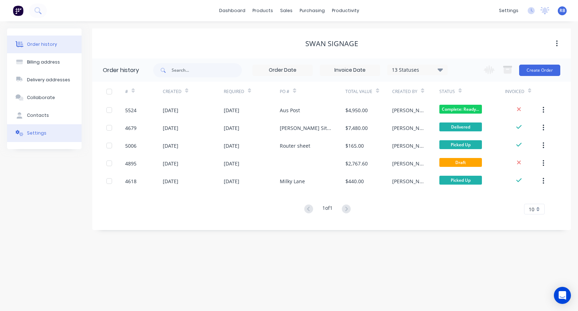
click at [29, 132] on div "Settings" at bounding box center [37, 133] width 20 height 6
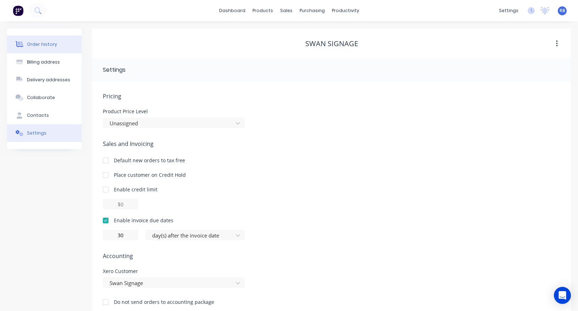
click at [24, 45] on div at bounding box center [19, 44] width 11 height 6
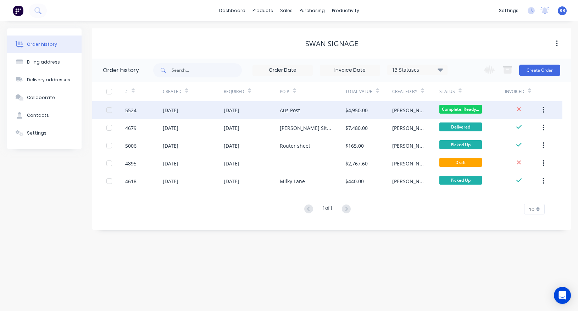
click at [261, 111] on div "[DATE]" at bounding box center [252, 110] width 56 height 18
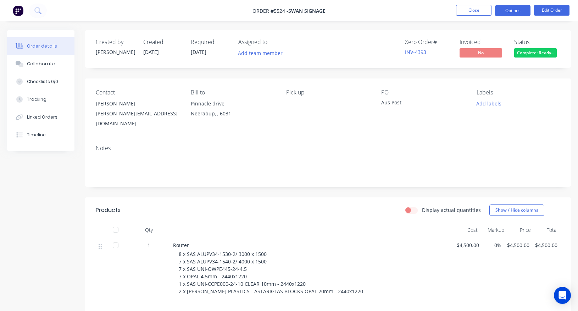
click at [513, 11] on button "Options" at bounding box center [512, 10] width 35 height 11
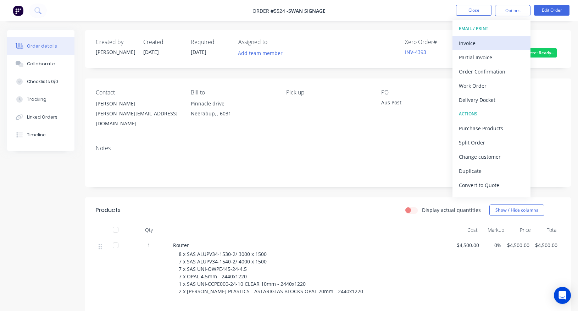
click at [478, 40] on div "Invoice" at bounding box center [491, 43] width 65 height 10
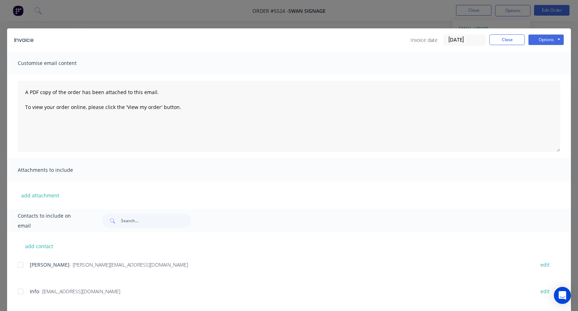
scroll to position [11, 0]
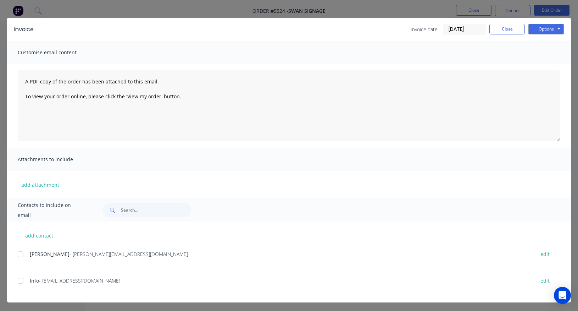
click at [20, 281] on div at bounding box center [20, 280] width 14 height 14
click at [19, 254] on div at bounding box center [20, 254] width 14 height 14
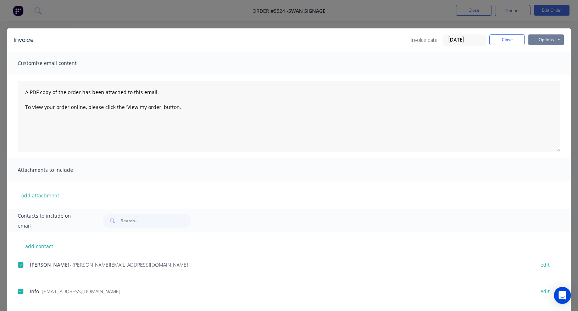
click at [545, 43] on button "Options" at bounding box center [545, 39] width 35 height 11
click at [542, 74] on button "Email" at bounding box center [550, 76] width 45 height 12
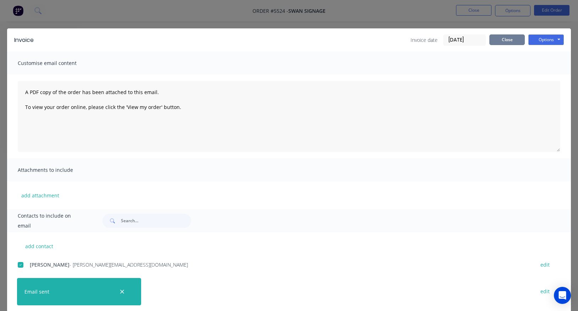
click at [508, 40] on button "Close" at bounding box center [506, 39] width 35 height 11
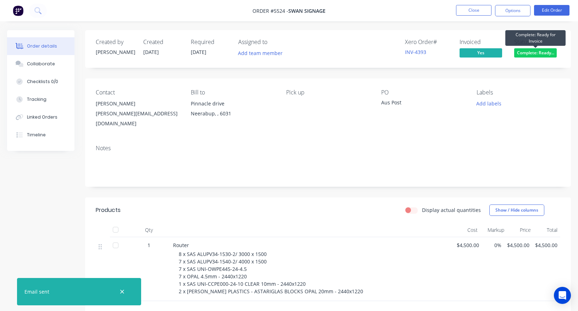
click at [534, 52] on span "Complete: Ready..." at bounding box center [535, 52] width 43 height 9
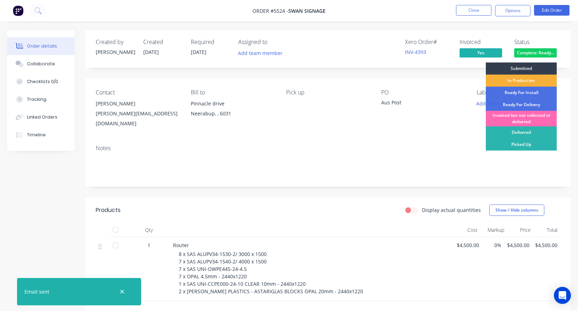
click at [516, 117] on div "Invoiced but not collected or delivered" at bounding box center [521, 119] width 71 height 16
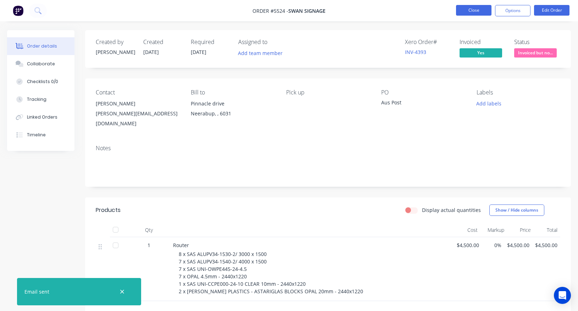
click at [474, 10] on button "Close" at bounding box center [473, 10] width 35 height 11
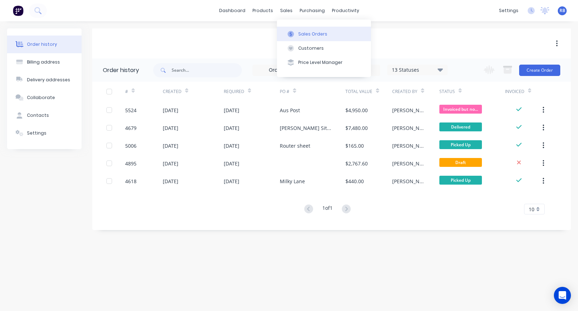
click at [306, 33] on div "Sales Orders" at bounding box center [312, 34] width 29 height 6
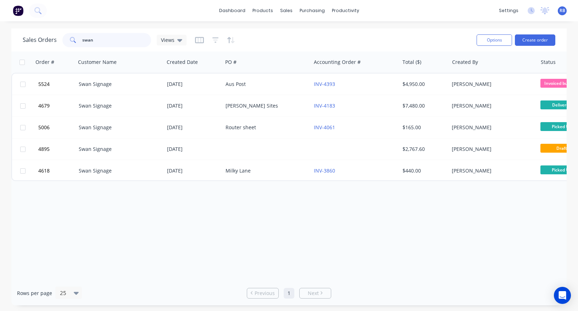
drag, startPoint x: 116, startPoint y: 43, endPoint x: 39, endPoint y: 43, distance: 76.6
click at [39, 43] on div "Sales Orders swan Views" at bounding box center [105, 40] width 164 height 14
type input "s"
type input "c result"
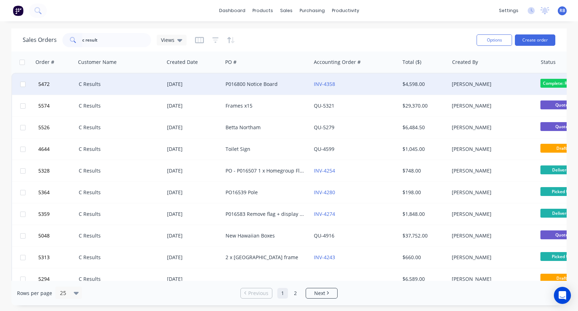
click at [279, 85] on div "P016800 Notice Board" at bounding box center [265, 84] width 79 height 7
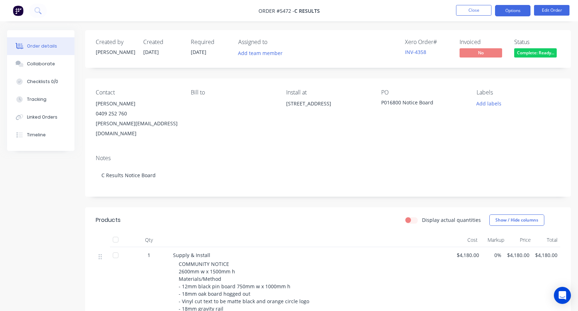
click at [511, 9] on button "Options" at bounding box center [512, 10] width 35 height 11
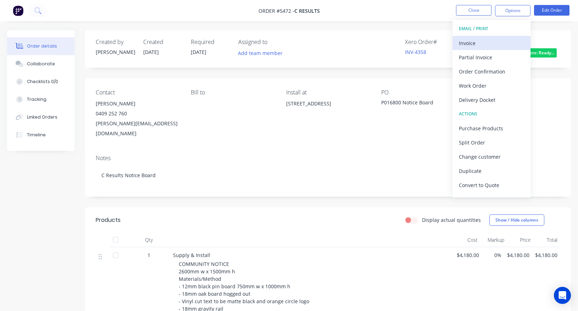
click at [467, 40] on div "Invoice" at bounding box center [491, 43] width 65 height 10
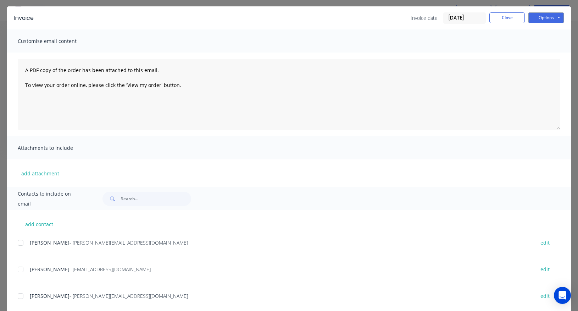
scroll to position [23, 0]
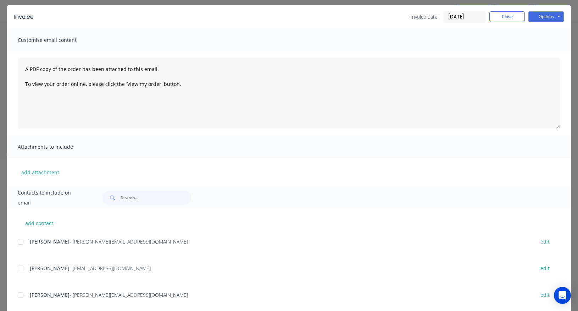
click at [20, 269] on div at bounding box center [20, 268] width 14 height 14
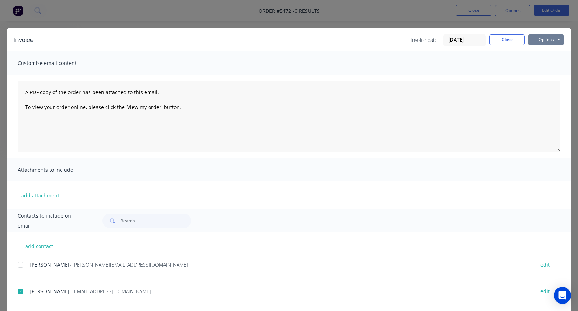
scroll to position [0, 0]
click at [543, 39] on button "Options" at bounding box center [545, 39] width 35 height 11
click at [543, 74] on button "Email" at bounding box center [550, 76] width 45 height 12
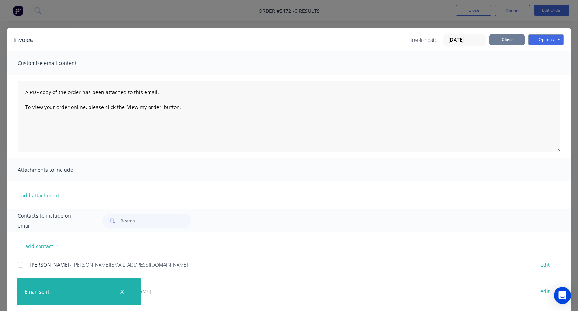
click at [509, 35] on button "Close" at bounding box center [506, 39] width 35 height 11
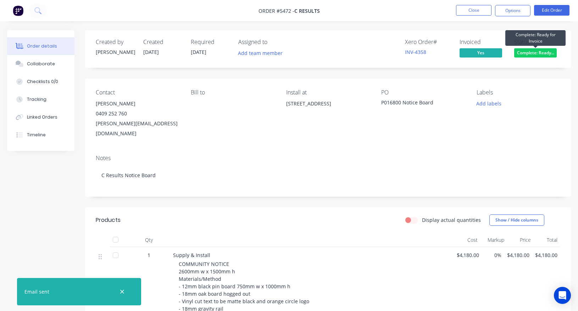
click at [531, 54] on span "Complete: Ready..." at bounding box center [535, 52] width 43 height 9
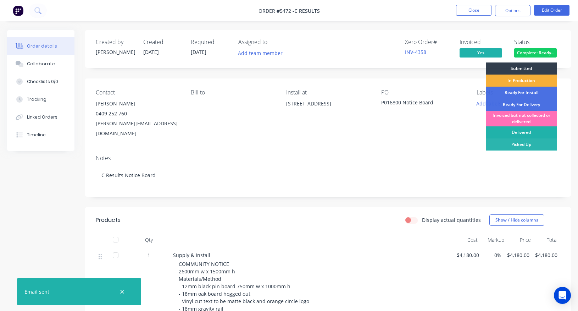
click at [525, 131] on div "Delivered" at bounding box center [521, 132] width 71 height 12
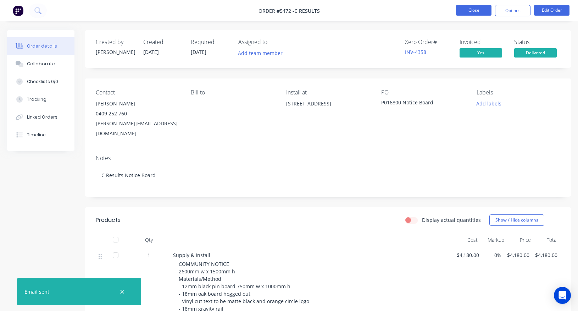
click at [469, 7] on button "Close" at bounding box center [473, 10] width 35 height 11
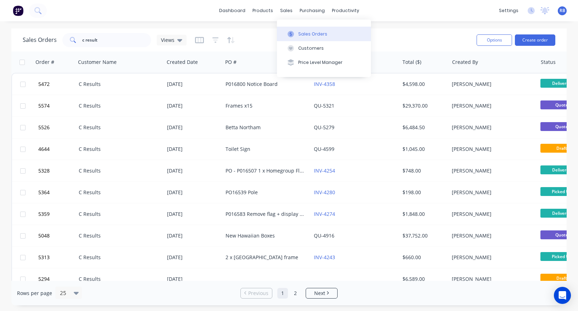
click at [304, 31] on div "Sales Orders" at bounding box center [312, 34] width 29 height 6
drag, startPoint x: 116, startPoint y: 43, endPoint x: 51, endPoint y: 43, distance: 65.6
click at [51, 43] on div "Sales Orders c result Views" at bounding box center [105, 40] width 164 height 14
type input "c"
type input "floreat"
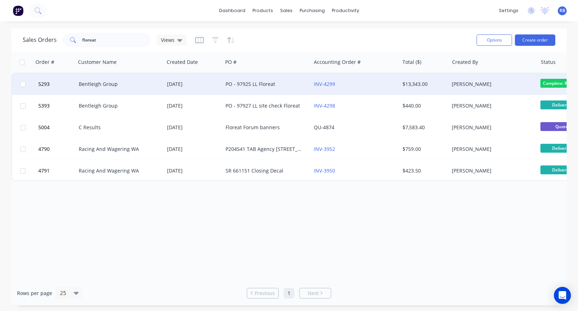
click at [359, 85] on div "INV-4299" at bounding box center [353, 84] width 79 height 7
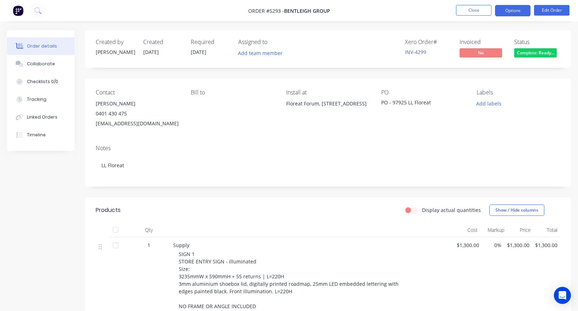
click at [516, 7] on button "Options" at bounding box center [512, 10] width 35 height 11
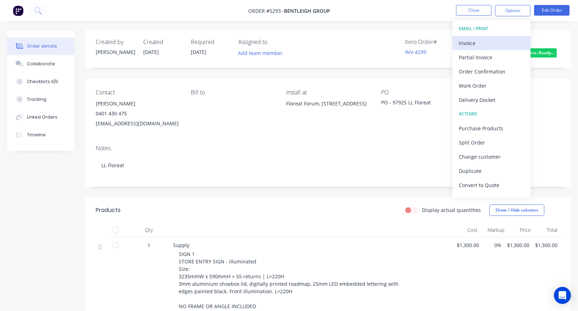
click at [474, 42] on div "Invoice" at bounding box center [491, 43] width 65 height 10
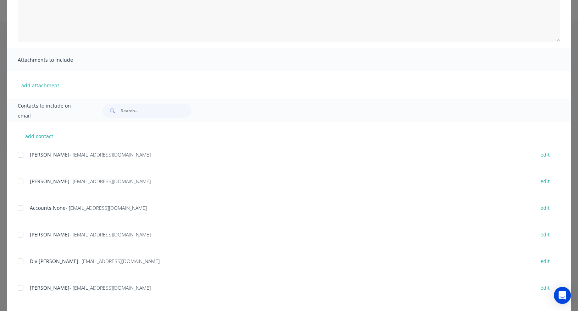
scroll to position [124, 0]
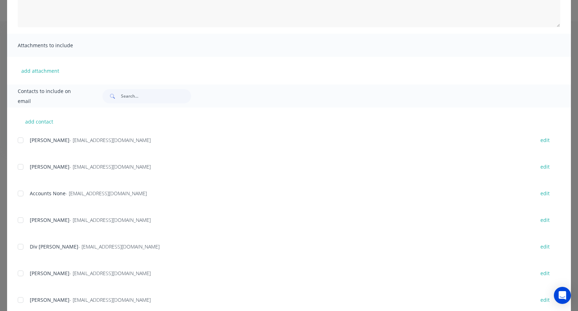
click at [21, 193] on div at bounding box center [20, 193] width 14 height 14
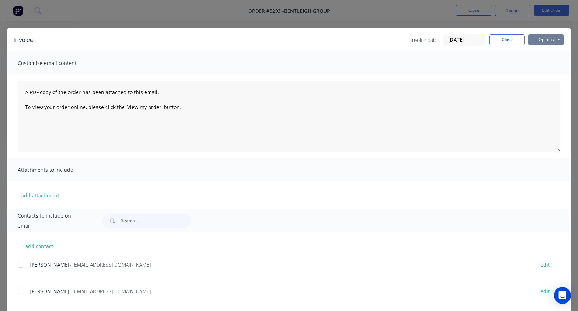
scroll to position [0, 0]
click at [540, 38] on button "Options" at bounding box center [545, 39] width 35 height 11
click at [552, 74] on button "Email" at bounding box center [550, 76] width 45 height 12
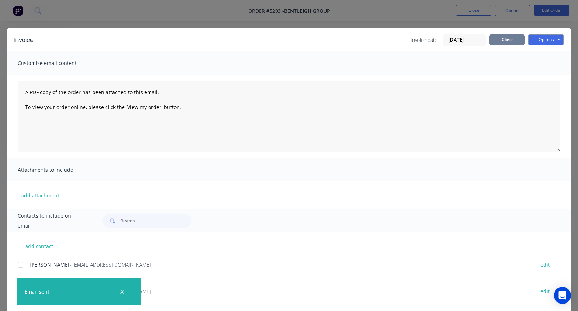
click at [502, 38] on button "Close" at bounding box center [506, 39] width 35 height 11
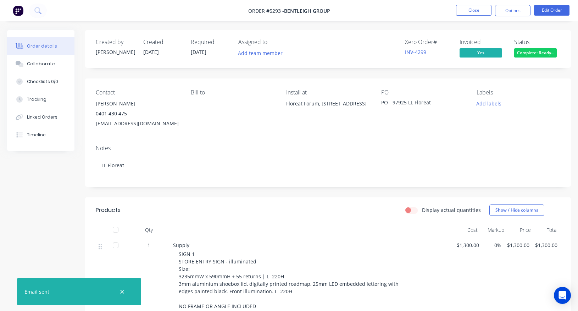
click at [540, 54] on span "Complete: Ready..." at bounding box center [535, 52] width 43 height 9
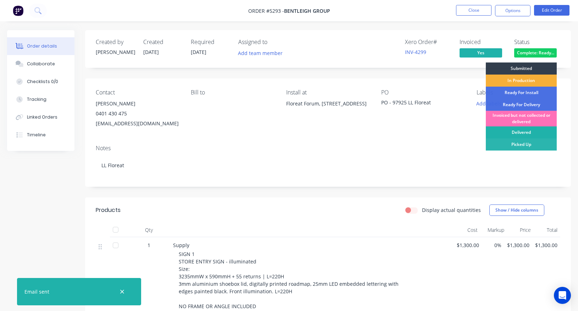
click at [518, 133] on div "Delivered" at bounding box center [521, 132] width 71 height 12
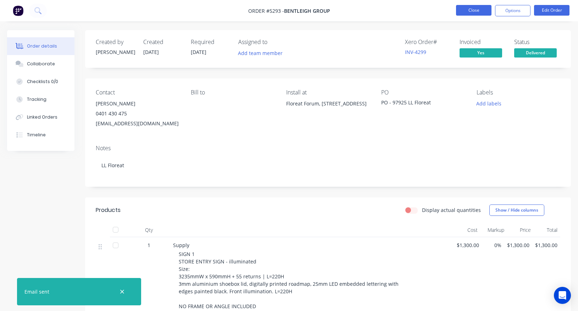
click at [472, 7] on button "Close" at bounding box center [473, 10] width 35 height 11
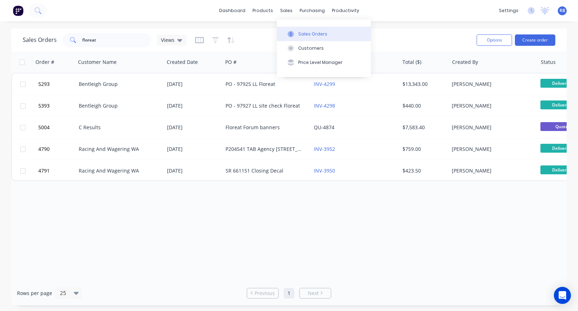
click at [311, 31] on div "Sales Orders" at bounding box center [312, 34] width 29 height 6
drag, startPoint x: 84, startPoint y: 40, endPoint x: 62, endPoint y: 40, distance: 21.3
click at [62, 40] on div "floreat" at bounding box center [106, 40] width 89 height 14
type input "TGI"
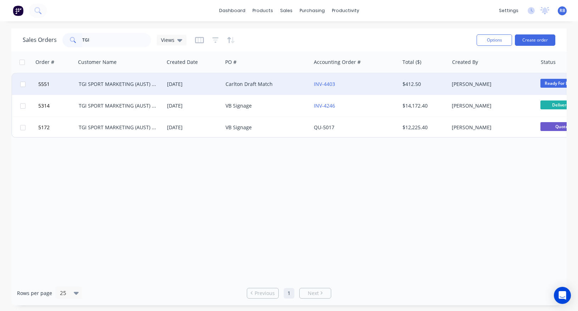
click at [276, 83] on div "Carlton Draft Match" at bounding box center [265, 84] width 79 height 7
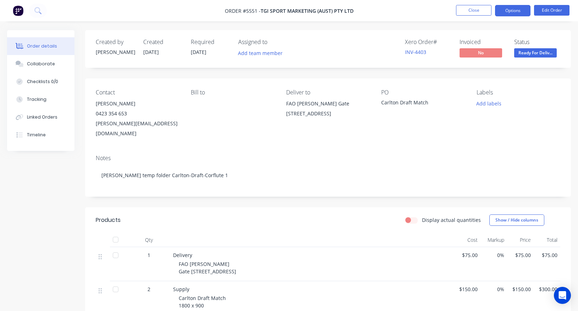
click at [512, 11] on button "Options" at bounding box center [512, 10] width 35 height 11
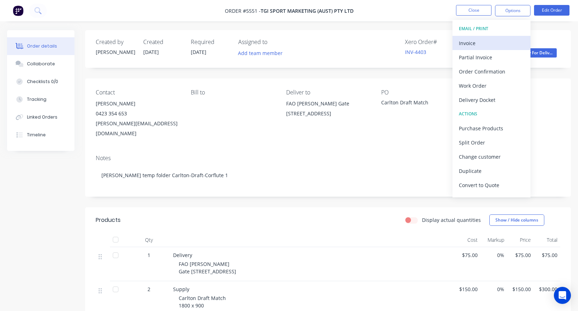
click at [472, 44] on div "Invoice" at bounding box center [491, 43] width 65 height 10
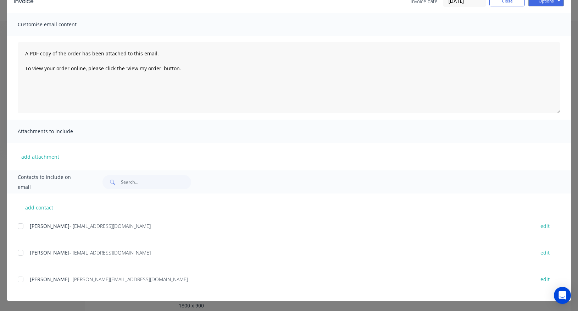
scroll to position [39, 0]
click at [21, 278] on div at bounding box center [20, 279] width 14 height 14
click at [542, 2] on button "Options" at bounding box center [545, 1] width 35 height 11
click at [552, 35] on button "Email" at bounding box center [550, 37] width 45 height 12
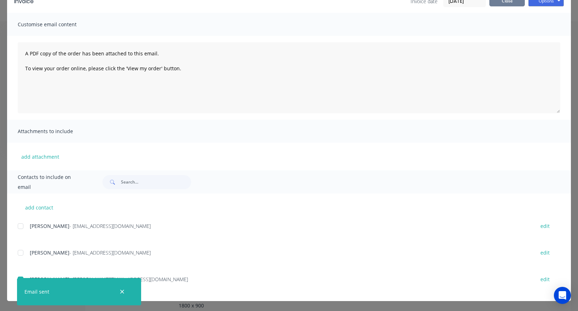
click at [509, 2] on button "Close" at bounding box center [506, 1] width 35 height 11
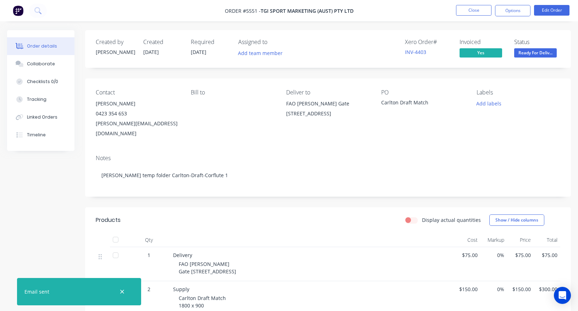
click at [539, 52] on span "Ready For Deliv..." at bounding box center [535, 52] width 43 height 9
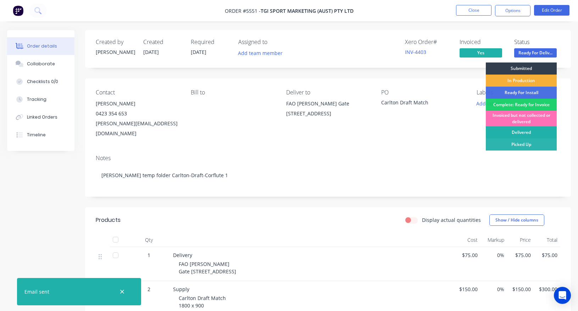
click at [518, 131] on div "Delivered" at bounding box center [521, 132] width 71 height 12
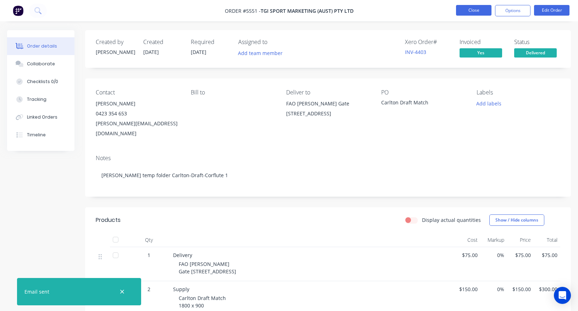
click at [467, 11] on button "Close" at bounding box center [473, 10] width 35 height 11
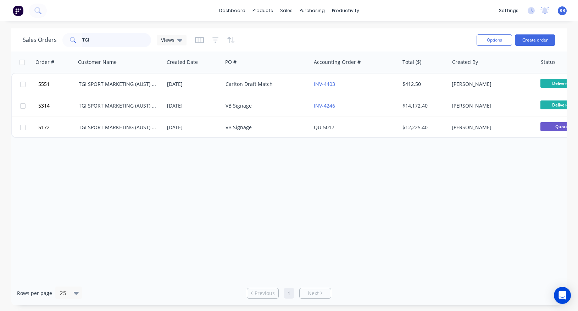
drag, startPoint x: 103, startPoint y: 43, endPoint x: 32, endPoint y: 41, distance: 71.0
click at [32, 41] on div "Sales Orders TGI Views" at bounding box center [105, 40] width 164 height 14
type input "trailer"
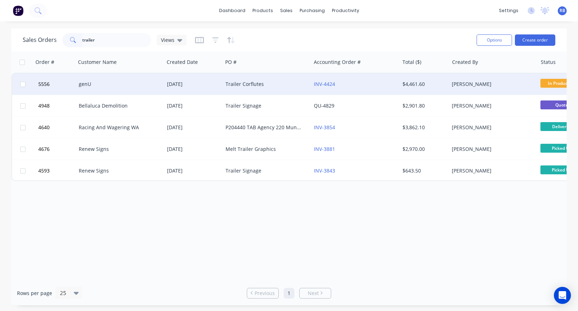
click at [109, 87] on div "genU" at bounding box center [118, 84] width 79 height 7
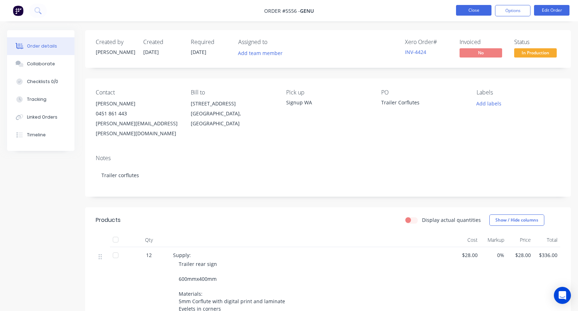
click at [463, 6] on button "Close" at bounding box center [473, 10] width 35 height 11
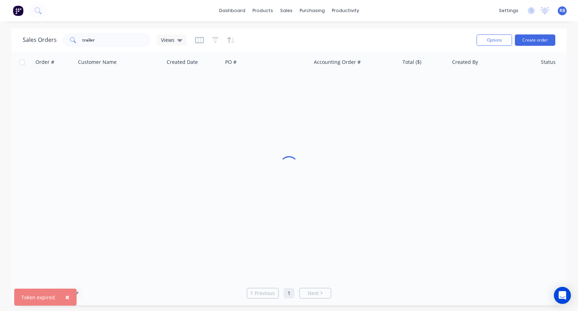
click at [565, 12] on span "RB" at bounding box center [563, 10] width 6 height 6
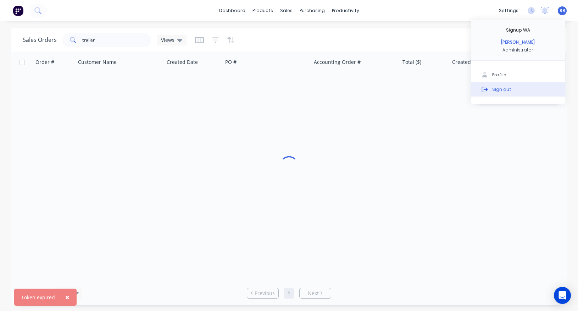
click at [504, 85] on button "Sign out" at bounding box center [518, 89] width 94 height 14
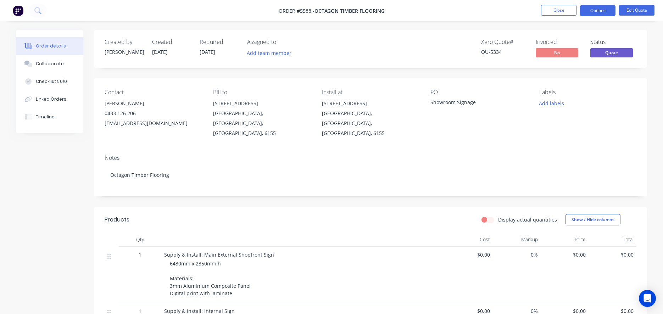
click at [554, 14] on button "Close" at bounding box center [558, 10] width 35 height 11
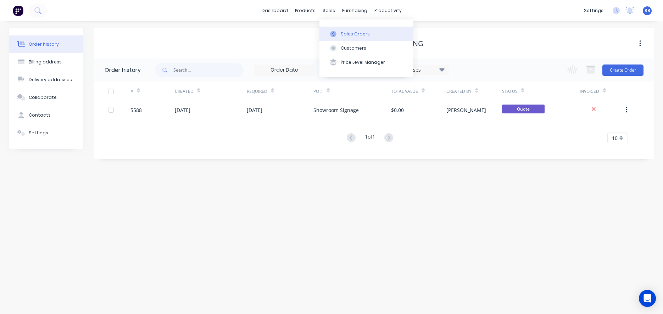
click at [346, 30] on button "Sales Orders" at bounding box center [367, 34] width 94 height 14
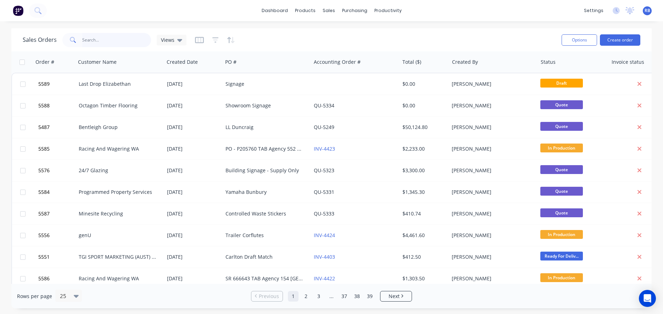
click at [100, 41] on input "text" at bounding box center [116, 40] width 69 height 14
type input "trailer"
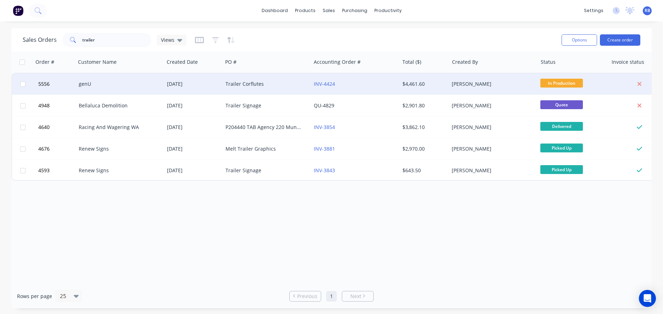
click at [130, 82] on div "genU" at bounding box center [118, 84] width 79 height 7
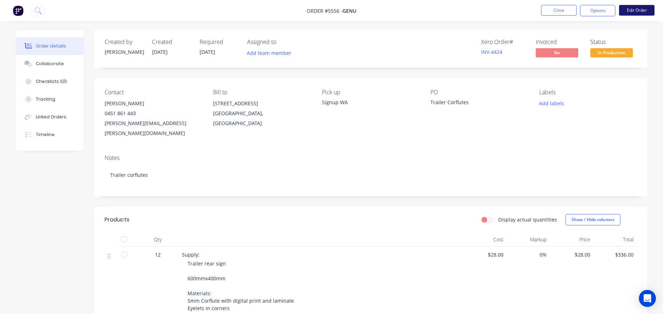
click at [635, 9] on button "Edit Order" at bounding box center [636, 10] width 35 height 11
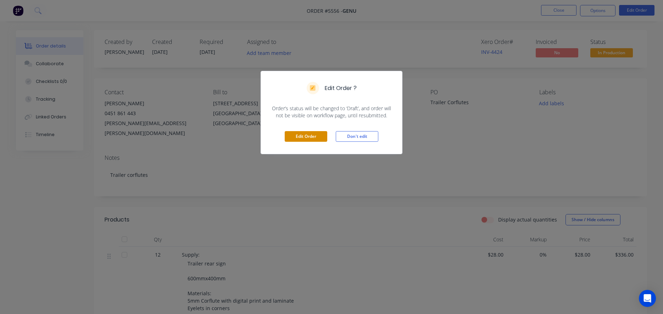
click at [303, 135] on button "Edit Order" at bounding box center [306, 136] width 43 height 11
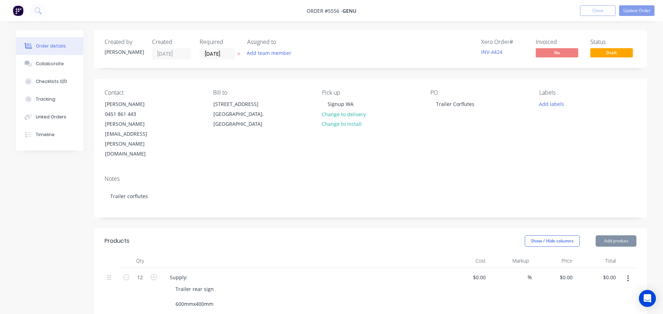
type input "$28.00"
type input "$336.00"
type input "$45.00"
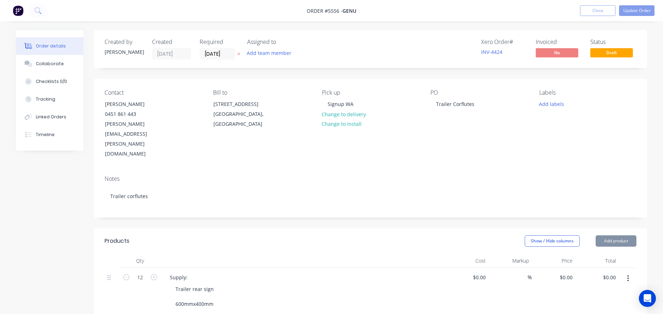
type input "$180.00"
type input "$144.00"
type input "$1,152.00"
type input "$45.00"
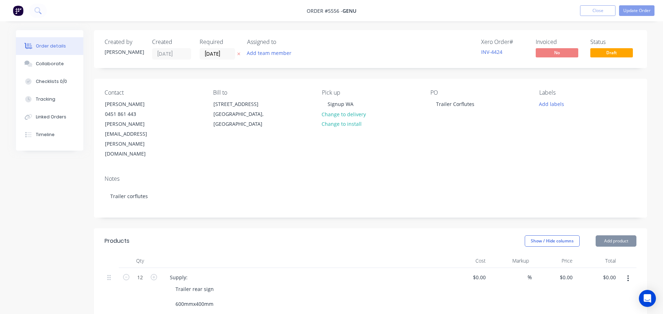
type input "$45.00"
type input "$180.00"
type input "$72.00"
type input "$288.00"
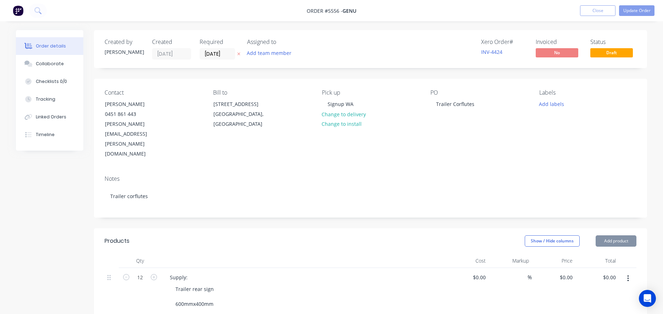
type input "$120.00"
type input "$1,920.00"
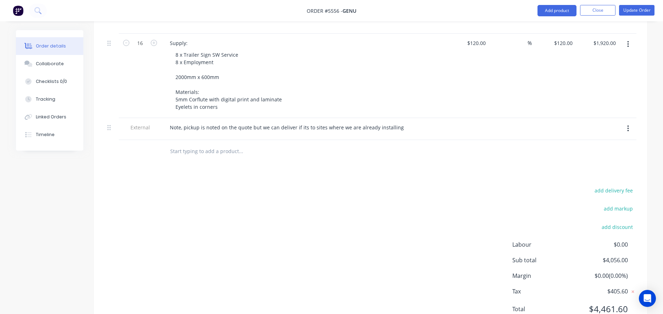
scroll to position [641, 0]
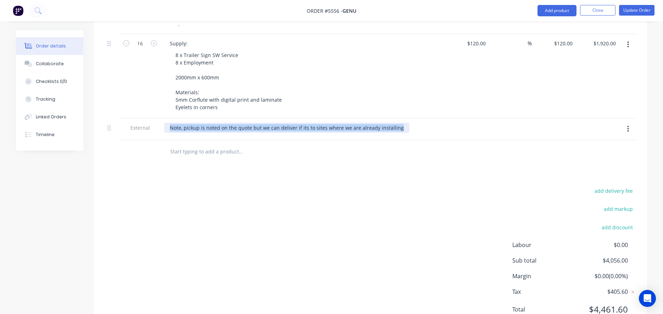
drag, startPoint x: 170, startPoint y: 98, endPoint x: 458, endPoint y: 99, distance: 288.3
click at [458, 118] on div "External Note, pickup is noted on the quote but we can deliver if its to sites …" at bounding box center [371, 129] width 532 height 22
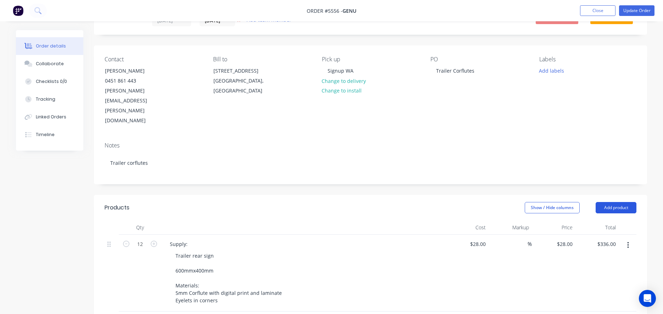
scroll to position [31, 0]
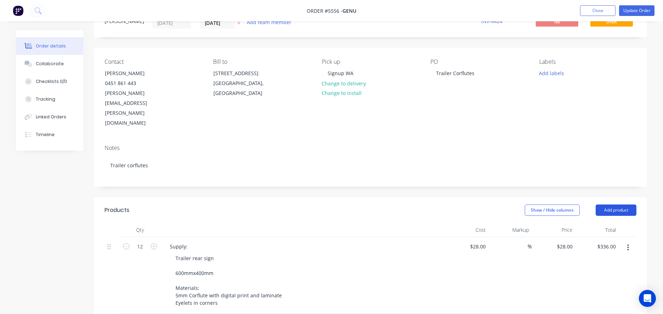
click at [621, 205] on button "Add product" at bounding box center [616, 210] width 41 height 11
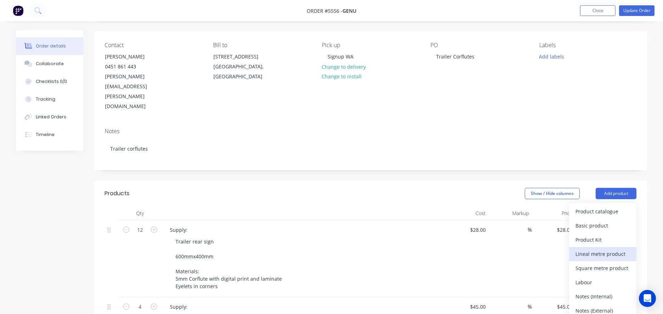
scroll to position [52, 0]
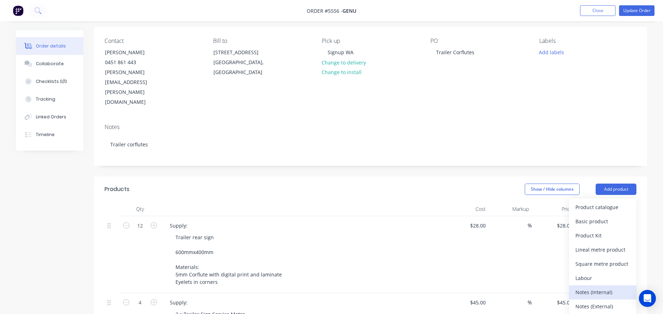
click at [591, 287] on div "Notes (Internal)" at bounding box center [603, 292] width 55 height 10
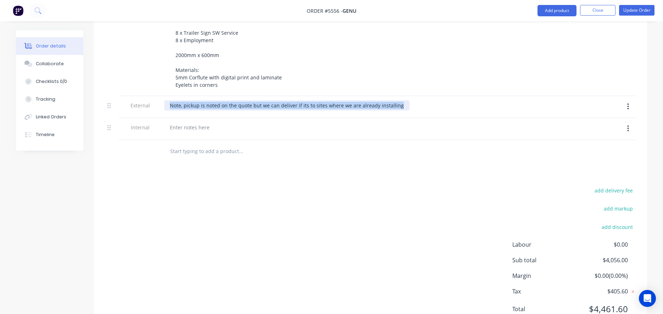
scroll to position [663, 0]
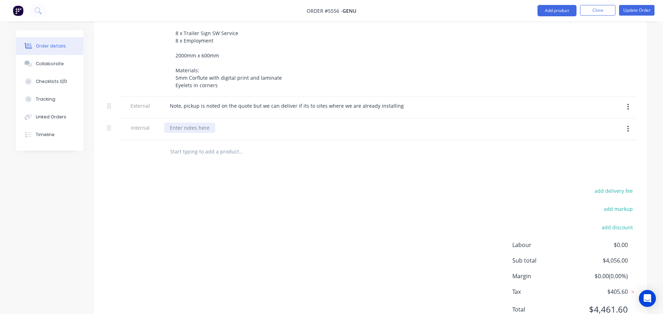
click at [178, 123] on div at bounding box center [189, 128] width 51 height 10
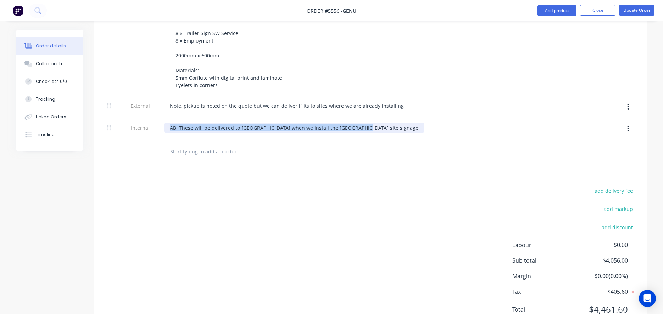
drag, startPoint x: 361, startPoint y: 96, endPoint x: 148, endPoint y: 96, distance: 213.1
click at [149, 118] on div "Internal AB: These will be delivered to Wembley when we install the Wembley sit…" at bounding box center [371, 129] width 532 height 22
copy div "AB: These will be delivered to [GEOGRAPHIC_DATA] when we install the [GEOGRAPHI…"
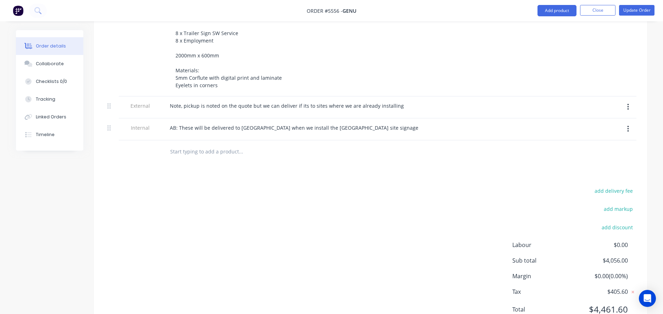
click at [355, 192] on div "add delivery fee add markup add discount Labour $0.00 Sub total $4,056.00 Margi…" at bounding box center [371, 254] width 532 height 137
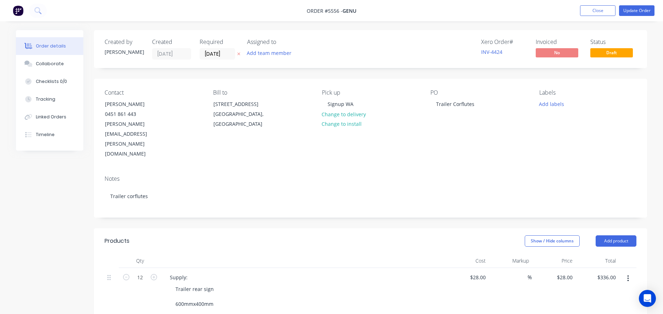
scroll to position [0, 0]
click at [633, 11] on button "Update Order" at bounding box center [636, 10] width 35 height 11
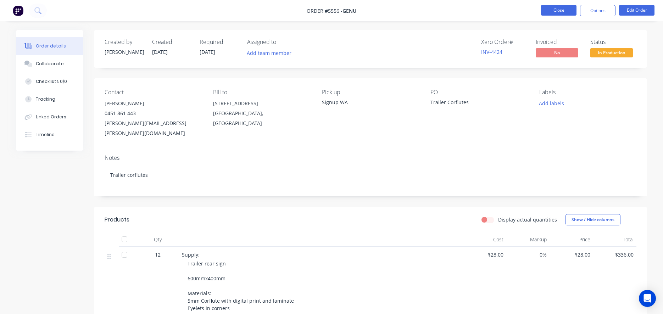
click at [561, 11] on button "Close" at bounding box center [558, 10] width 35 height 11
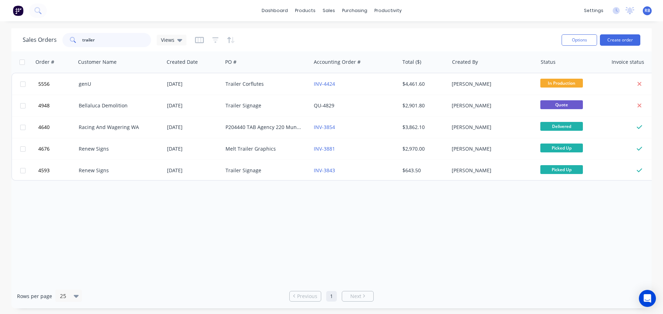
drag, startPoint x: 118, startPoint y: 37, endPoint x: 37, endPoint y: 37, distance: 81.2
click at [37, 37] on div "Sales Orders trailer Views" at bounding box center [105, 40] width 164 height 14
type input "wembley"
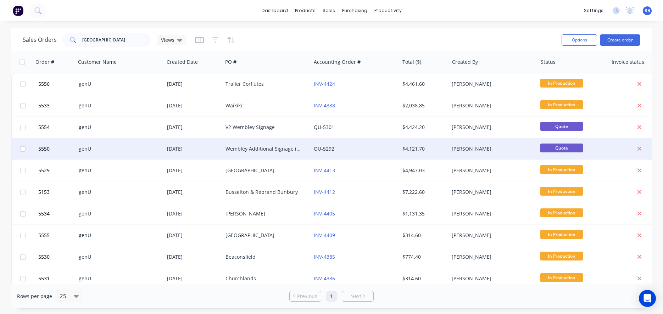
click at [239, 149] on div "Wembley Additional Signage (missing off initial quote)" at bounding box center [265, 148] width 79 height 7
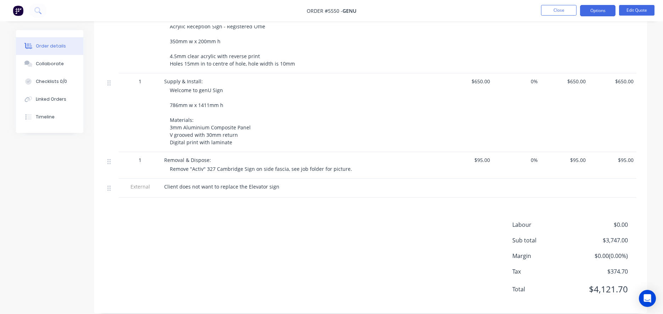
scroll to position [394, 0]
click at [594, 10] on button "Options" at bounding box center [597, 10] width 35 height 11
click at [642, 93] on div "Qty Cost Markup Price Total 1 Supply & Install: Front brick wall Reception sign…" at bounding box center [370, 18] width 553 height 360
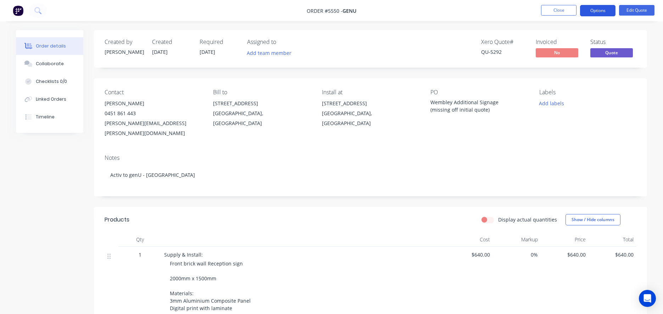
scroll to position [0, 0]
click at [638, 11] on button "Edit Quote" at bounding box center [636, 10] width 35 height 11
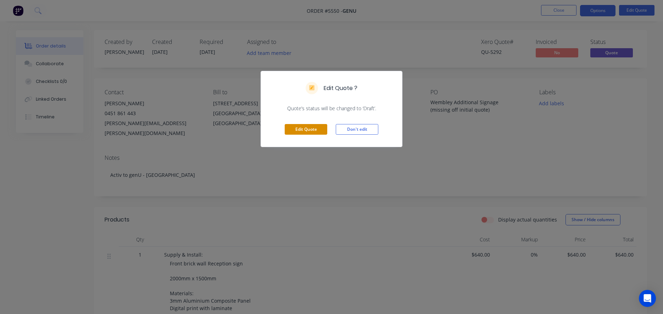
click at [306, 128] on button "Edit Quote" at bounding box center [306, 129] width 43 height 11
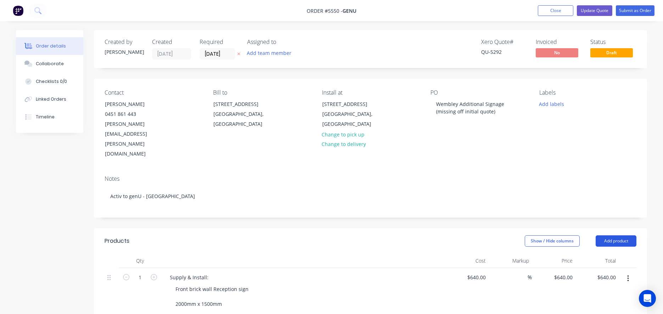
click at [620, 235] on button "Add product" at bounding box center [616, 240] width 41 height 11
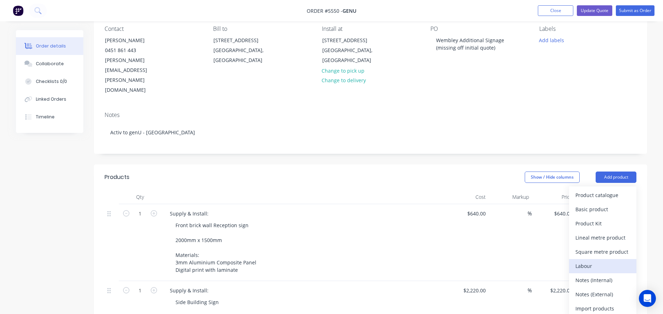
scroll to position [70, 0]
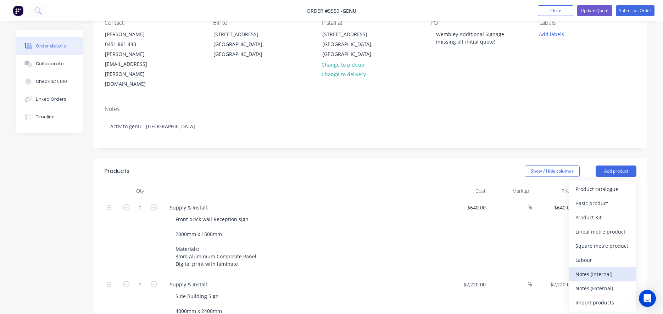
click at [593, 269] on div "Notes (Internal)" at bounding box center [603, 274] width 55 height 10
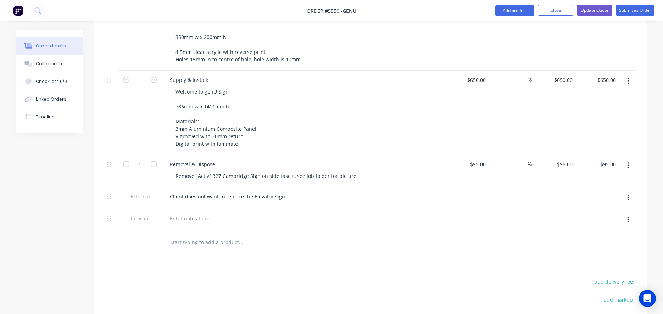
scroll to position [449, 0]
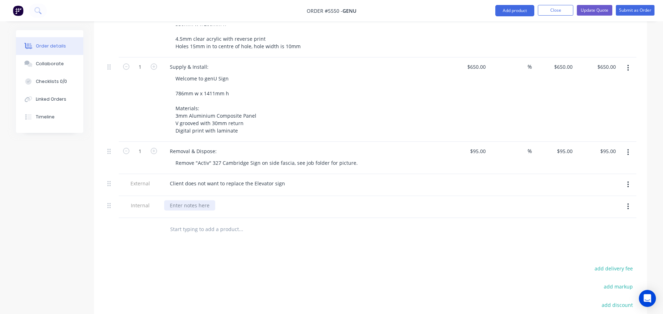
click at [174, 200] on div at bounding box center [189, 205] width 51 height 10
paste div
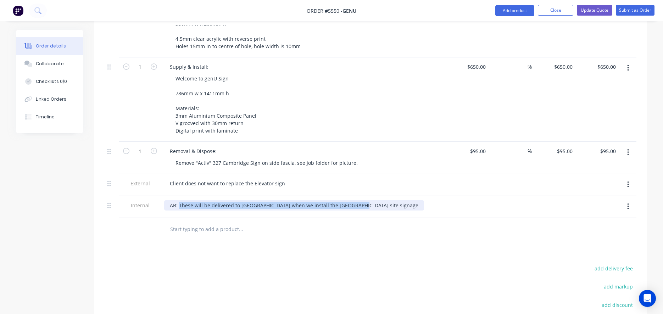
drag, startPoint x: 180, startPoint y: 175, endPoint x: 425, endPoint y: 175, distance: 244.7
click at [422, 200] on div "AB: These will be delivered to [GEOGRAPHIC_DATA] when we install the [GEOGRAPHI…" at bounding box center [303, 205] width 278 height 10
click at [256, 200] on div "AB: The "Trailer Signage" to to be out with the Wembley job please" at bounding box center [249, 205] width 170 height 10
click at [233, 200] on div "AB: The "Trailer Signage" to to be out with the Wembley job please" at bounding box center [249, 205] width 170 height 10
click at [243, 200] on div "AB: The "Trailer Signage" is to be out with the Wembley job please" at bounding box center [248, 205] width 169 height 10
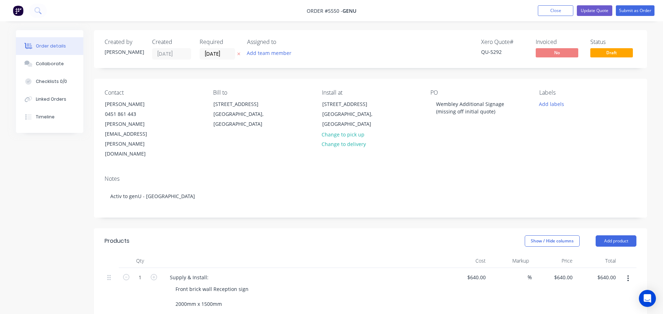
scroll to position [0, 0]
click at [597, 10] on button "Update Quote" at bounding box center [594, 10] width 35 height 11
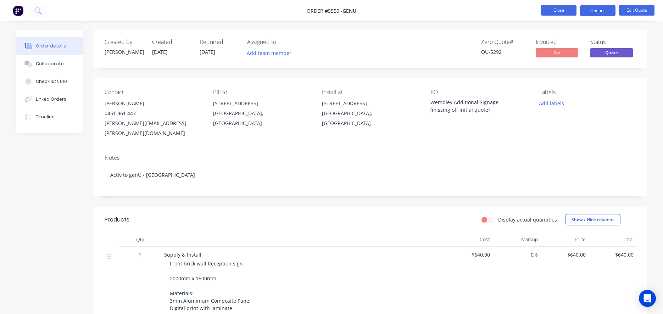
click at [563, 11] on button "Close" at bounding box center [558, 10] width 35 height 11
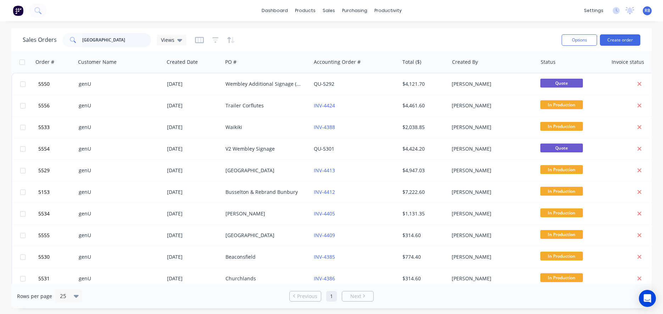
click at [116, 37] on input "wembley" at bounding box center [116, 40] width 69 height 14
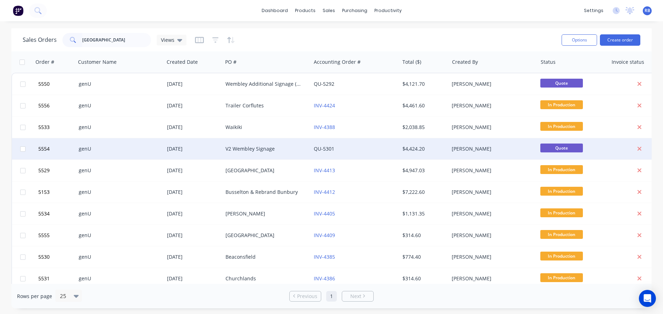
click at [247, 150] on div "V2 Wembley Signage" at bounding box center [265, 148] width 79 height 7
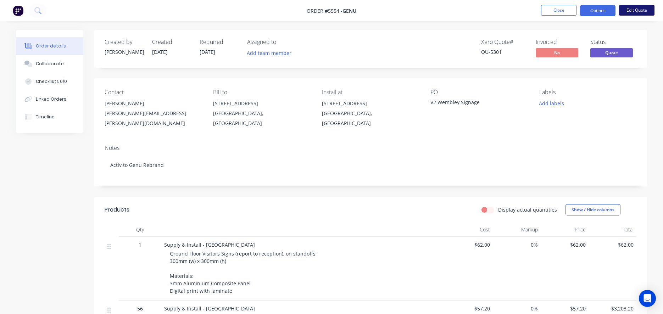
click at [635, 10] on button "Edit Quote" at bounding box center [636, 10] width 35 height 11
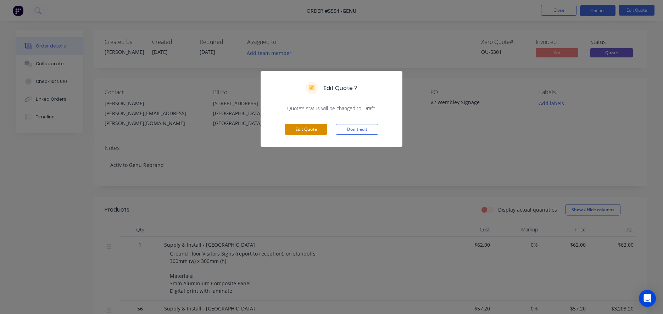
click at [299, 127] on button "Edit Quote" at bounding box center [306, 129] width 43 height 11
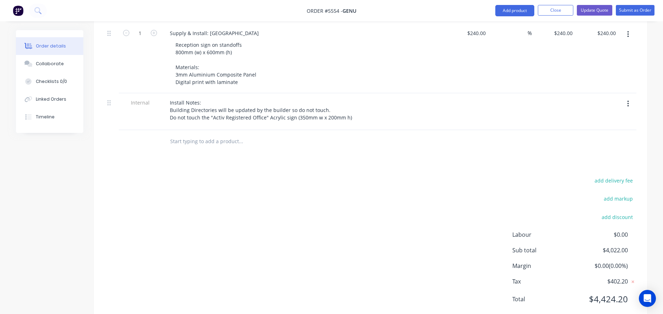
scroll to position [651, 0]
click at [180, 135] on input "text" at bounding box center [241, 142] width 142 height 14
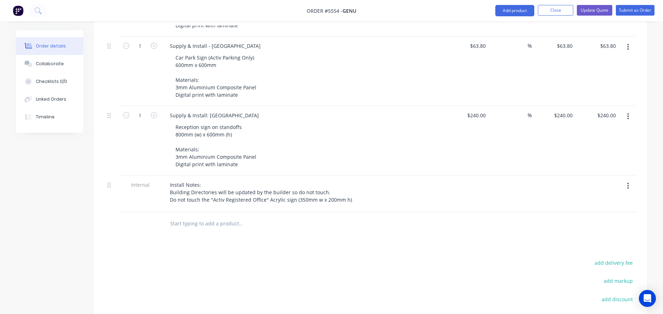
scroll to position [567, 0]
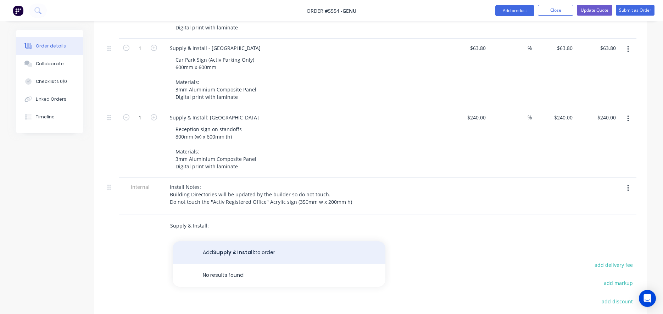
type input "Supply & Install:"
click at [246, 242] on button "Add Supply & Install: to order" at bounding box center [279, 253] width 213 height 23
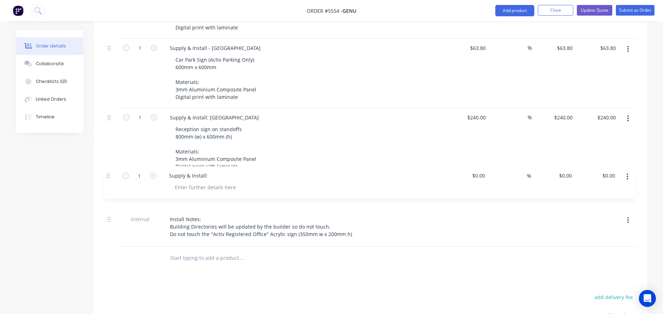
drag, startPoint x: 109, startPoint y: 204, endPoint x: 108, endPoint y: 160, distance: 44.0
click at [198, 194] on div at bounding box center [206, 199] width 72 height 10
paste div
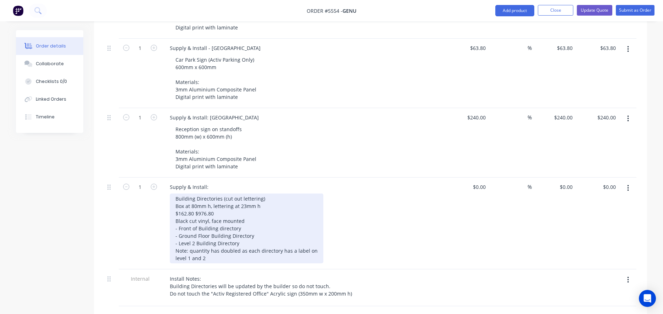
click at [271, 194] on div "Building Directories (cut out lettering) Box at 80mm h, lettering at 23mm h $16…" at bounding box center [247, 229] width 154 height 70
drag, startPoint x: 210, startPoint y: 199, endPoint x: 162, endPoint y: 199, distance: 47.2
click at [162, 199] on div "Supply & Install: Building Directories (cut out lettering) Box at 80mm h, lette…" at bounding box center [303, 224] width 284 height 92
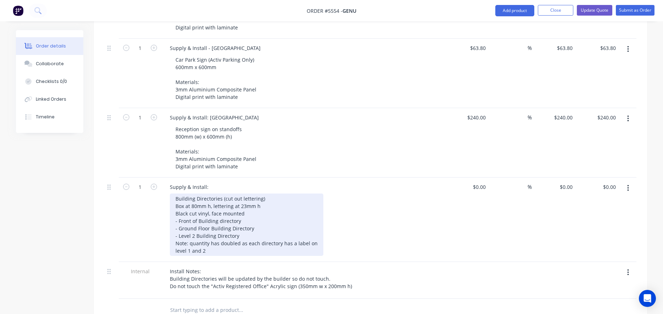
click at [248, 209] on div "Building Directories (cut out lettering) Box at 80mm h, lettering at 23mm h Bla…" at bounding box center [247, 225] width 154 height 62
click at [245, 237] on div "Building Directories (cut out lettering) Box at 80mm h, lettering at 23mm h Bla…" at bounding box center [247, 225] width 154 height 62
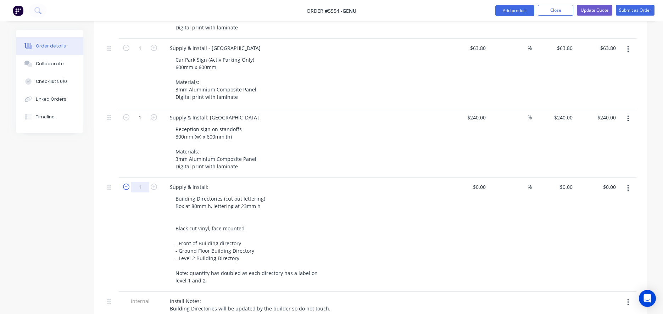
drag, startPoint x: 146, startPoint y: 168, endPoint x: 124, endPoint y: 168, distance: 22.3
click at [124, 181] on form "1" at bounding box center [140, 186] width 37 height 11
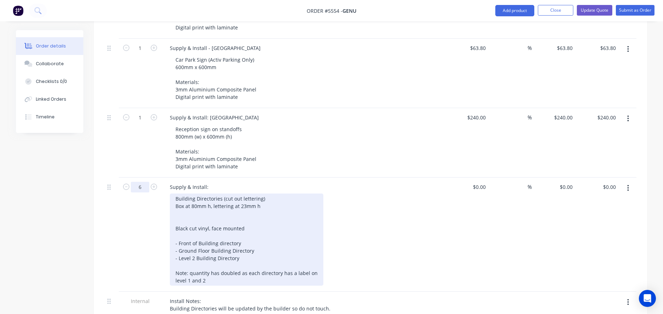
type input "6"
click at [174, 208] on div "Building Directories (cut out lettering) Box at 80mm h, lettering at 23mm h Bla…" at bounding box center [247, 240] width 154 height 92
click at [218, 207] on div "Building Directories (cut out lettering) Box at 80mm h, lettering at 23mm h 4 x…" at bounding box center [247, 240] width 154 height 92
click at [265, 208] on div "Building Directories (cut out lettering) Box at 80mm h, lettering at 23mm h 4 x…" at bounding box center [247, 240] width 154 height 92
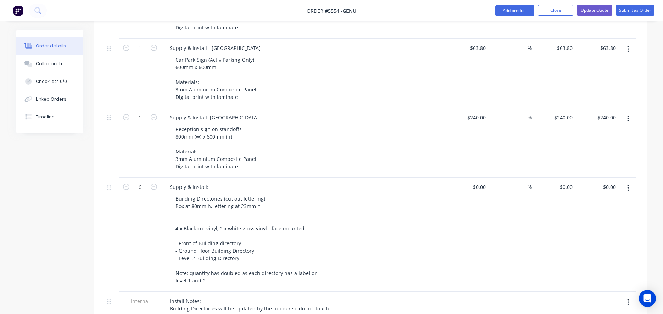
click at [356, 249] on div "Building Directories (cut out lettering) Box at 80mm h, lettering at 23mm h 4 x…" at bounding box center [306, 240] width 272 height 92
click at [481, 182] on input at bounding box center [480, 187] width 16 height 10
type input "$162.80"
type input "$976.80"
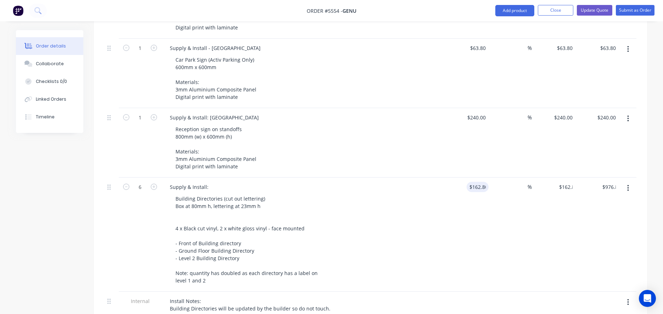
click at [384, 194] on div "Building Directories (cut out lettering) Box at 80mm h, lettering at 23mm h 4 x…" at bounding box center [306, 240] width 272 height 92
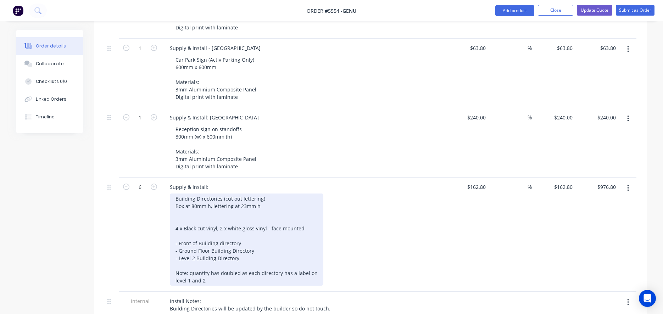
click at [212, 259] on div "Building Directories (cut out lettering) Box at 80mm h, lettering at 23mm h 4 x…" at bounding box center [247, 240] width 154 height 92
click at [206, 198] on div "Building Directories (cut out lettering) Box at 80mm h, lettering at 23mm h 4 x…" at bounding box center [247, 240] width 154 height 92
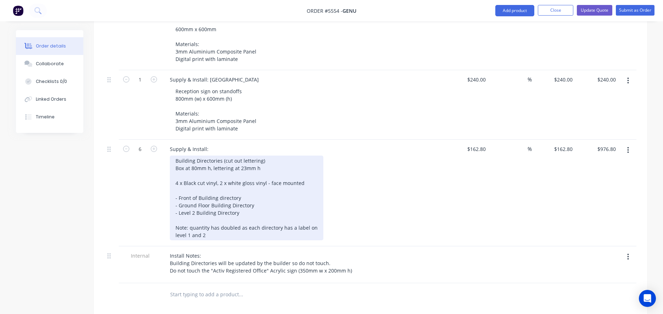
scroll to position [609, 0]
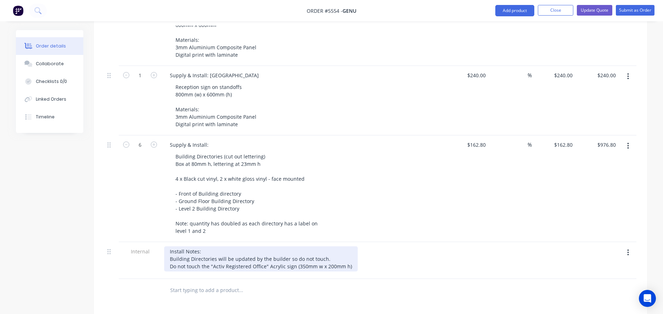
click at [182, 246] on div "Install Notes: Building Directories will be updated by the builder so do not to…" at bounding box center [261, 258] width 194 height 25
click at [170, 246] on div "Install Notes: Building Directories will be updated by the builder so do not to…" at bounding box center [261, 258] width 194 height 25
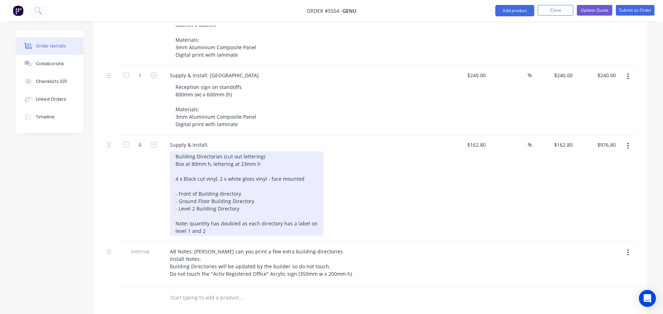
click at [240, 211] on div "Building Directories (cut out lettering) Box at 80mm h, lettering at 23mm h 4 x…" at bounding box center [247, 193] width 154 height 85
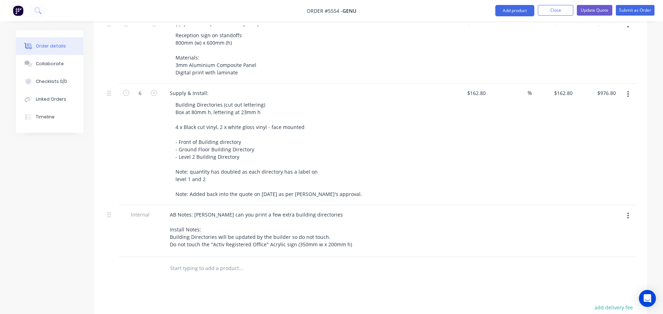
scroll to position [671, 0]
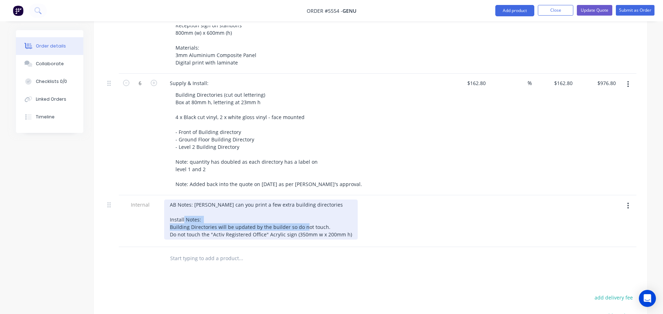
drag, startPoint x: 332, startPoint y: 209, endPoint x: 151, endPoint y: 207, distance: 181.2
click at [151, 207] on div "Internal AB Notes: Adam can you print a few extra building directories Install …" at bounding box center [371, 221] width 532 height 52
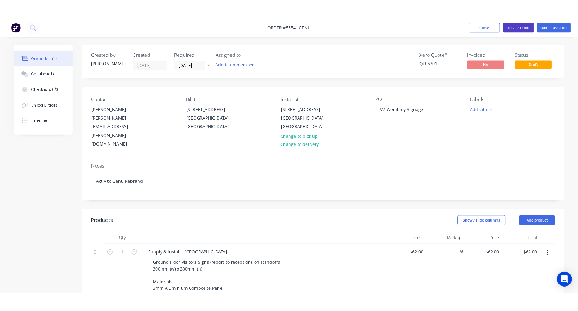
scroll to position [0, 0]
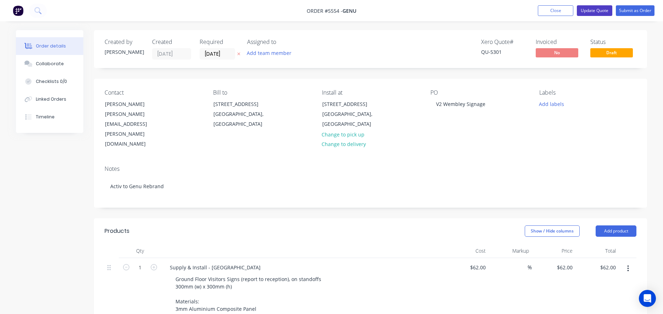
click at [599, 10] on button "Update Quote" at bounding box center [594, 10] width 35 height 11
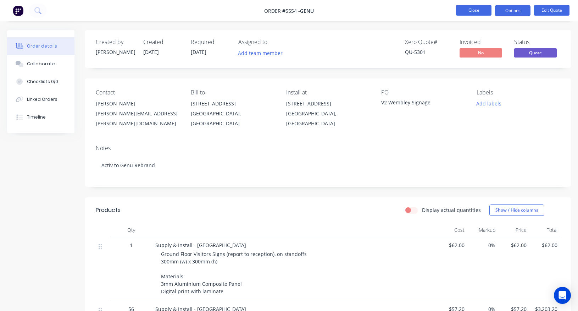
click at [475, 5] on button "Close" at bounding box center [473, 10] width 35 height 11
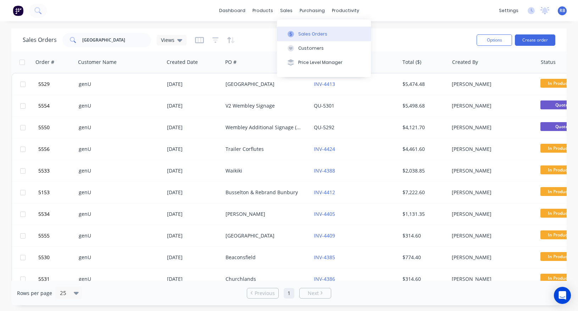
click at [309, 32] on div "Sales Orders" at bounding box center [312, 34] width 29 height 6
click at [528, 44] on button "Create order" at bounding box center [535, 39] width 40 height 11
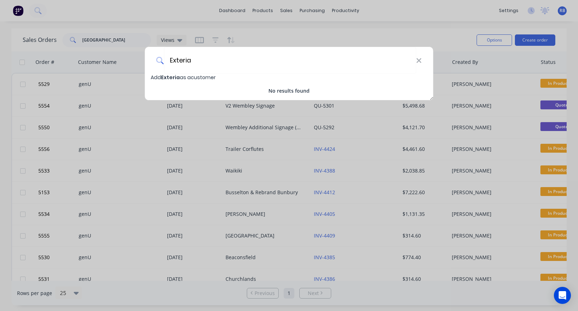
type input "Exteria"
click at [163, 77] on span "Exteria" at bounding box center [170, 77] width 19 height 7
select select "AU"
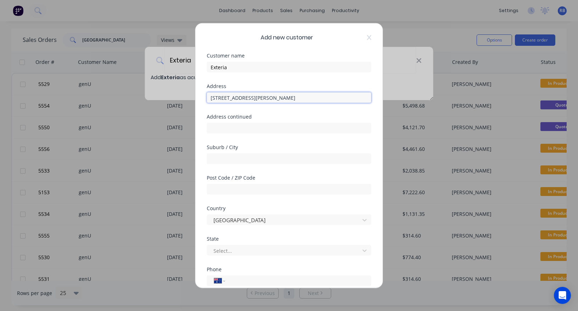
click at [221, 97] on input "55 bannister road" at bounding box center [289, 97] width 165 height 11
type input "55 Bannister road"
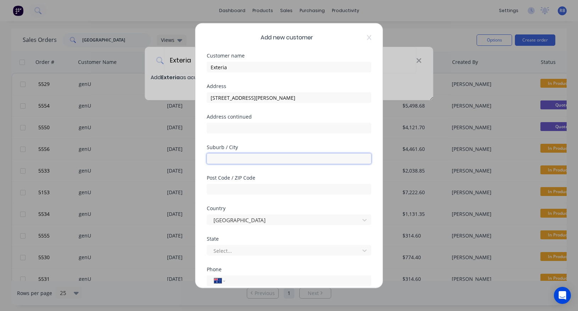
type input "S"
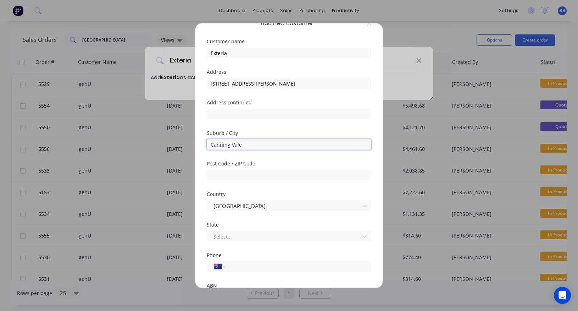
scroll to position [16, 0]
type input "Canning Vale"
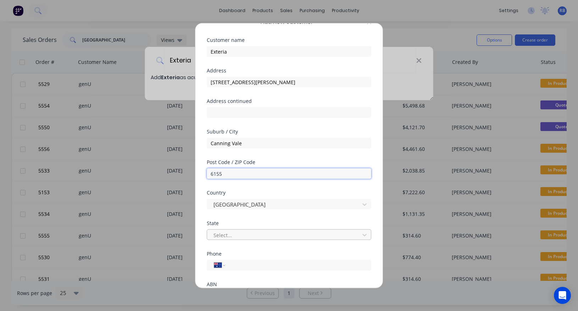
type input "6155"
click at [217, 235] on div "Select..." at bounding box center [284, 234] width 142 height 7
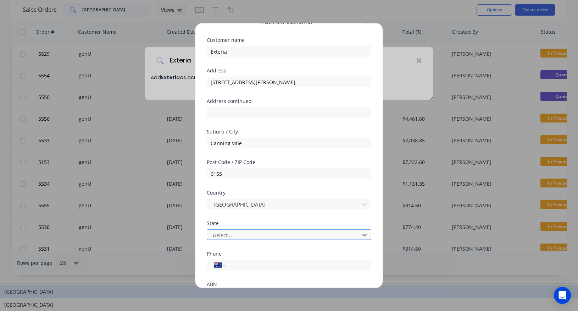
scroll to position [0, 0]
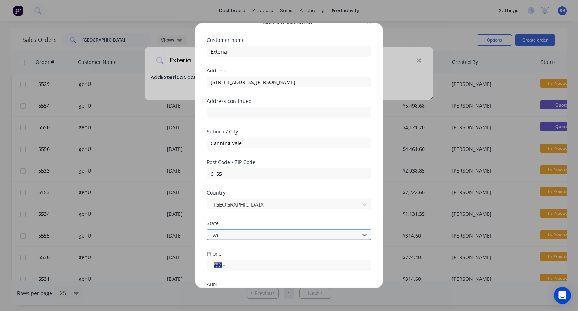
type input "[PERSON_NAME]"
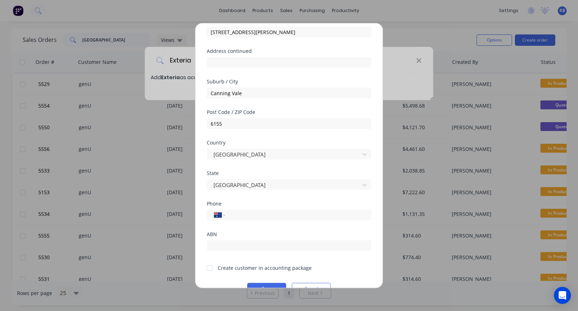
scroll to position [78, 0]
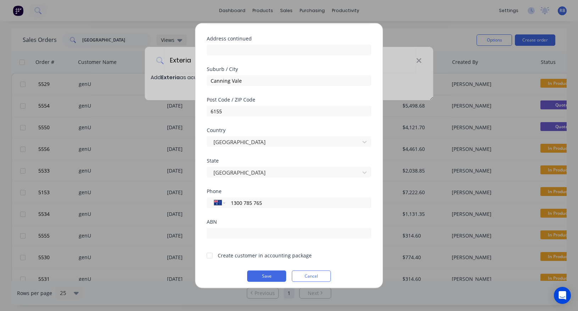
type input "1300 785 765"
click at [210, 254] on div at bounding box center [210, 255] width 14 height 14
click at [254, 273] on button "Save" at bounding box center [266, 275] width 39 height 11
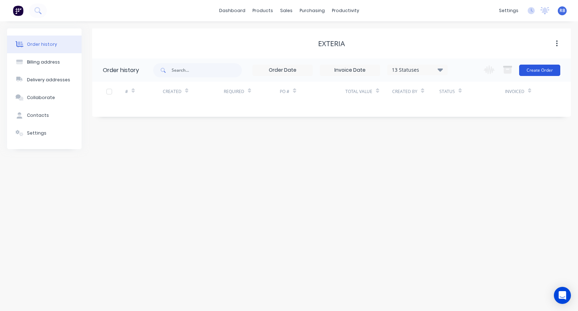
click at [539, 71] on button "Create Order" at bounding box center [539, 70] width 41 height 11
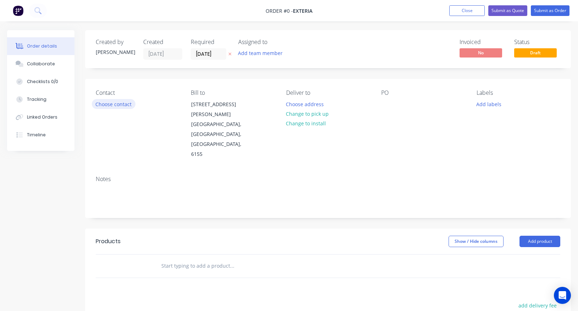
click at [103, 104] on button "Choose contact" at bounding box center [114, 104] width 44 height 10
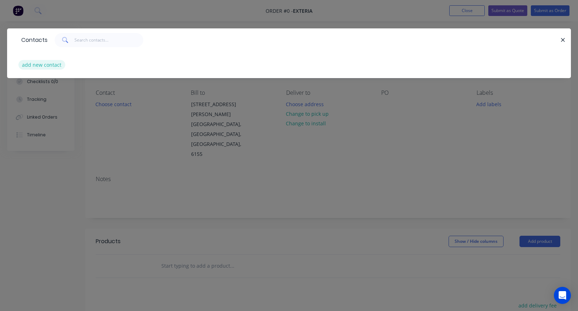
click at [39, 65] on button "add new contact" at bounding box center [41, 65] width 47 height 10
select select "AU"
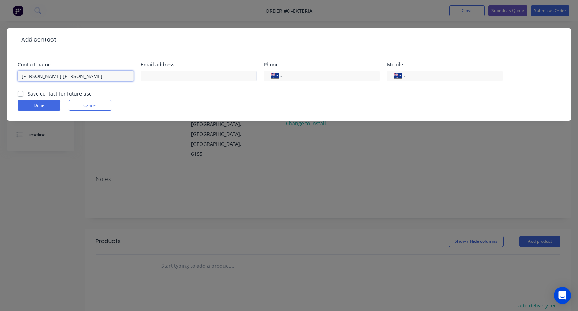
type input "Cooper Geyer"
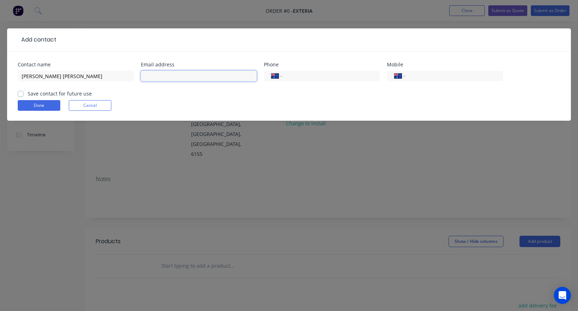
click at [160, 77] on input "text" at bounding box center [199, 76] width 116 height 11
paste input "Cooper Geyer | Exteria <cooper.g@exteria.com.au>"
drag, startPoint x: 180, startPoint y: 77, endPoint x: 91, endPoint y: 77, distance: 88.3
click at [93, 77] on div "Contact name Cooper Geyer Email address Cooper Geyer | Exteria <cooper.g@exteri…" at bounding box center [289, 76] width 543 height 28
click at [223, 75] on input "cooper.g@exteria.com.au>" at bounding box center [199, 76] width 116 height 11
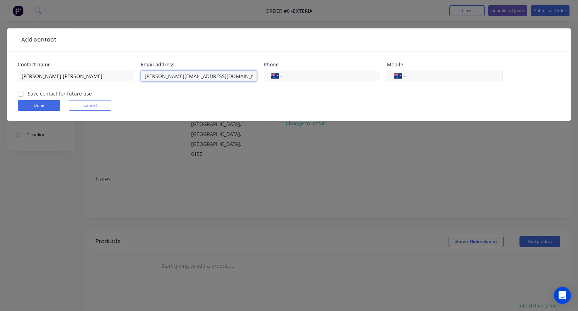
type input "cooper.g@exteria.com.au"
click at [421, 77] on input "tel" at bounding box center [452, 76] width 85 height 8
click at [411, 76] on input "0430 911 995" at bounding box center [452, 76] width 85 height 8
type input "0430 911 995"
click at [42, 93] on label "Save contact for future use" at bounding box center [60, 93] width 64 height 7
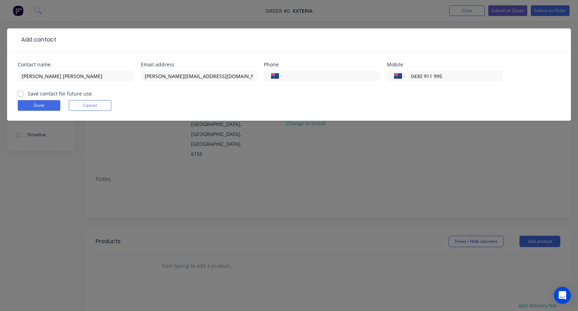
click at [23, 93] on input "Save contact for future use" at bounding box center [21, 93] width 6 height 7
checkbox input "true"
click at [35, 104] on button "Done" at bounding box center [39, 105] width 43 height 11
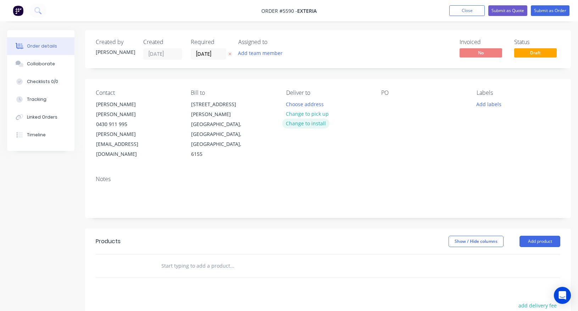
click at [295, 123] on button "Change to install" at bounding box center [306, 123] width 48 height 10
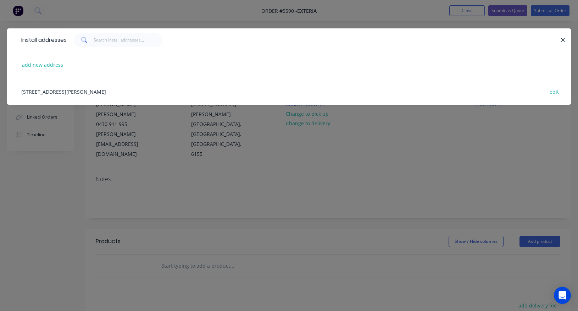
click at [95, 92] on div "55 Bannister road, Canning Vale, Western Australia, Australia, 6155 edit" at bounding box center [289, 91] width 543 height 27
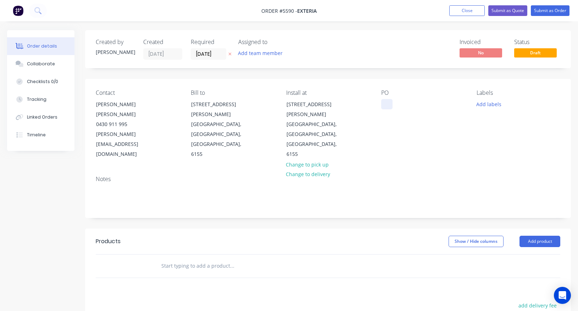
click at [384, 102] on div at bounding box center [386, 104] width 11 height 10
click at [407, 104] on div "External Signage" at bounding box center [406, 104] width 51 height 10
click at [183, 259] on input "text" at bounding box center [232, 266] width 142 height 14
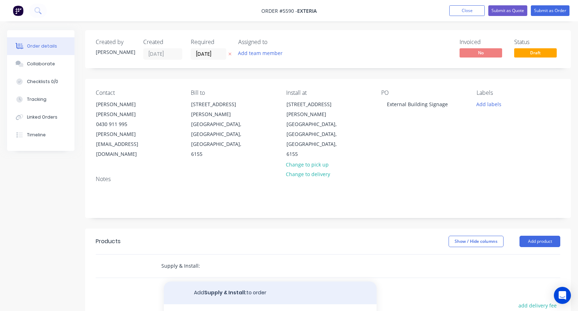
type input "Supply & Install:"
click at [203, 281] on button "Add Supply & Install: to order" at bounding box center [270, 292] width 213 height 23
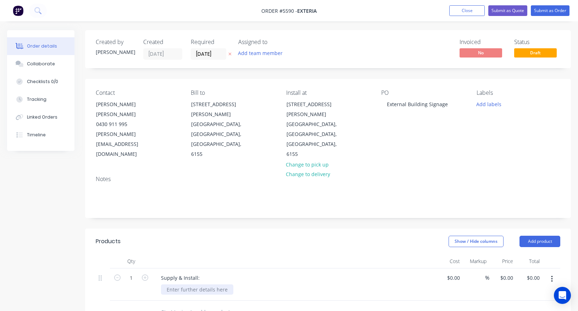
click at [190, 284] on div at bounding box center [197, 289] width 72 height 10
paste div
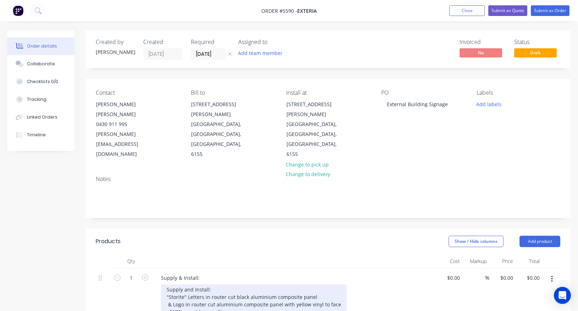
scroll to position [33, 0]
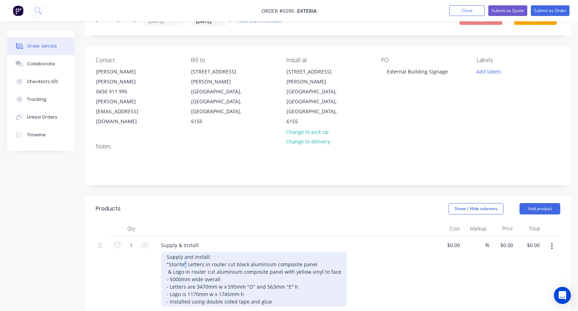
click at [185, 251] on div "Supply and Install: "Storite" Letters in router cut black aluminium composite p…" at bounding box center [254, 278] width 186 height 55
drag, startPoint x: 251, startPoint y: 235, endPoint x: 335, endPoint y: 234, distance: 83.7
click at [335, 251] on div "Supply and Install: "Exteria Group" Letters in router cut black aluminium compo…" at bounding box center [254, 278] width 186 height 55
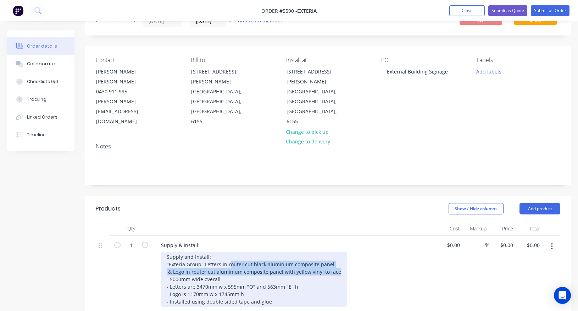
drag, startPoint x: 336, startPoint y: 242, endPoint x: 228, endPoint y: 237, distance: 108.7
click at [228, 251] on div "Supply and Install: "Exteria Group" Letters in router cut black aluminium compo…" at bounding box center [254, 278] width 186 height 55
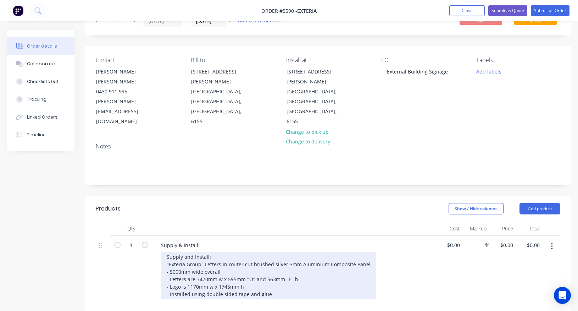
click at [189, 251] on div "Supply and Install: "Exteria Group" Letters in router cut brushed silver 3mm Al…" at bounding box center [268, 275] width 215 height 48
drag, startPoint x: 254, startPoint y: 256, endPoint x: 162, endPoint y: 248, distance: 92.2
click at [162, 251] on div "Supply and Install: "Exteria Group" Letters in router cut brushed silver 3mm Al…" at bounding box center [268, 275] width 215 height 48
click at [286, 256] on div "Supply and Install: "Exteria Group" Letters in router cut brushed silver 3mm Al…" at bounding box center [268, 271] width 215 height 40
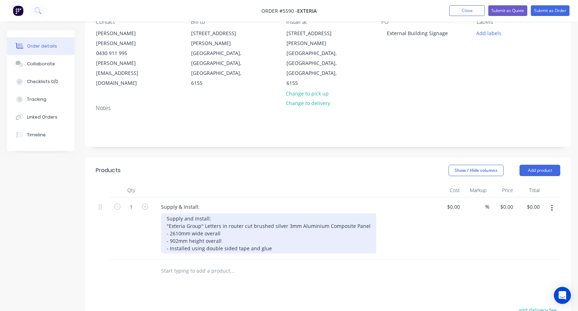
scroll to position [72, 0]
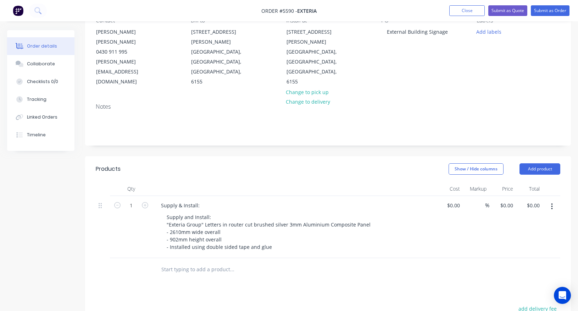
click at [191, 262] on input "text" at bounding box center [232, 269] width 142 height 14
type input "Access Machinery"
click at [195, 285] on button "Add Access Machinery to order" at bounding box center [270, 296] width 213 height 23
click at [453, 262] on div "$0.00" at bounding box center [453, 267] width 19 height 10
type input "$390.00"
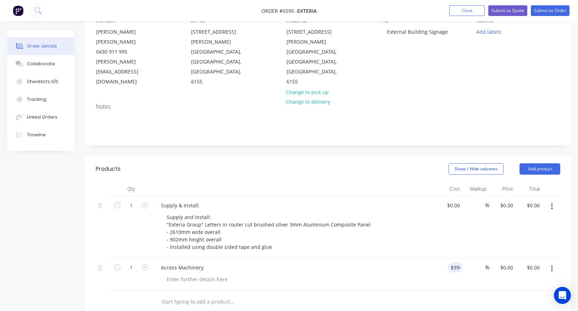
type input "$390.00"
click at [386, 262] on div "Access Machinery" at bounding box center [294, 267] width 278 height 10
click at [542, 163] on button "Add product" at bounding box center [540, 168] width 41 height 11
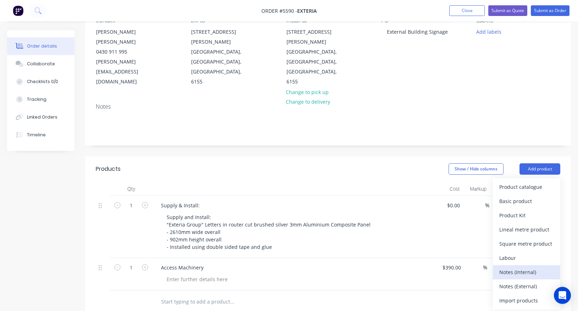
click at [513, 267] on div "Notes (Internal)" at bounding box center [526, 272] width 55 height 10
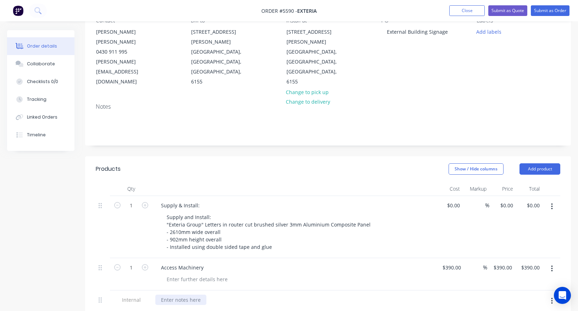
click at [173, 294] on div at bounding box center [180, 299] width 51 height 10
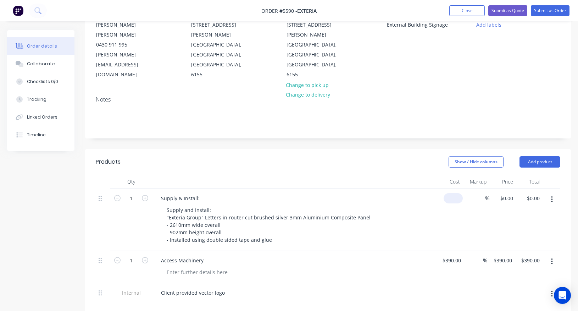
click at [453, 193] on div "$0.00" at bounding box center [453, 198] width 19 height 10
type input "$1,620.00"
click at [398, 205] on div "Supply and Install: "Exteria Group" Letters in router cut brushed silver 3mm Al…" at bounding box center [297, 225] width 272 height 40
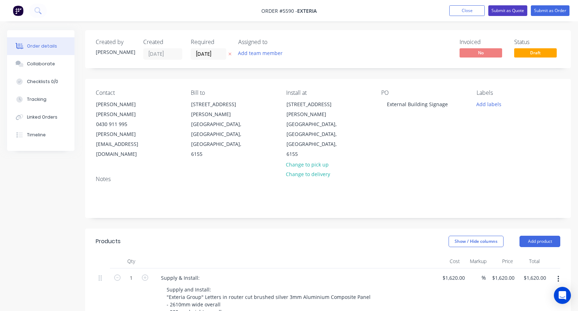
scroll to position [0, 0]
click at [506, 9] on button "Submit as Quote" at bounding box center [507, 10] width 39 height 11
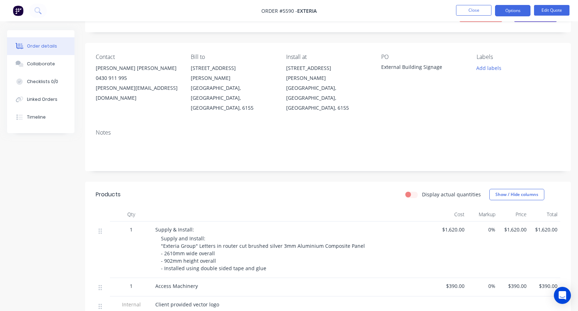
scroll to position [38, 0]
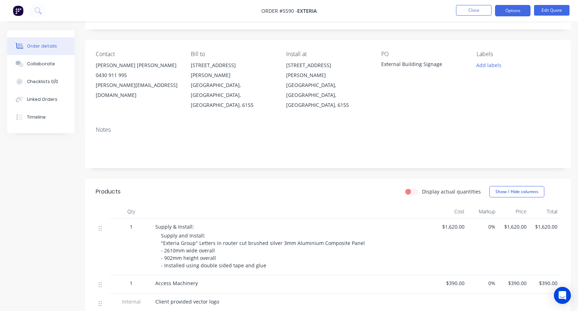
click at [456, 223] on span "$1,620.00" at bounding box center [452, 226] width 26 height 7
click at [552, 14] on button "Edit Quote" at bounding box center [551, 10] width 35 height 11
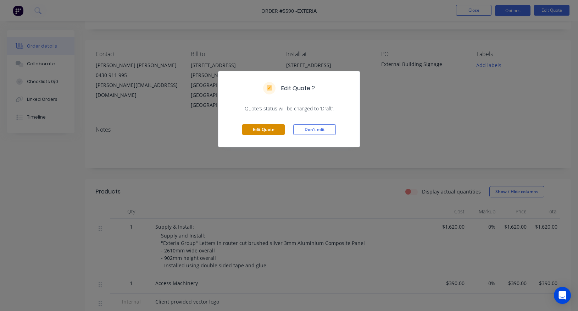
click at [267, 126] on button "Edit Quote" at bounding box center [263, 129] width 43 height 11
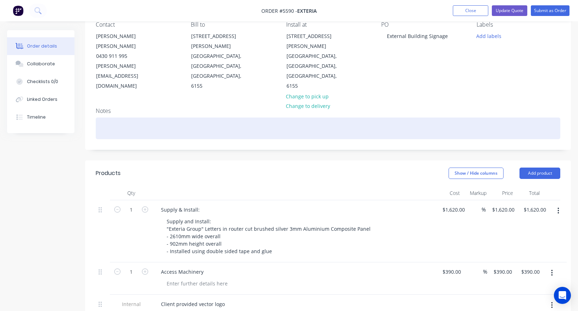
scroll to position [78, 0]
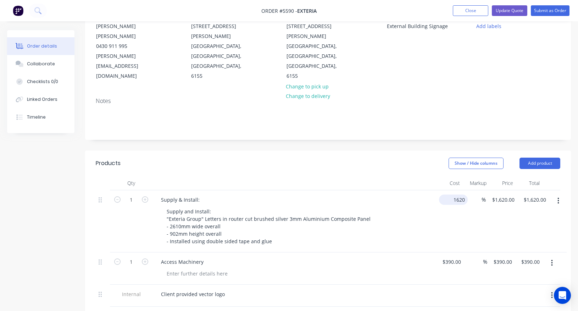
click at [456, 194] on input "1620" at bounding box center [455, 199] width 26 height 10
type input "$1,440.00"
click at [447, 190] on div "$1,440.00 1440" at bounding box center [447, 221] width 22 height 62
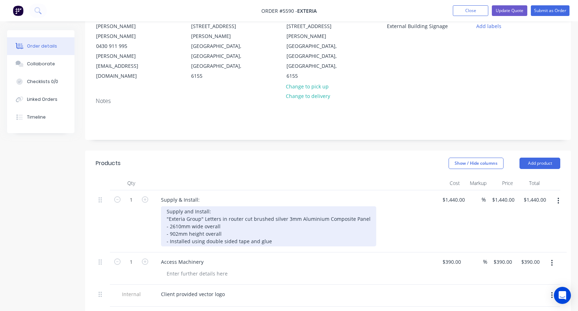
click at [279, 211] on div "Supply and Install: "Exteria Group" Letters in router cut brushed silver 3mm Al…" at bounding box center [268, 226] width 215 height 40
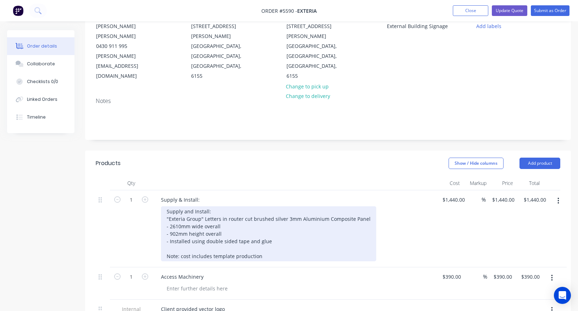
click at [233, 227] on div "Supply and Install: "Exteria Group" Letters in router cut brushed silver 3mm Al…" at bounding box center [268, 233] width 215 height 55
click at [260, 227] on div "Supply and Install: "Exteria Group" Letters in router cut brushed silver 3mm Al…" at bounding box center [268, 233] width 215 height 55
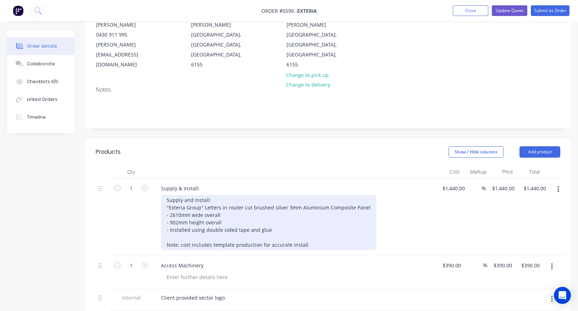
scroll to position [87, 0]
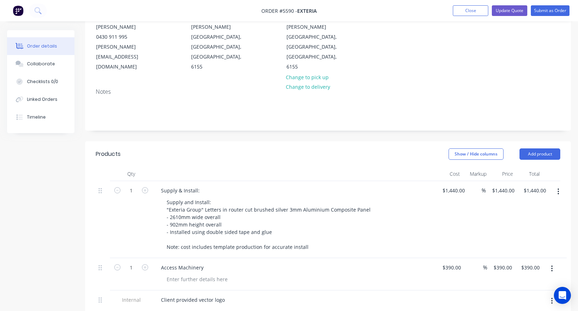
click at [439, 188] on div "$1,440.00 $1,440.00" at bounding box center [452, 219] width 32 height 77
click at [458, 181] on div "1 Supply & Install: Supply and Install: "Exteria Group" Letters in router cut b…" at bounding box center [328, 219] width 465 height 77
type input "$1,495.00"
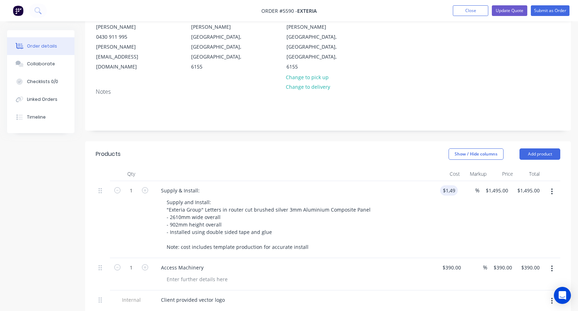
click at [405, 218] on div "Supply and Install: "Exteria Group" Letters in router cut brushed silver 3mm Al…" at bounding box center [297, 224] width 272 height 55
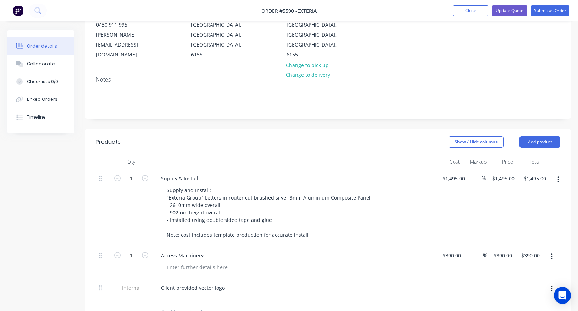
scroll to position [98, 0]
click at [466, 205] on div "$1,495.00 $1,495.00" at bounding box center [452, 208] width 32 height 77
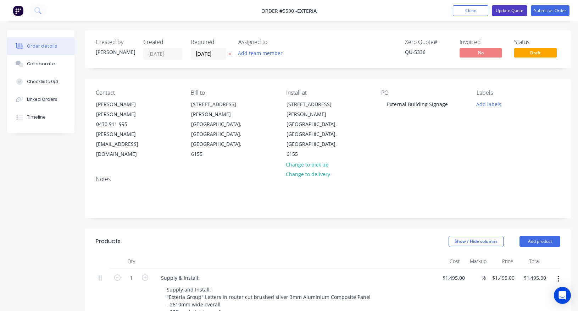
scroll to position [0, 0]
click at [505, 12] on button "Update Quote" at bounding box center [509, 10] width 35 height 11
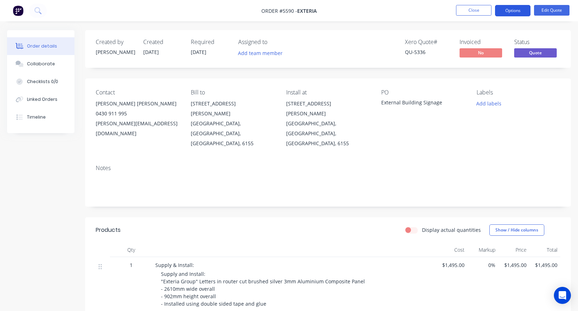
click at [510, 11] on button "Options" at bounding box center [512, 10] width 35 height 11
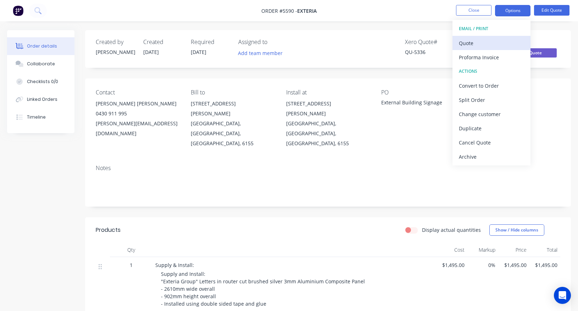
click at [481, 44] on div "Quote" at bounding box center [491, 43] width 65 height 10
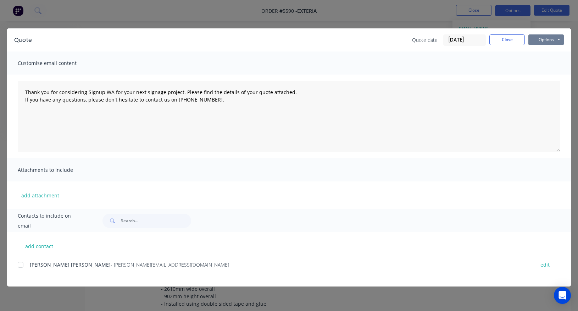
click at [548, 43] on button "Options" at bounding box center [545, 39] width 35 height 11
click at [545, 62] on button "Print" at bounding box center [550, 64] width 45 height 12
type textarea "Thank you for considering Signup WA for your next signage project. Please find …"
click at [499, 40] on button "Close" at bounding box center [506, 39] width 35 height 11
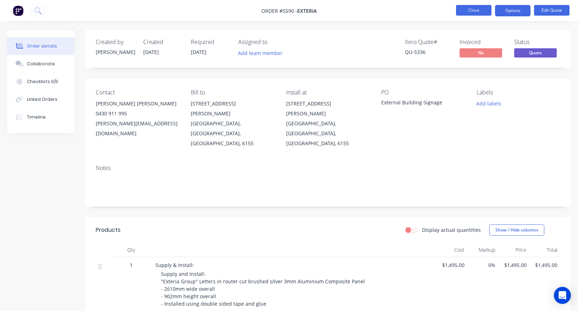
click at [473, 8] on button "Close" at bounding box center [473, 10] width 35 height 11
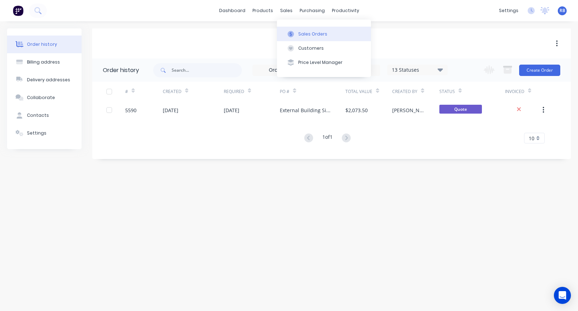
click at [315, 37] on div "Sales Orders" at bounding box center [312, 34] width 29 height 6
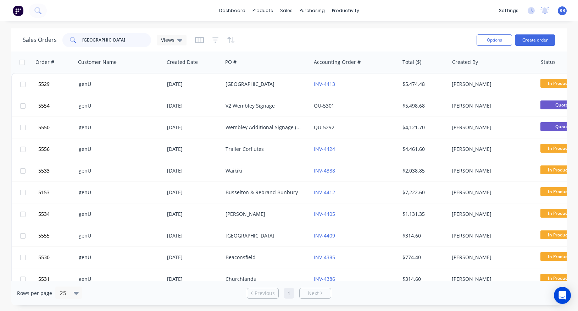
drag, startPoint x: 113, startPoint y: 41, endPoint x: 50, endPoint y: 36, distance: 63.0
click at [62, 37] on div "wembley" at bounding box center [106, 40] width 89 height 14
type input "greek"
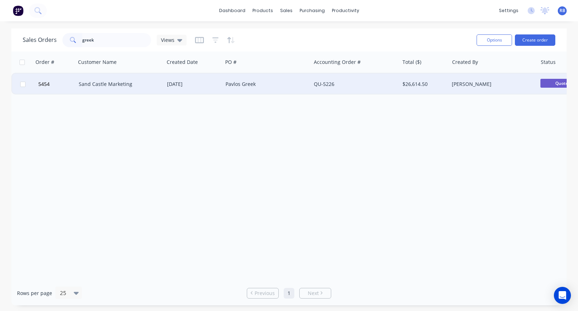
click at [274, 82] on div "Pavlos Greek" at bounding box center [265, 84] width 79 height 7
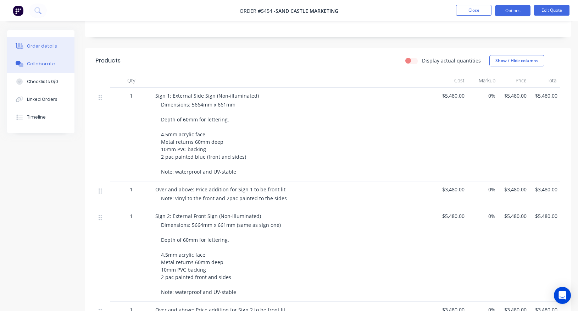
scroll to position [166, 0]
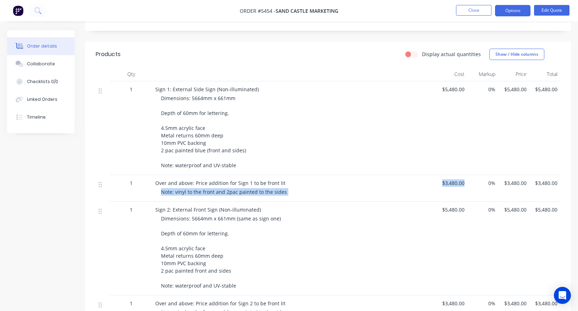
drag, startPoint x: 459, startPoint y: 173, endPoint x: 435, endPoint y: 173, distance: 23.4
click at [435, 175] on div "1 Over and above: Price addition for Sign 1 to be front lit Note: vinyl to the …" at bounding box center [328, 188] width 465 height 27
click at [452, 179] on span "$3,480.00" at bounding box center [452, 182] width 26 height 7
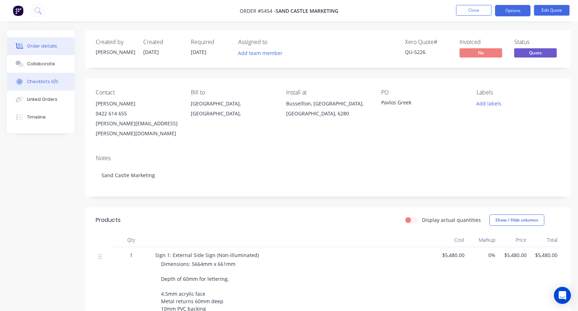
scroll to position [0, 0]
click at [477, 10] on button "Close" at bounding box center [473, 10] width 35 height 11
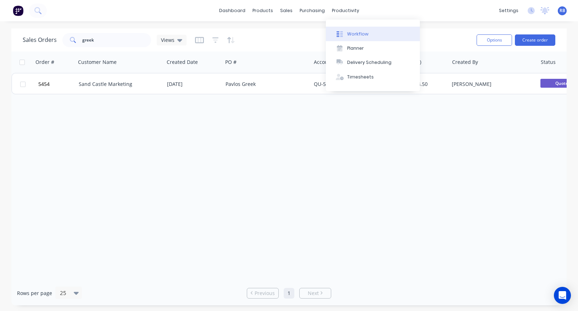
click at [366, 31] on div "Workflow" at bounding box center [357, 34] width 21 height 6
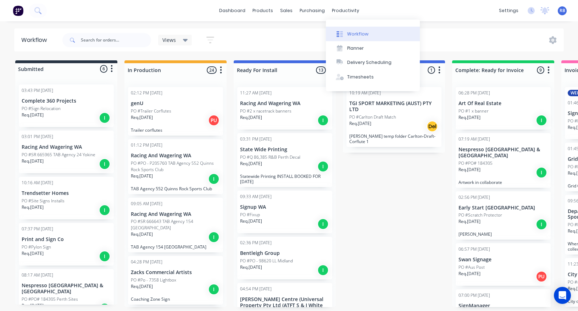
click at [353, 35] on div "Workflow" at bounding box center [357, 34] width 21 height 6
click at [280, 41] on div "Views Save new view None (Default) edit Show/Hide statuses Show line item cards…" at bounding box center [312, 39] width 503 height 21
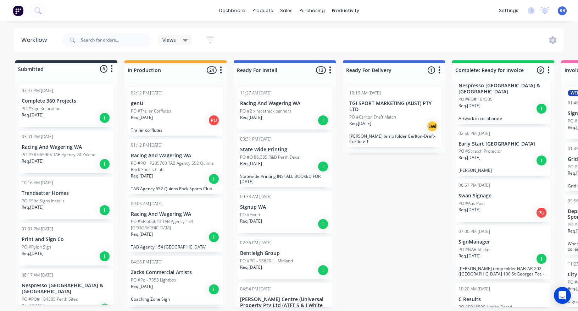
scroll to position [65, 0]
click at [489, 147] on p "PO #Scratch Protector" at bounding box center [481, 150] width 44 height 6
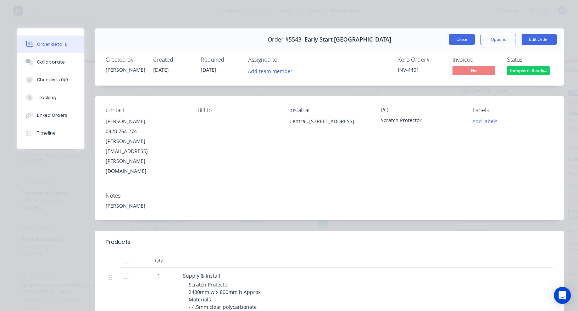
click at [455, 41] on button "Close" at bounding box center [462, 39] width 26 height 11
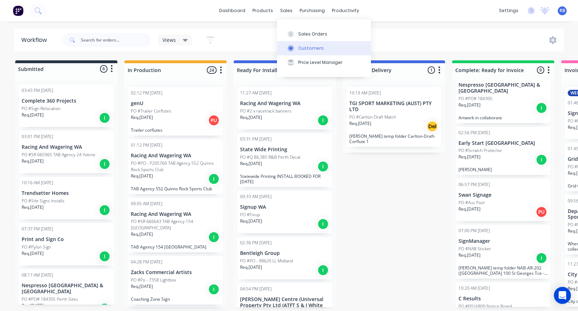
click at [315, 47] on div "Customers" at bounding box center [311, 48] width 26 height 6
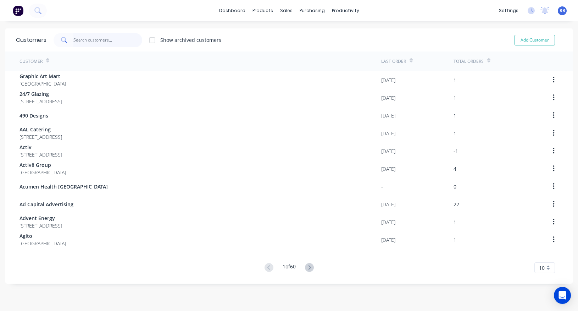
click at [95, 42] on input "text" at bounding box center [107, 40] width 69 height 14
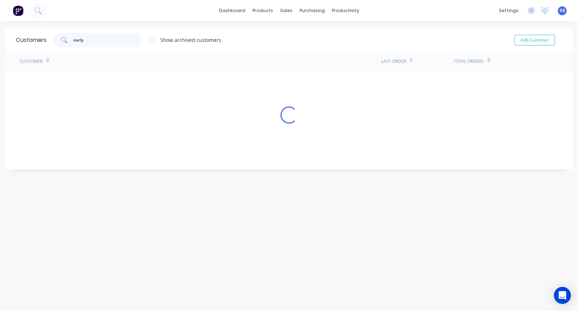
type input "early"
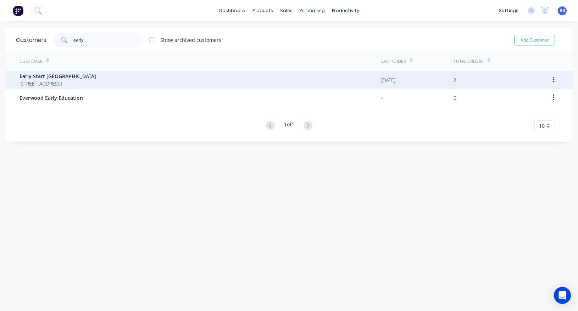
click at [101, 82] on div "Early Start Australia 169 Broadway Nedlands WA 6009" at bounding box center [201, 80] width 362 height 18
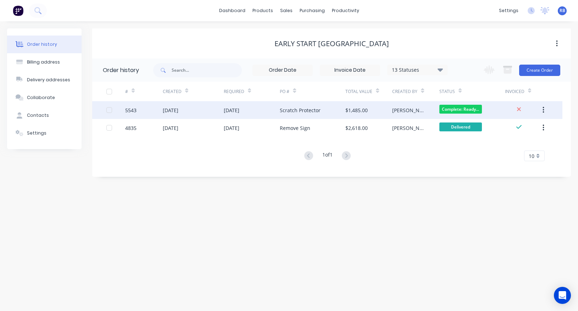
click at [226, 111] on div "[DATE]" at bounding box center [232, 109] width 16 height 7
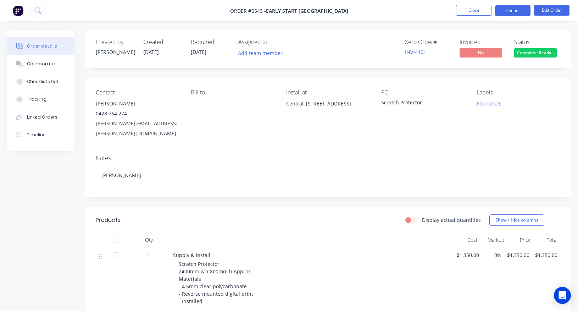
click at [508, 12] on button "Options" at bounding box center [512, 10] width 35 height 11
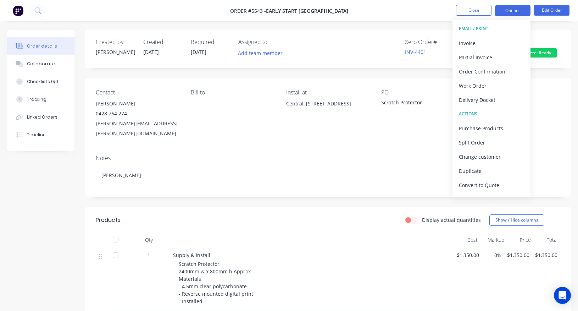
click at [508, 12] on button "Options" at bounding box center [512, 10] width 35 height 11
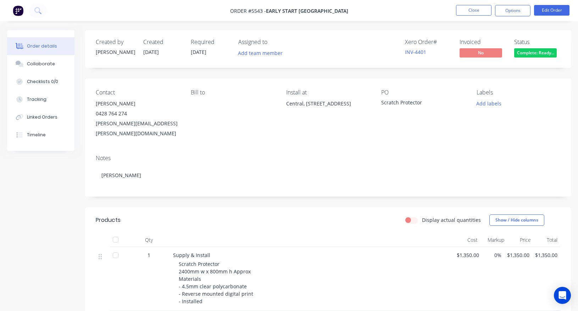
click at [511, 16] on nav "Order #5543 - Early Start Australia Close Options Edit Order" at bounding box center [289, 10] width 578 height 21
click at [510, 8] on button "Options" at bounding box center [512, 10] width 35 height 11
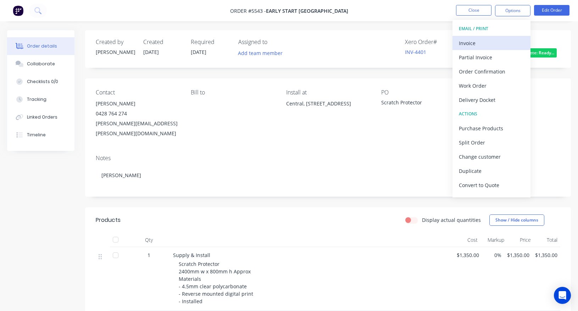
click at [478, 40] on div "Invoice" at bounding box center [491, 43] width 65 height 10
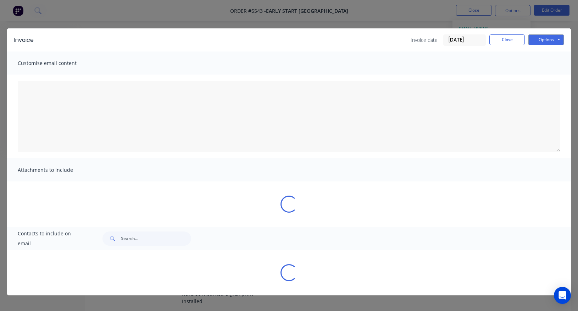
type textarea "A PDF copy of the order has been attached to this email. To view your order onl…"
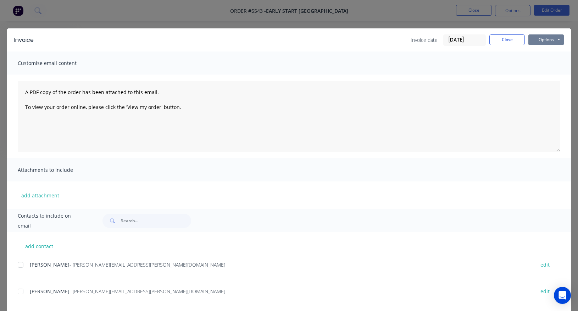
click at [554, 41] on button "Options" at bounding box center [545, 39] width 35 height 11
click at [552, 62] on button "Print" at bounding box center [550, 64] width 45 height 12
click at [508, 33] on div "Invoice Invoice date 11/08/25 Close Options Preview Print Email" at bounding box center [289, 39] width 564 height 23
click at [497, 48] on div "Invoice Invoice date 11/08/25 Close Options Preview Print Email" at bounding box center [289, 39] width 564 height 23
click at [497, 42] on button "Close" at bounding box center [506, 39] width 35 height 11
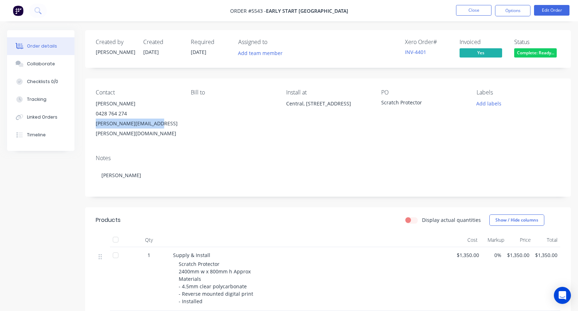
drag, startPoint x: 159, startPoint y: 125, endPoint x: 96, endPoint y: 122, distance: 62.8
click at [96, 122] on div "Robert.Nagel@apm.net.au" at bounding box center [138, 128] width 84 height 20
copy div "Robert.Nagel@apm.net.au"
click at [525, 54] on span "Complete: Ready..." at bounding box center [535, 52] width 43 height 9
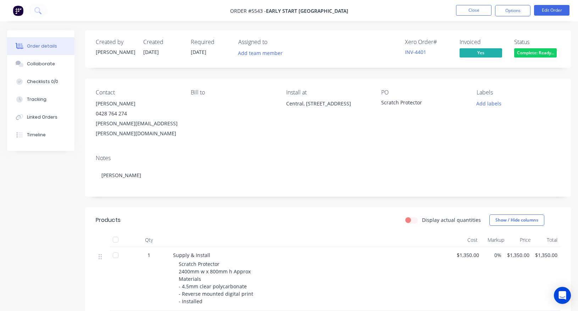
click at [536, 45] on div "Complete: Ready for Invoice" at bounding box center [535, 38] width 60 height 16
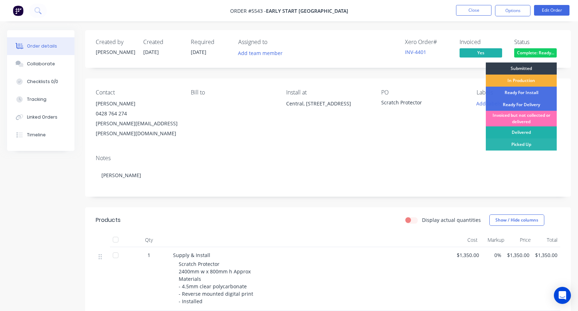
click at [512, 132] on div "Delivered" at bounding box center [521, 132] width 71 height 12
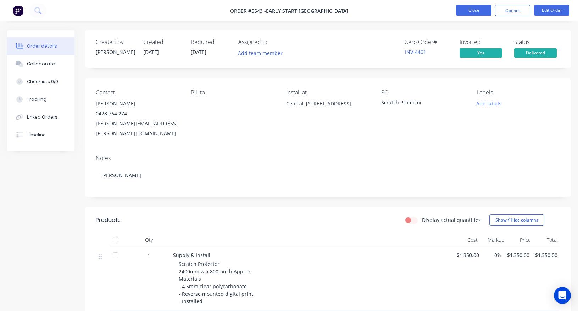
click at [465, 9] on button "Close" at bounding box center [473, 10] width 35 height 11
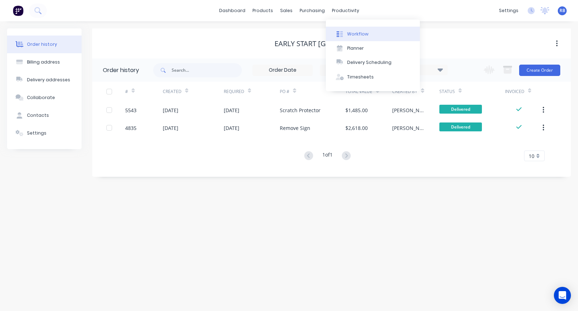
click at [351, 35] on div "Workflow" at bounding box center [357, 34] width 21 height 6
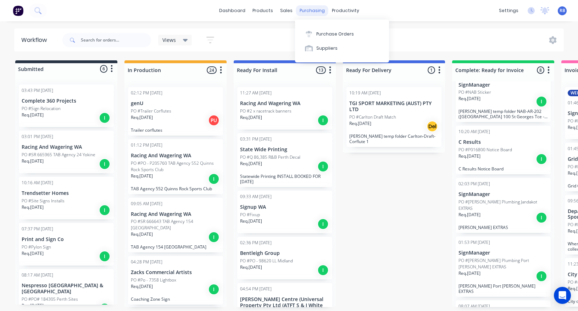
click at [313, 12] on div "purchasing" at bounding box center [312, 10] width 32 height 11
click at [321, 32] on div "Purchase Orders" at bounding box center [335, 34] width 38 height 6
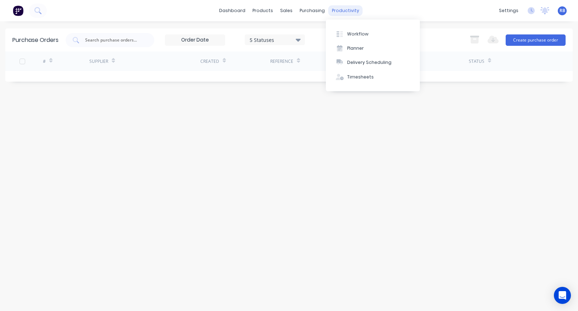
click at [344, 12] on div "productivity" at bounding box center [345, 10] width 34 height 11
click at [359, 32] on div "Workflow" at bounding box center [357, 34] width 21 height 6
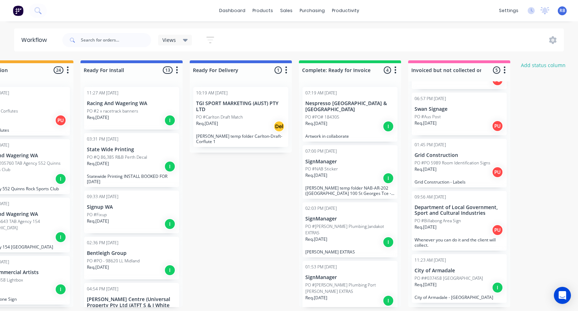
scroll to position [0, 153]
click at [442, 216] on div "09:56 AM 21/07/25 Department of Local Government, Sport and Cultural Industries…" at bounding box center [459, 221] width 95 height 60
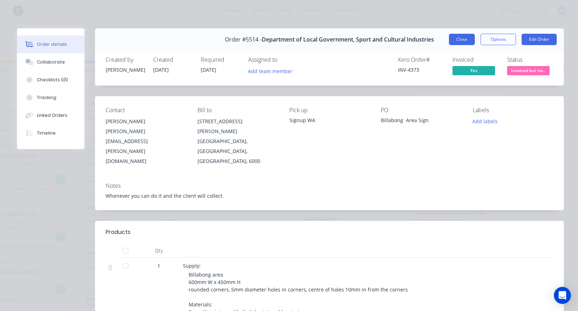
click at [465, 35] on button "Close" at bounding box center [462, 39] width 26 height 11
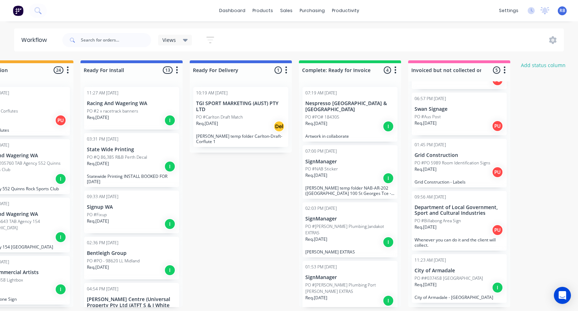
click at [437, 275] on p "PO ##037458 Roleystone Theatre" at bounding box center [449, 278] width 68 height 6
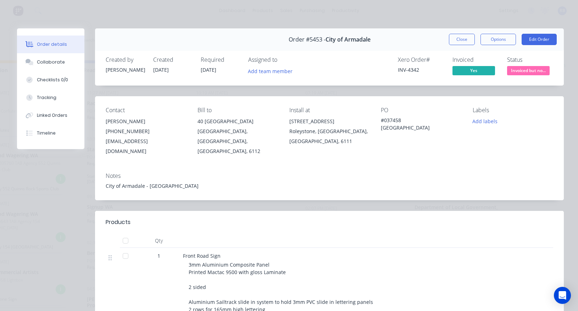
click at [539, 71] on span "Invoiced but no..." at bounding box center [528, 70] width 43 height 9
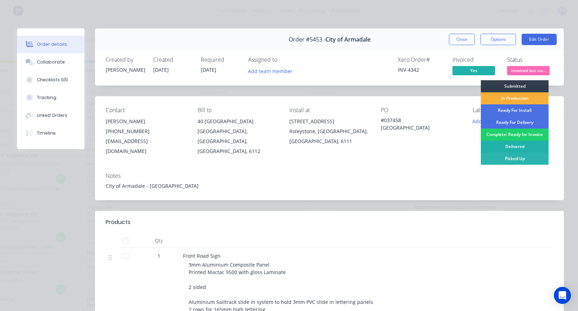
click at [512, 146] on div "Delivered" at bounding box center [515, 146] width 68 height 12
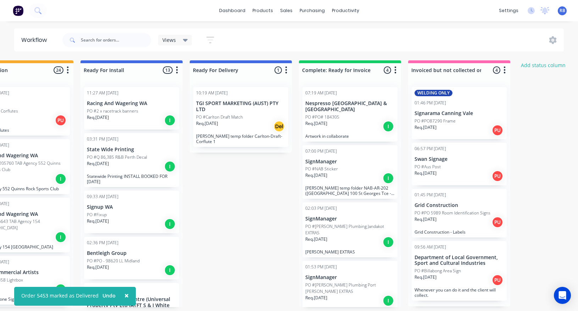
click at [293, 185] on div "Submitted 6 Status colour #273444 hex #273444 Save Cancel Summaries Total order…" at bounding box center [278, 183] width 874 height 246
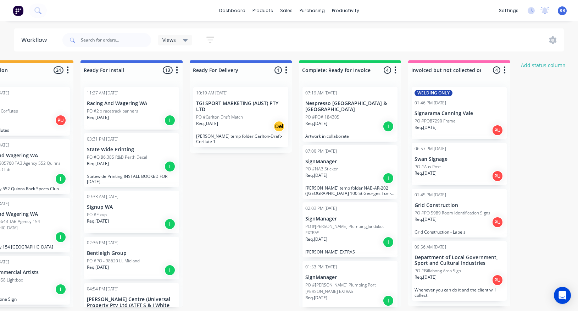
click at [454, 163] on div "PO #Aus Post" at bounding box center [459, 166] width 89 height 6
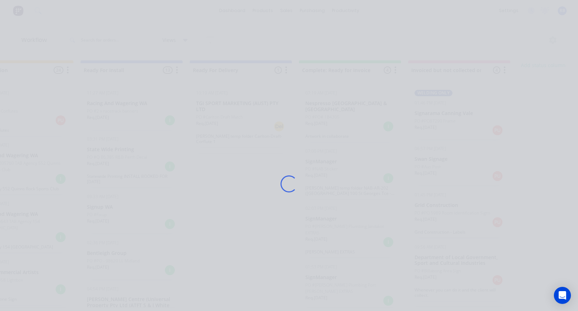
scroll to position [0, 0]
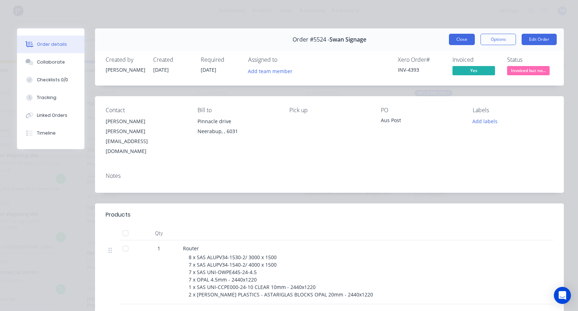
click at [459, 38] on button "Close" at bounding box center [462, 39] width 26 height 11
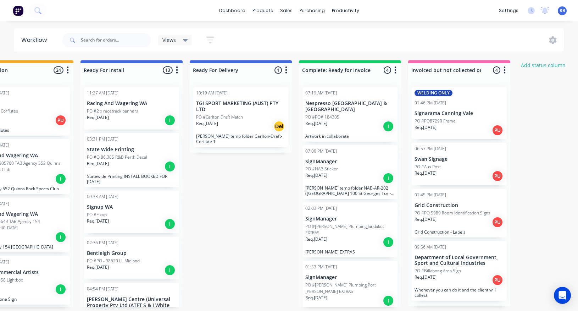
click at [436, 110] on p "Signarama Canning Vale" at bounding box center [459, 113] width 89 height 6
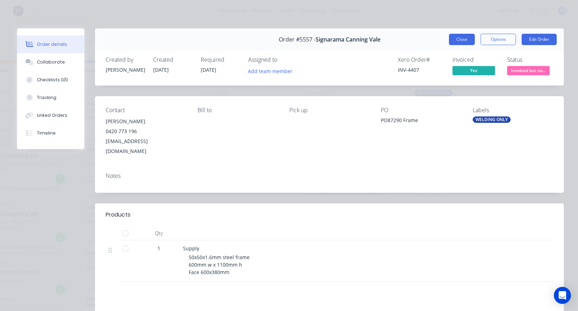
click at [460, 36] on button "Close" at bounding box center [462, 39] width 26 height 11
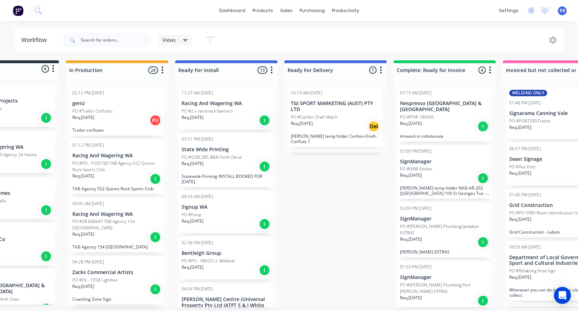
scroll to position [0, 58]
click at [562, 12] on span "RB" at bounding box center [563, 10] width 6 height 6
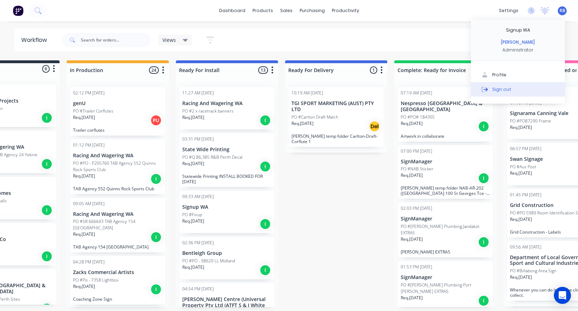
click at [501, 88] on div "Sign out" at bounding box center [501, 89] width 19 height 6
